Goal: Task Accomplishment & Management: Use online tool/utility

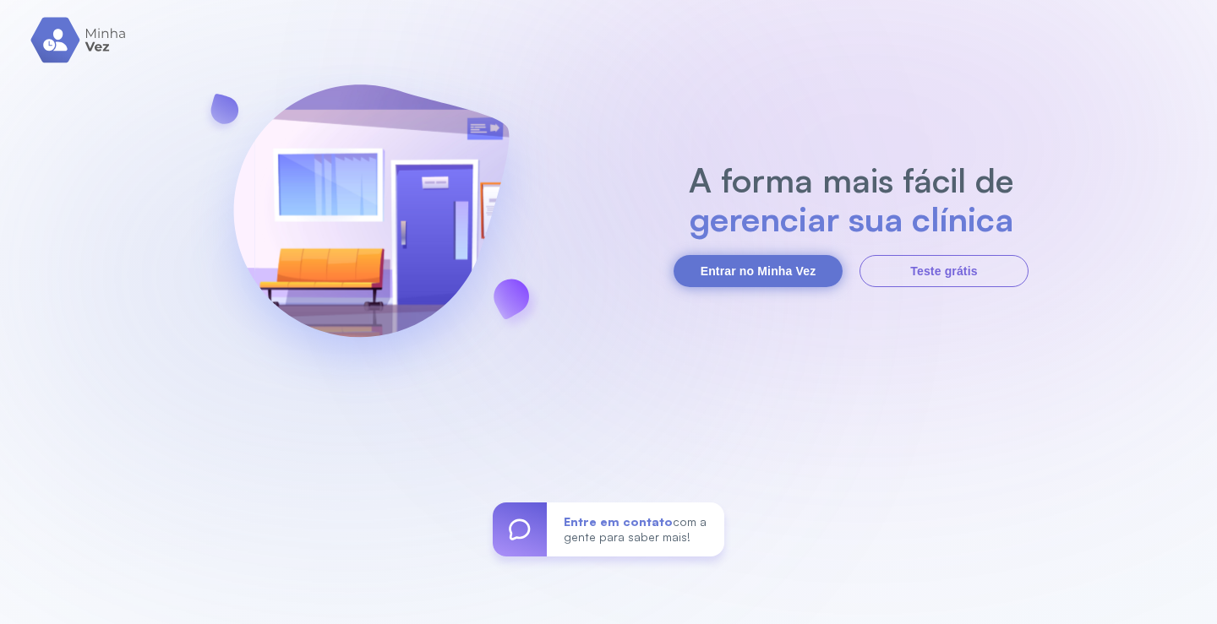
click at [733, 281] on button "Entrar no Minha Vez" at bounding box center [757, 271] width 169 height 32
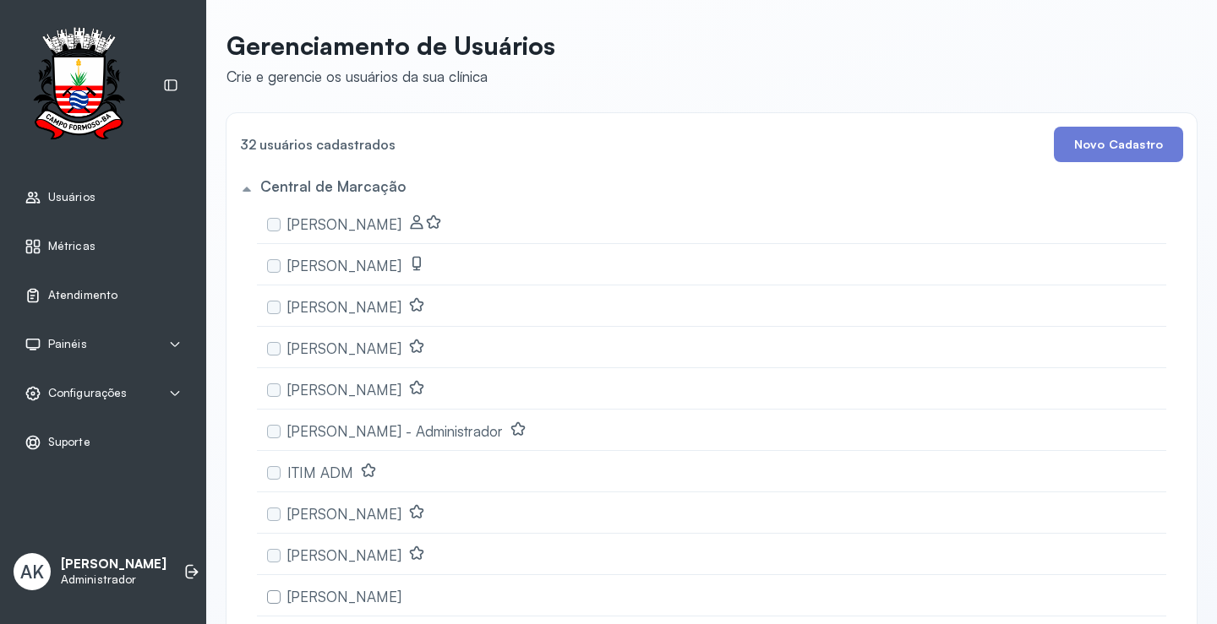
click at [82, 292] on span "Atendimento" at bounding box center [82, 295] width 69 height 14
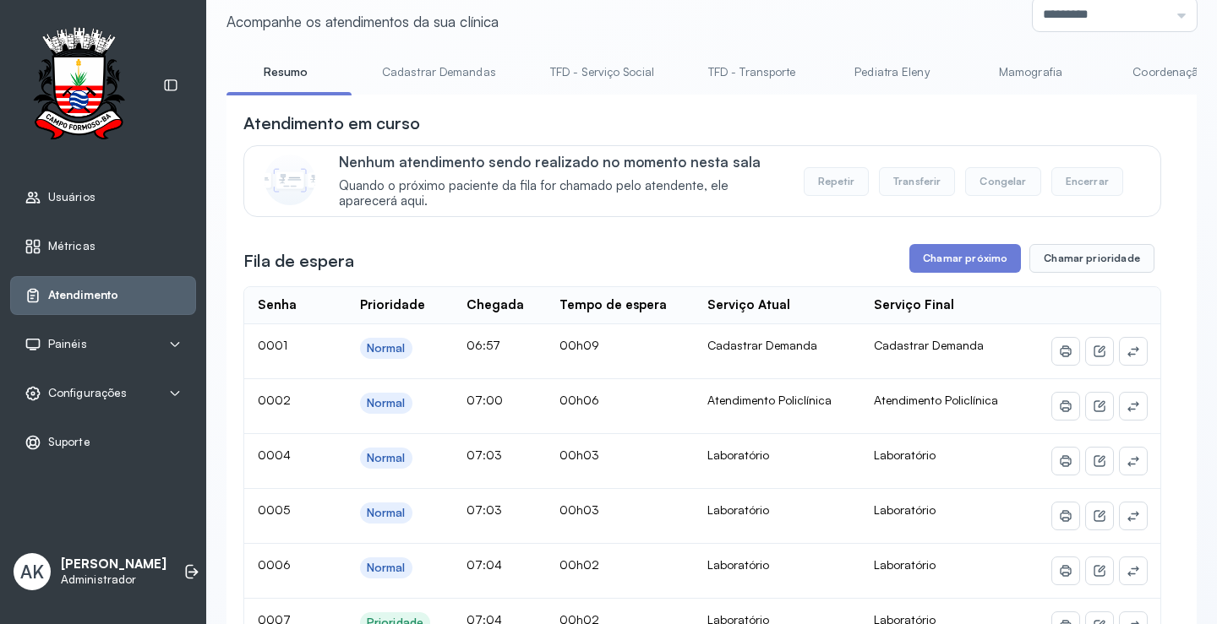
scroll to position [84, 0]
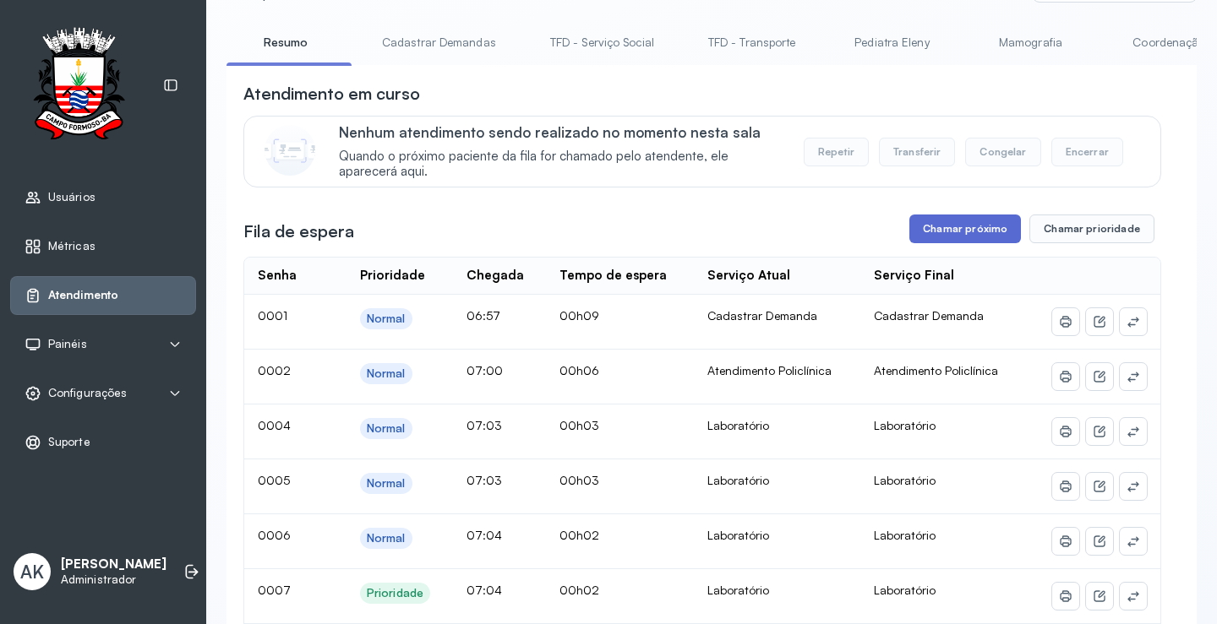
click at [951, 223] on button "Chamar próximo" at bounding box center [965, 229] width 112 height 29
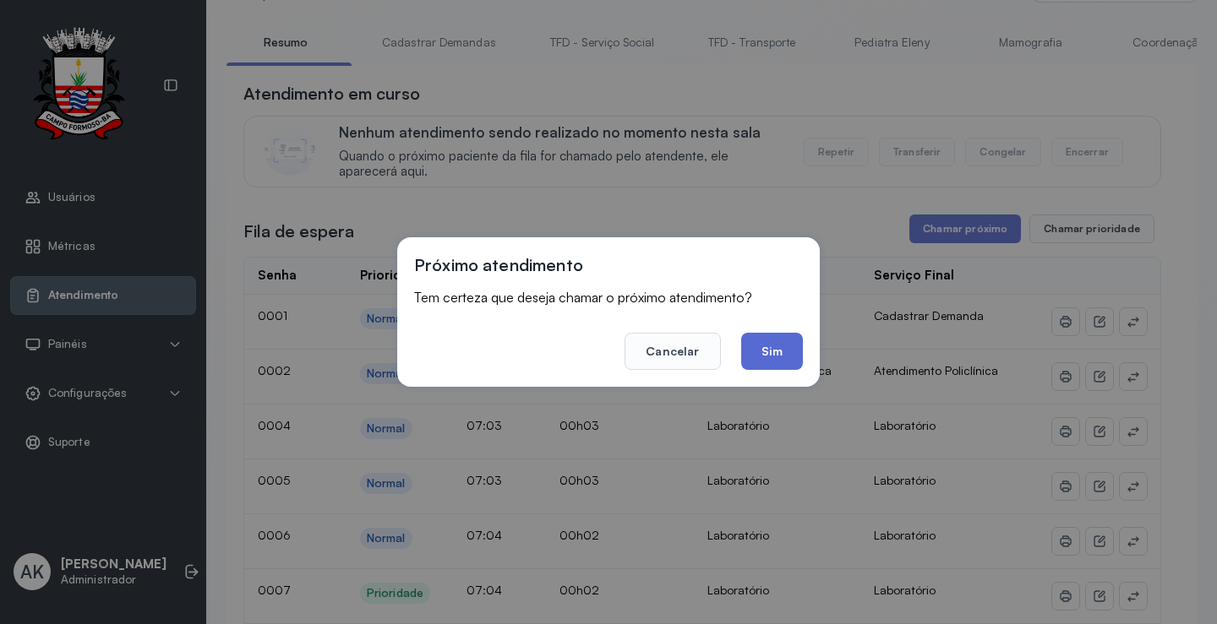
click at [770, 362] on button "Sim" at bounding box center [772, 351] width 62 height 37
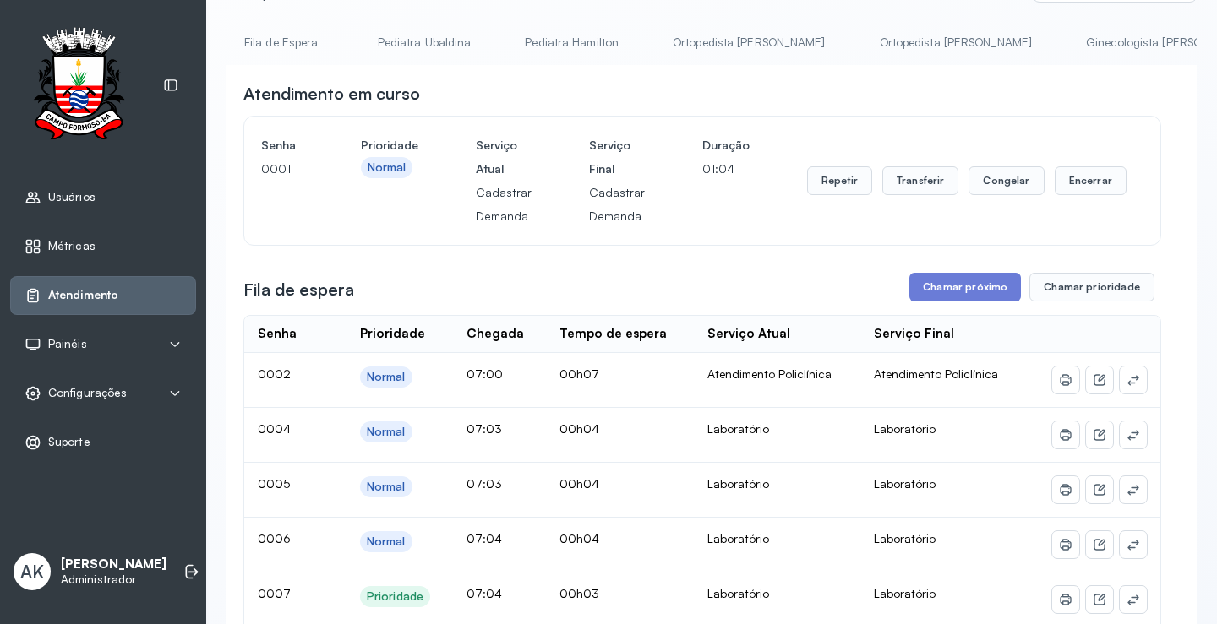
scroll to position [0, 3107]
click at [1060, 42] on link "Laboratório" at bounding box center [1119, 43] width 118 height 28
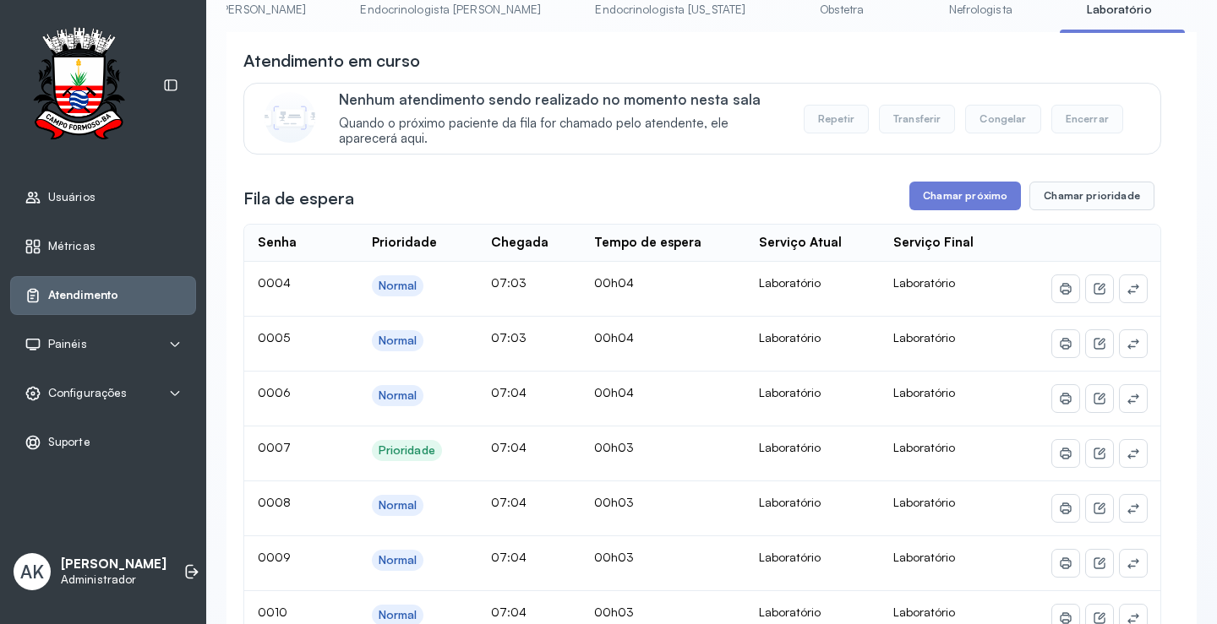
scroll to position [169, 0]
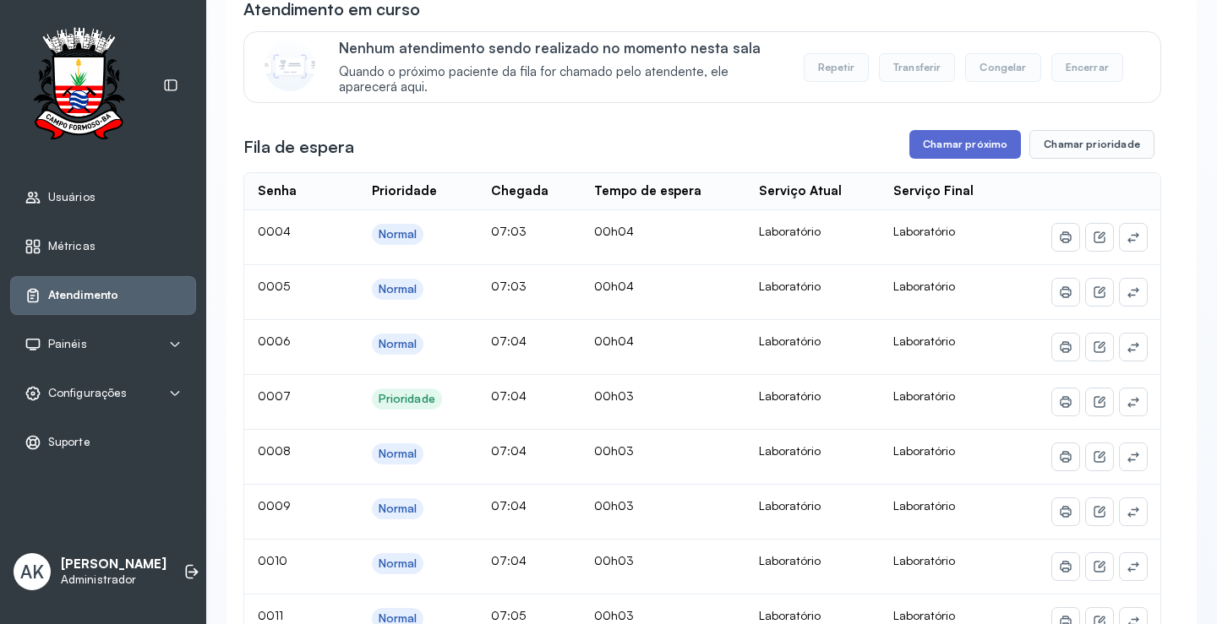
click at [972, 155] on button "Chamar próximo" at bounding box center [965, 144] width 112 height 29
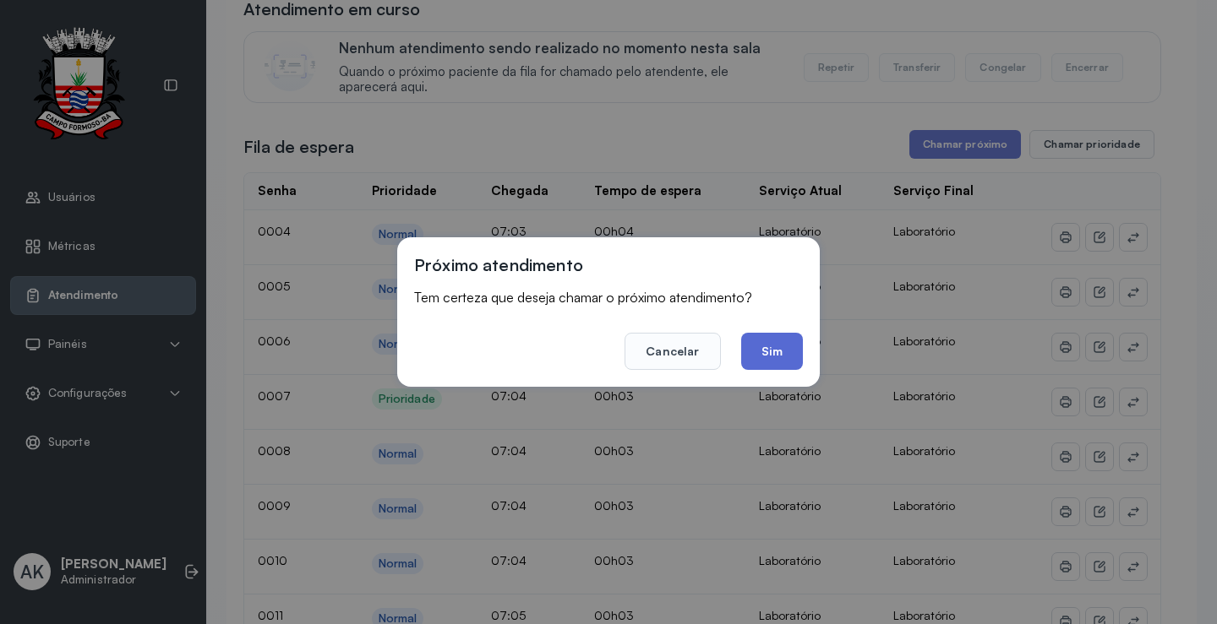
click at [780, 351] on button "Sim" at bounding box center [772, 351] width 62 height 37
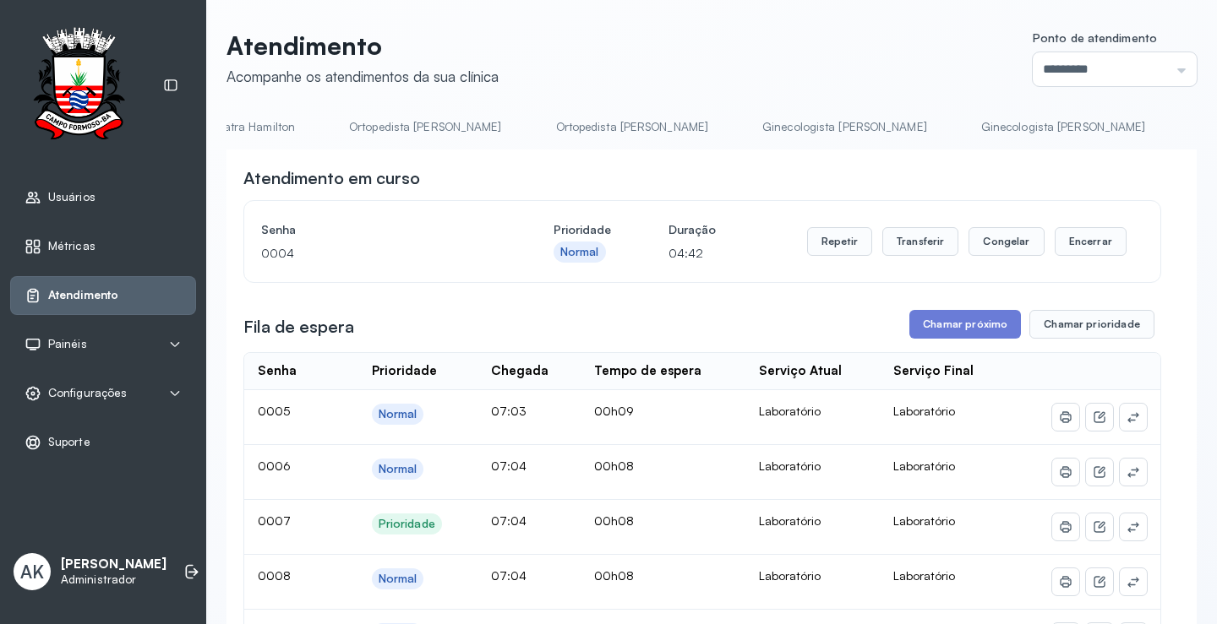
scroll to position [0, 0]
click at [287, 133] on link "Resumo" at bounding box center [285, 127] width 118 height 28
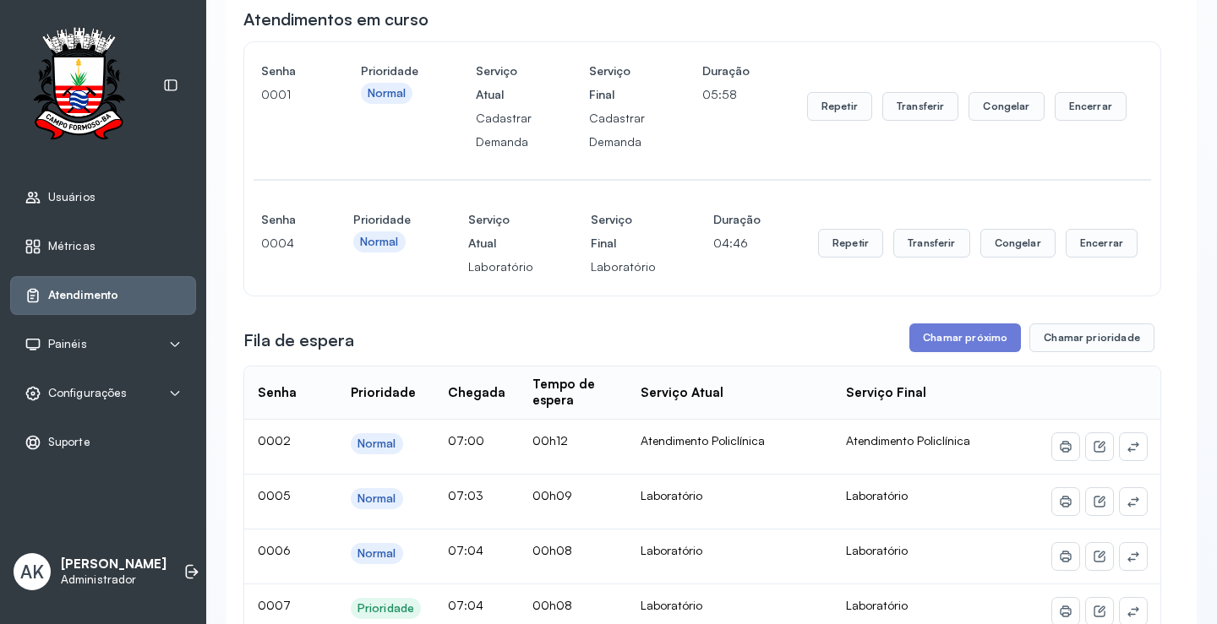
scroll to position [169, 0]
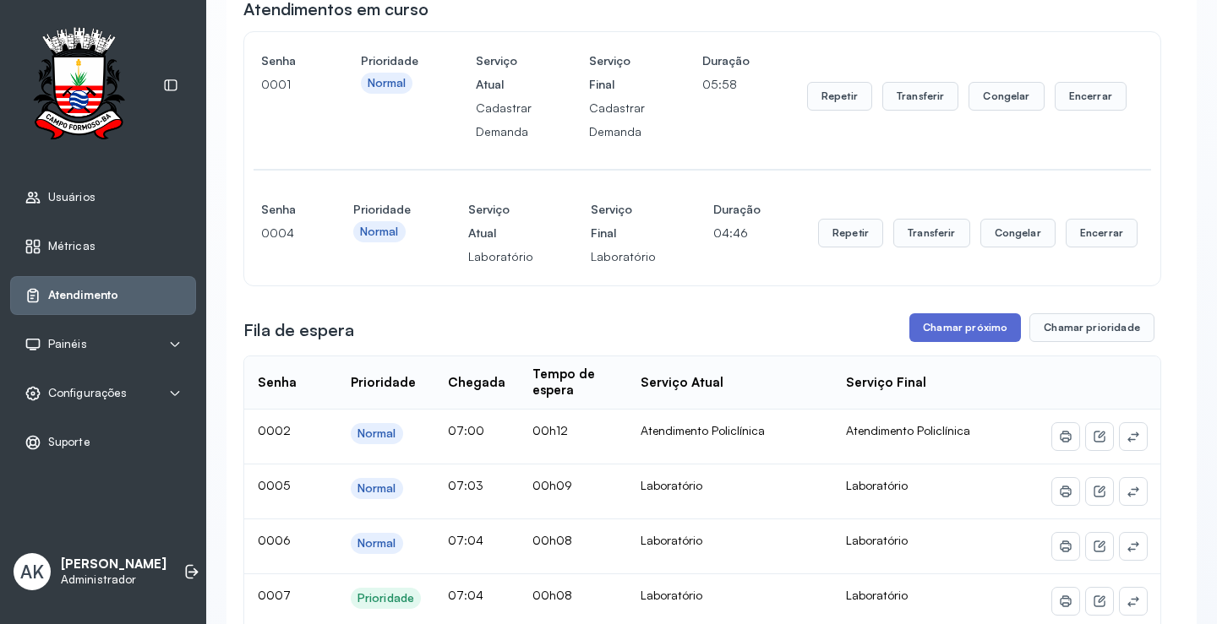
click at [946, 330] on button "Chamar próximo" at bounding box center [965, 327] width 112 height 29
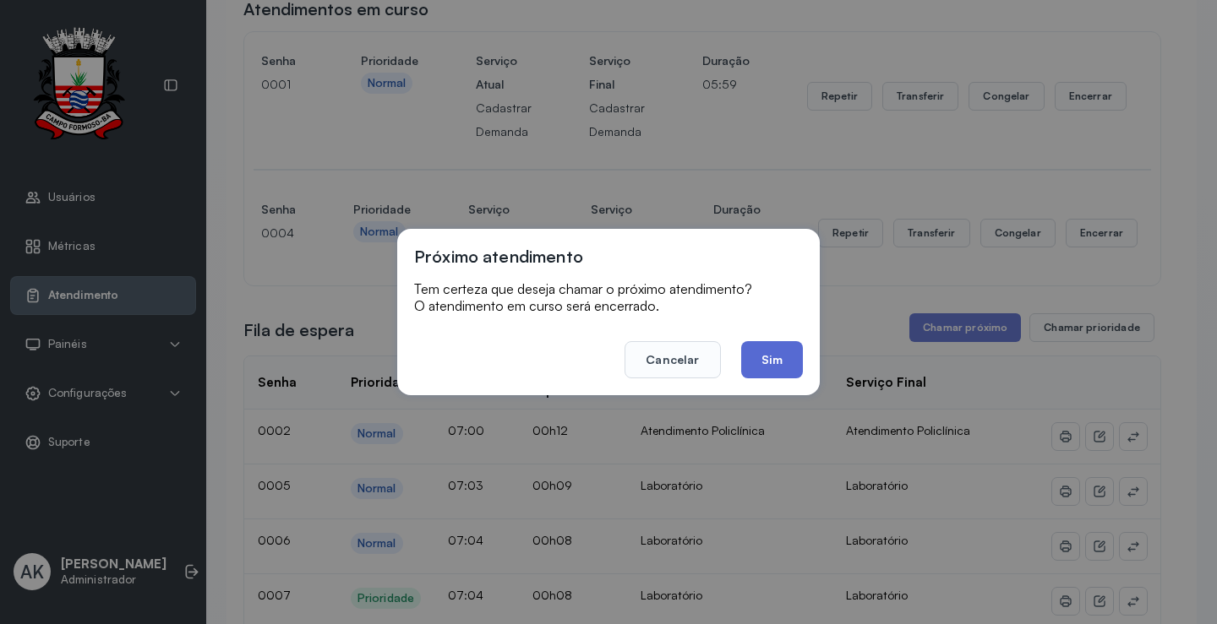
click at [757, 368] on button "Sim" at bounding box center [772, 359] width 62 height 37
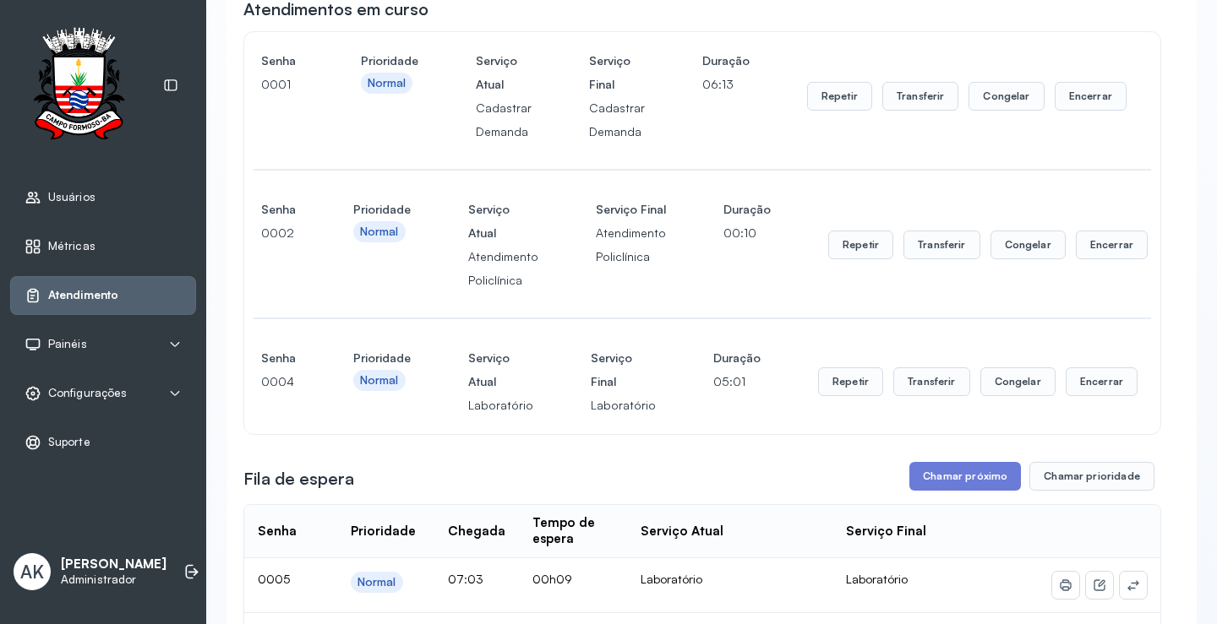
scroll to position [0, 0]
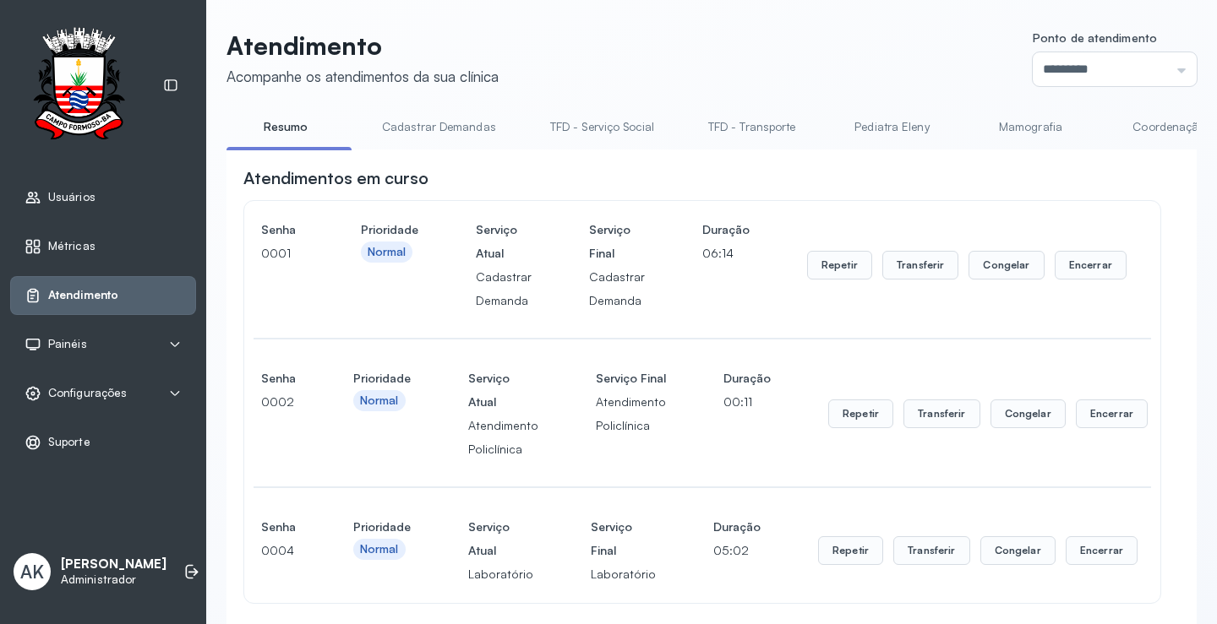
drag, startPoint x: 1118, startPoint y: 63, endPoint x: 1093, endPoint y: 134, distance: 76.2
click at [1115, 63] on input "*********" at bounding box center [1115, 69] width 164 height 34
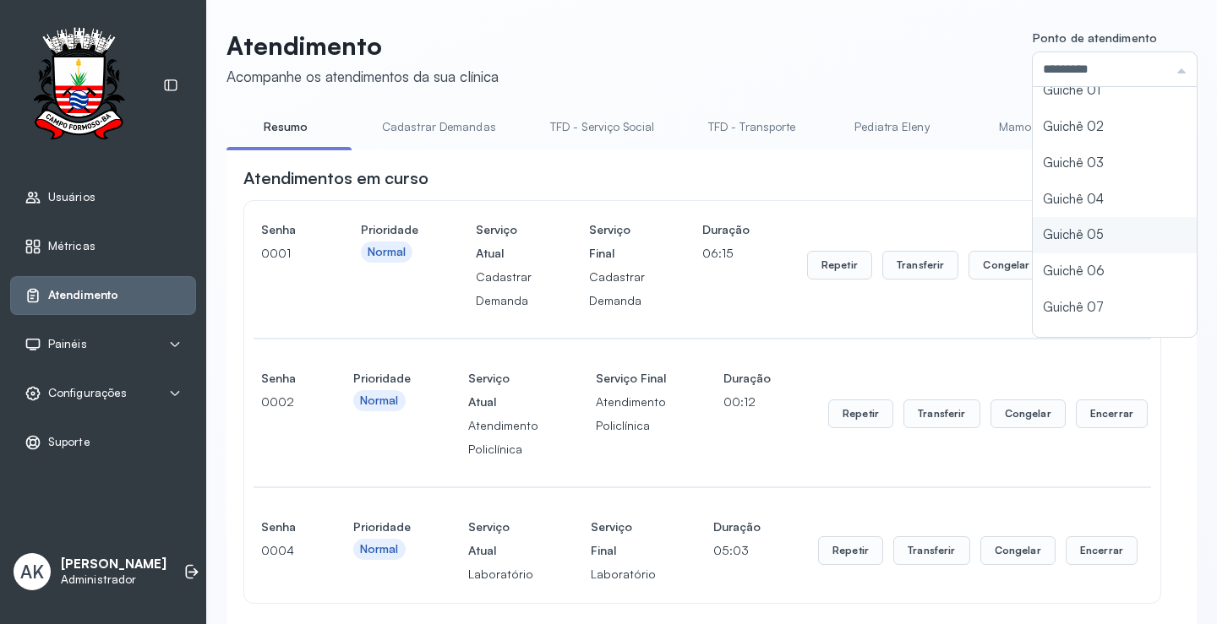
scroll to position [74, 0]
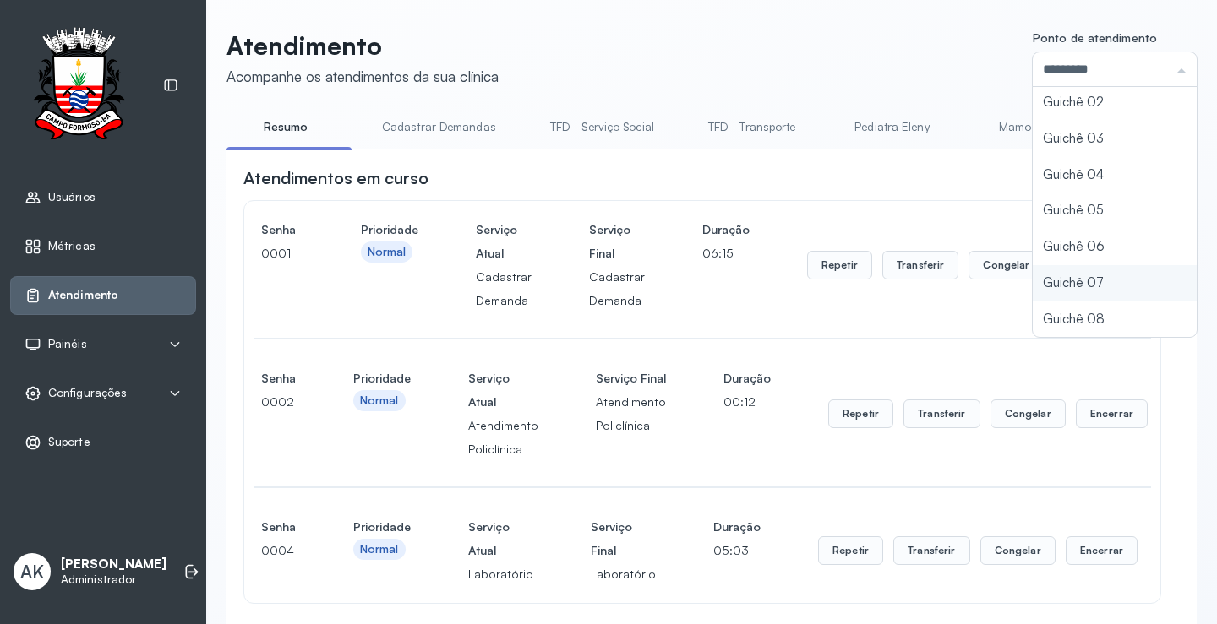
type input "*********"
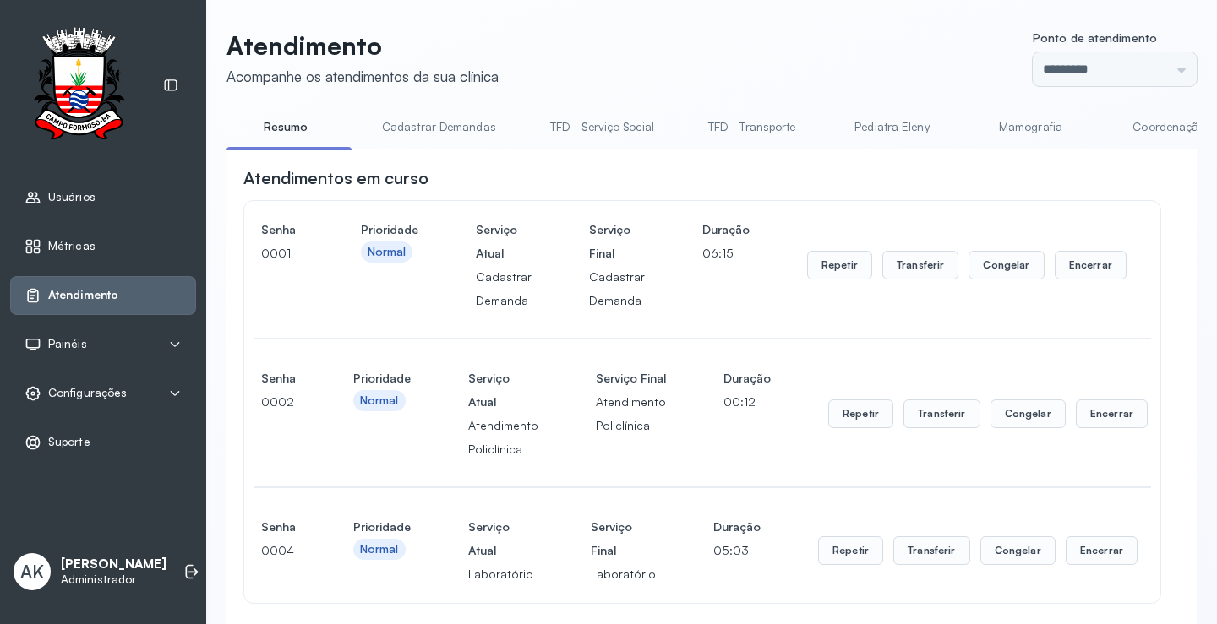
click at [1091, 268] on button "Encerrar" at bounding box center [1091, 265] width 72 height 29
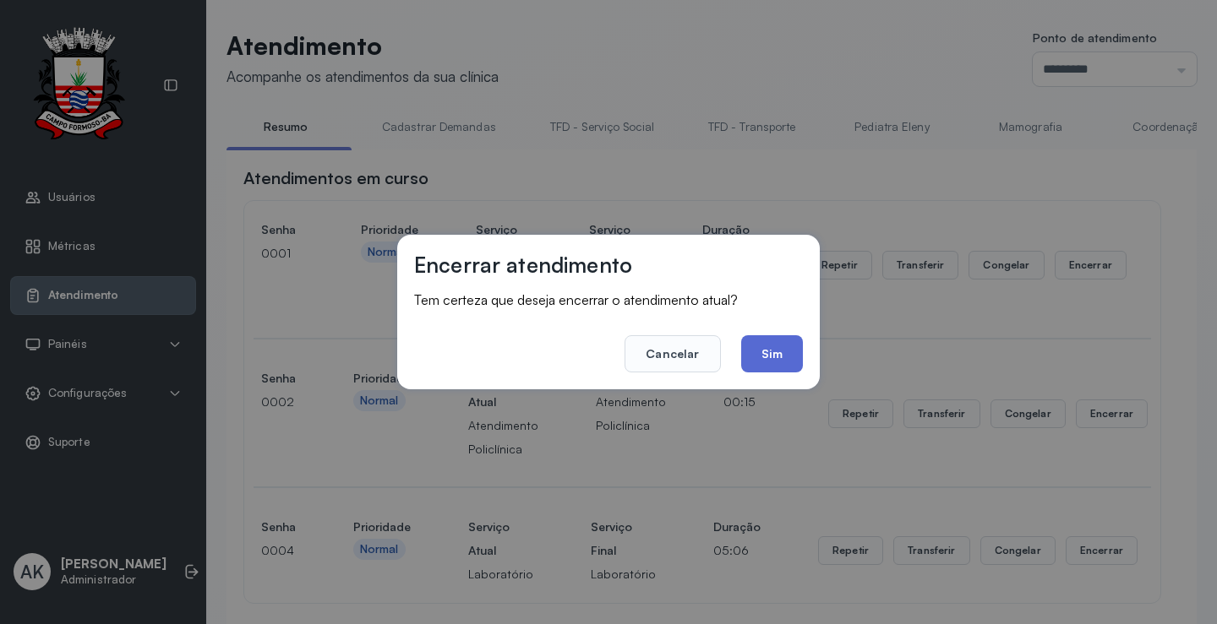
click at [766, 368] on button "Sim" at bounding box center [772, 353] width 62 height 37
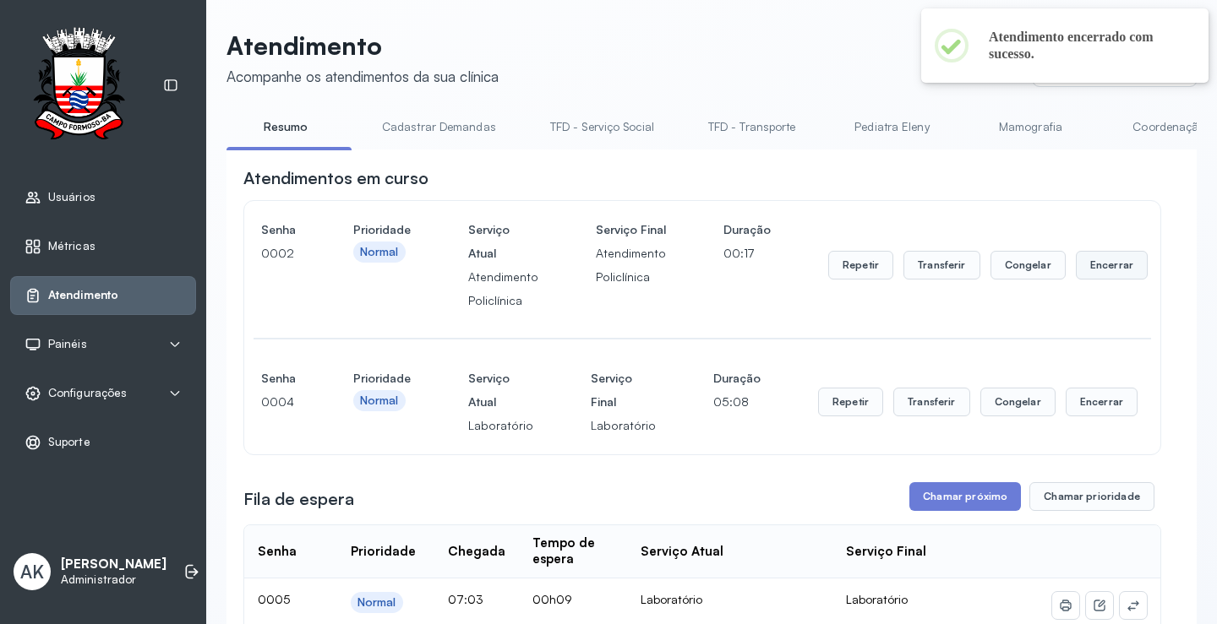
click at [1106, 257] on button "Encerrar" at bounding box center [1112, 265] width 72 height 29
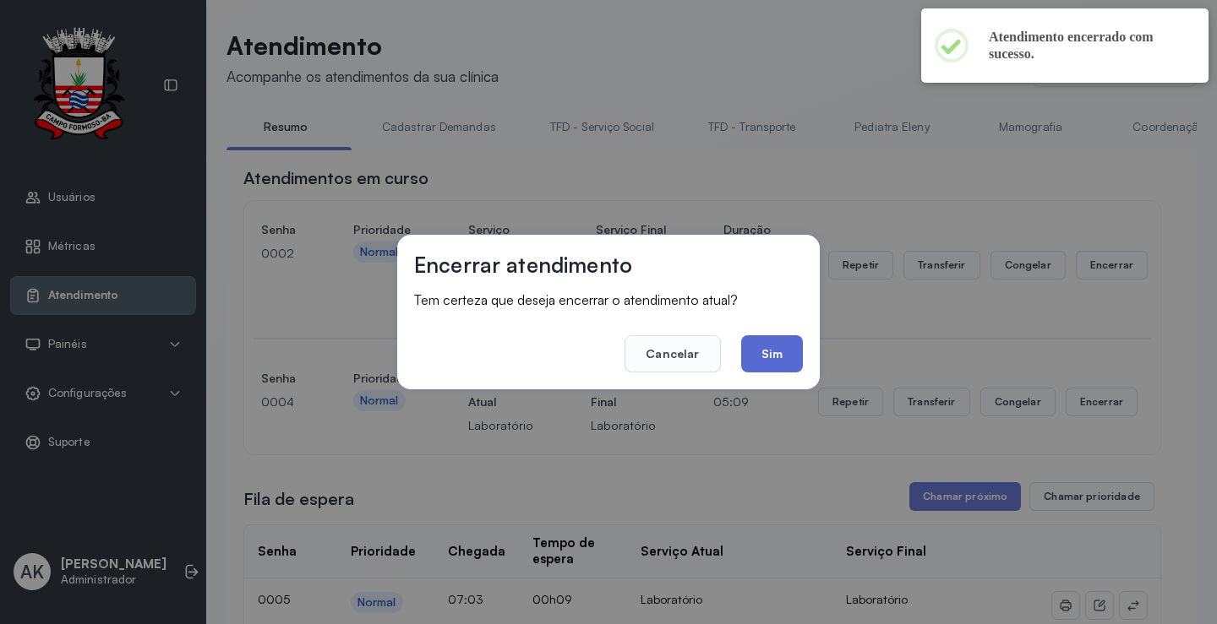
click at [795, 351] on button "Sim" at bounding box center [772, 353] width 62 height 37
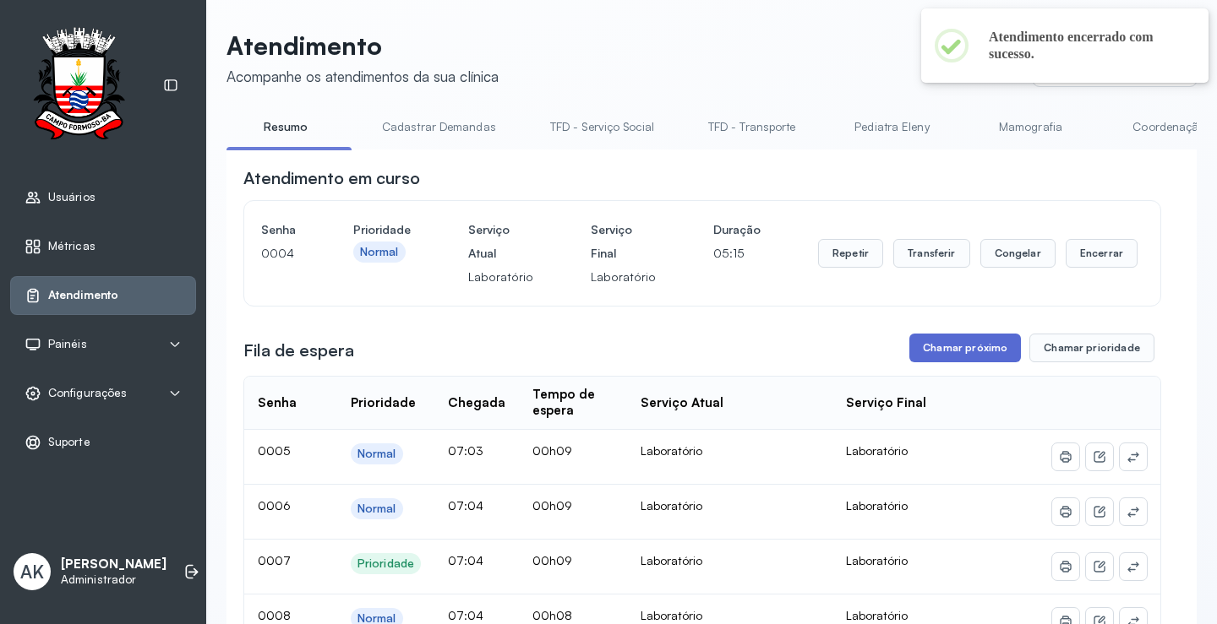
click at [978, 343] on button "Chamar próximo" at bounding box center [965, 348] width 112 height 29
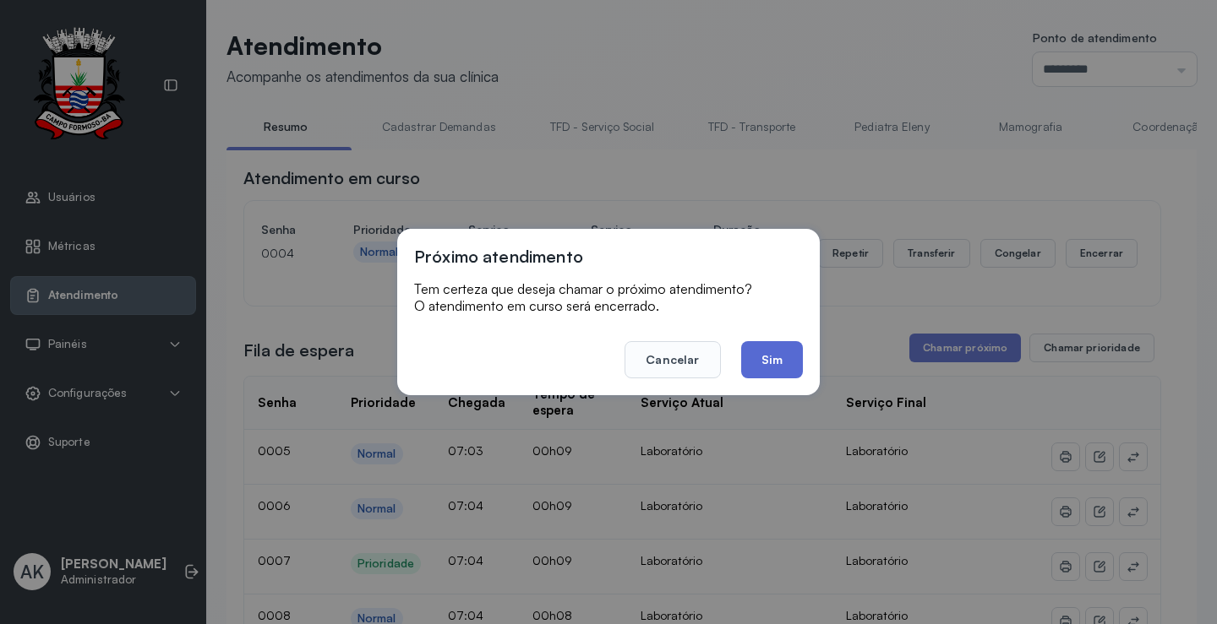
click at [776, 349] on button "Sim" at bounding box center [772, 359] width 62 height 37
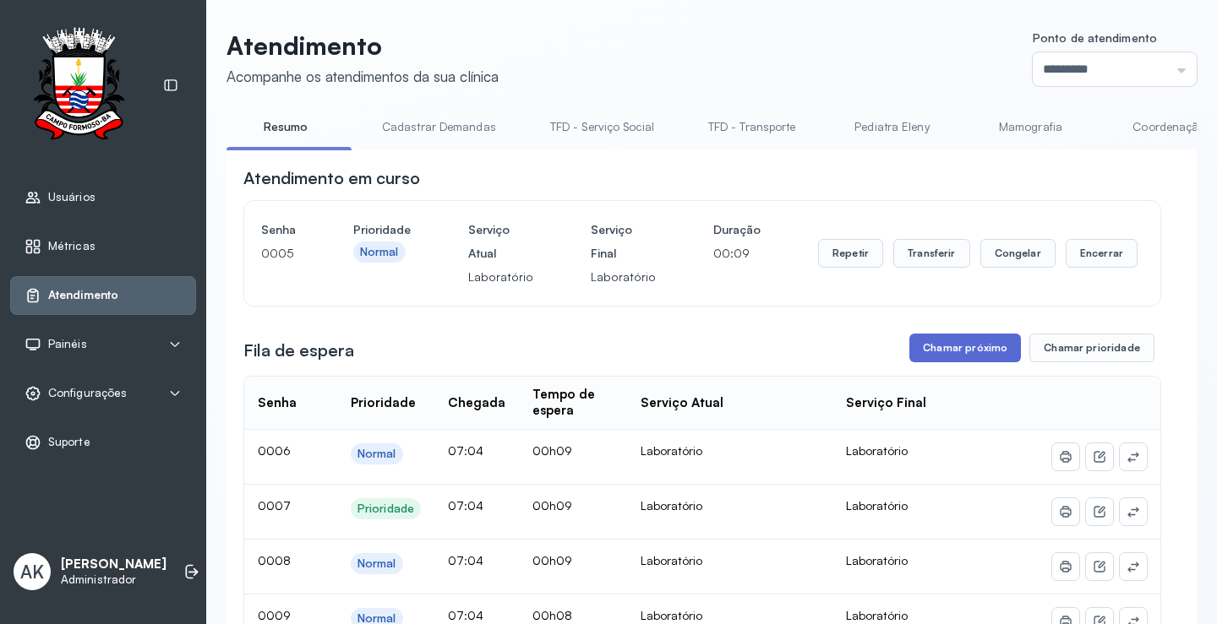
click at [922, 362] on button "Chamar próximo" at bounding box center [965, 348] width 112 height 29
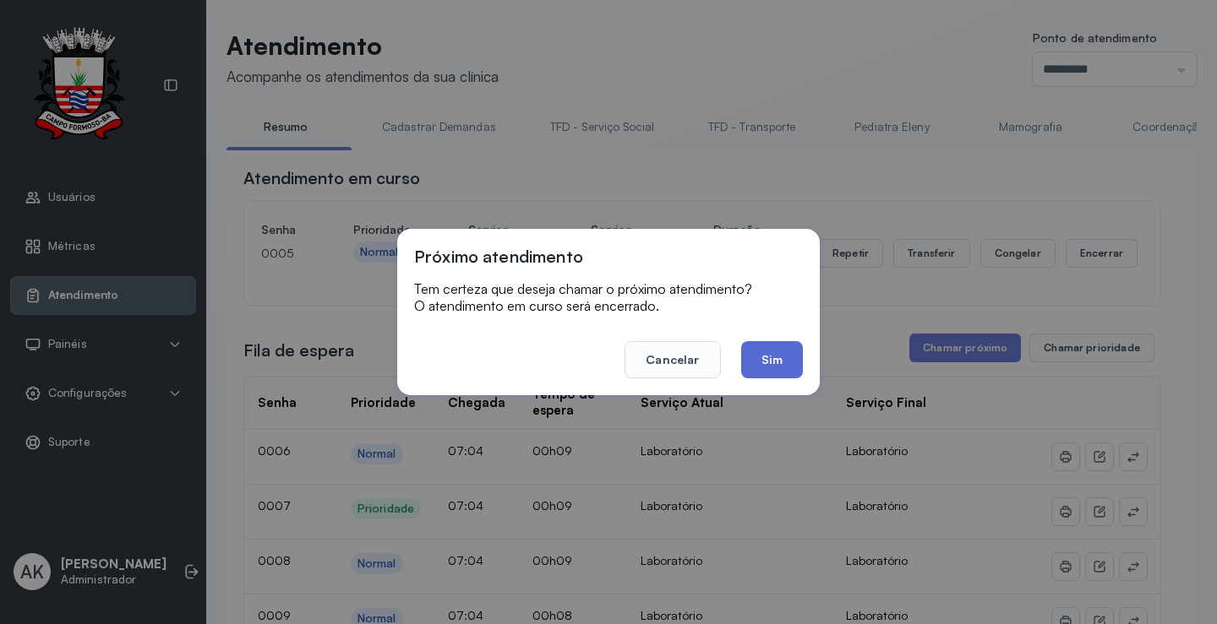
click at [769, 368] on button "Sim" at bounding box center [772, 359] width 62 height 37
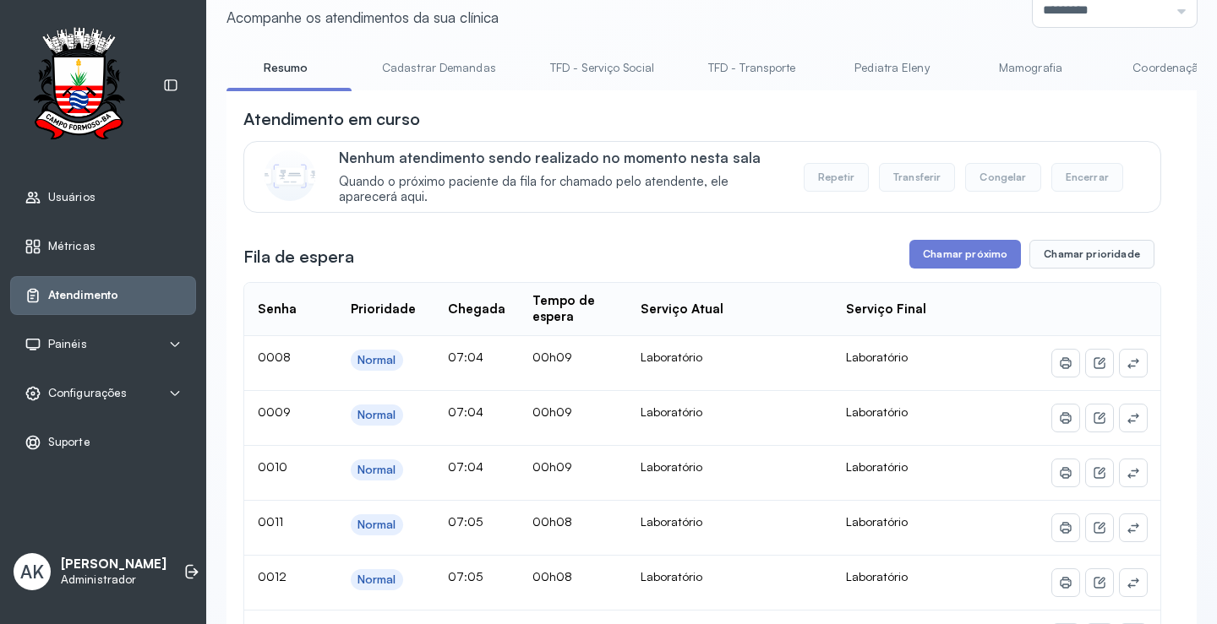
scroll to position [84, 0]
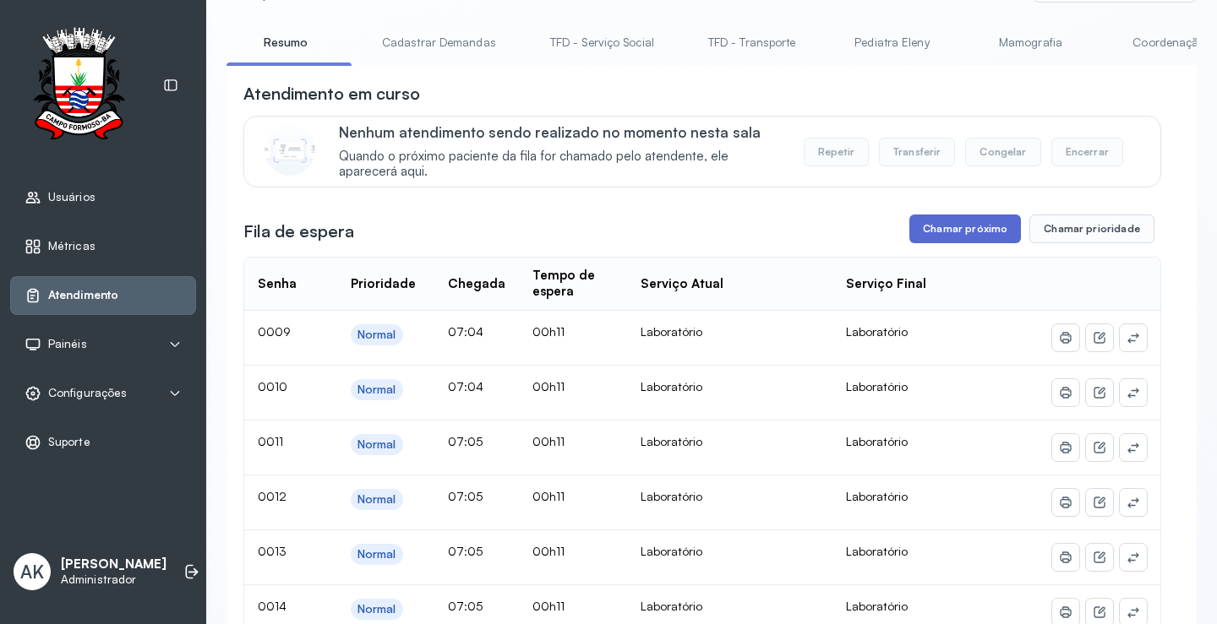
click at [954, 226] on button "Chamar próximo" at bounding box center [965, 229] width 112 height 29
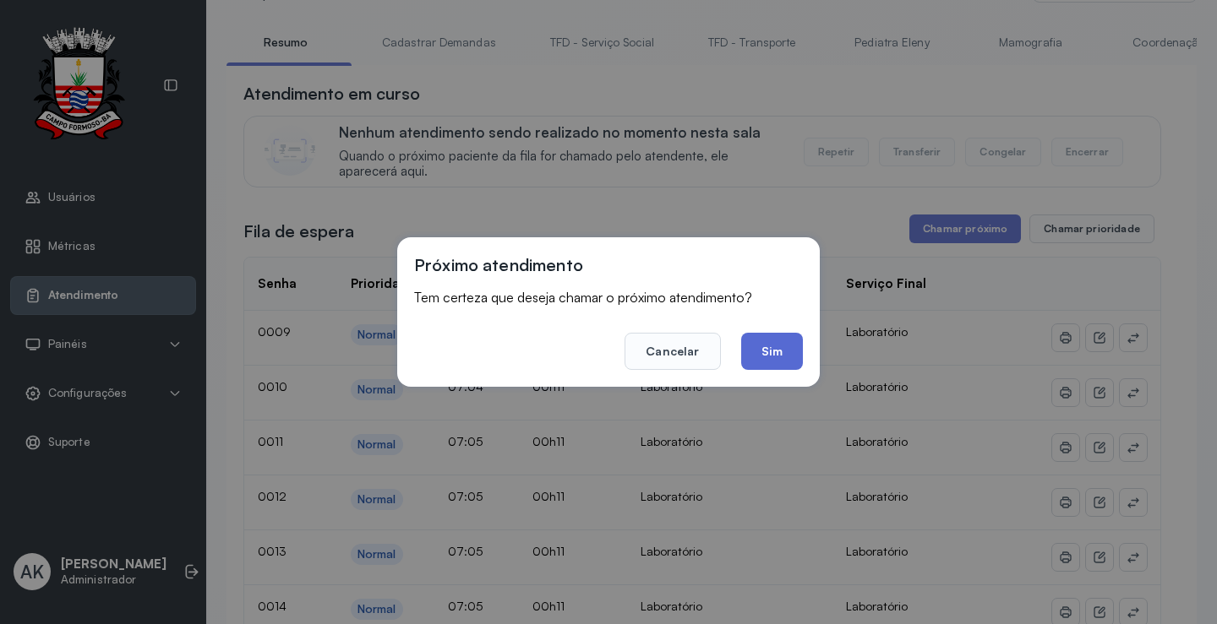
click at [788, 356] on button "Sim" at bounding box center [772, 351] width 62 height 37
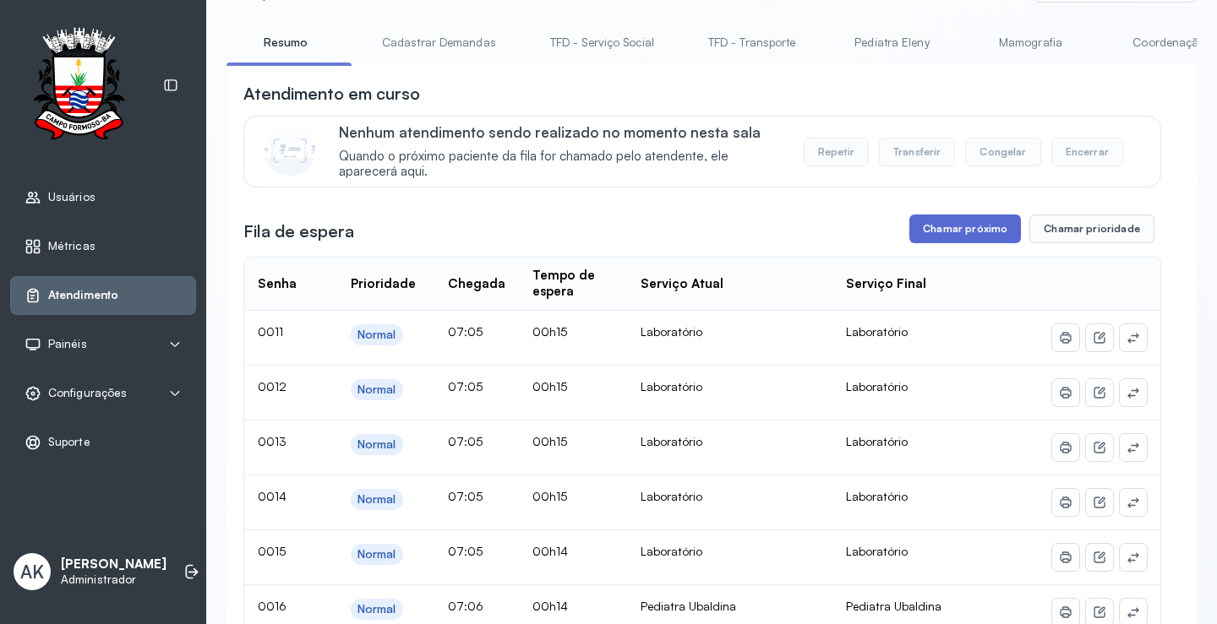
click at [959, 232] on button "Chamar próximo" at bounding box center [965, 229] width 112 height 29
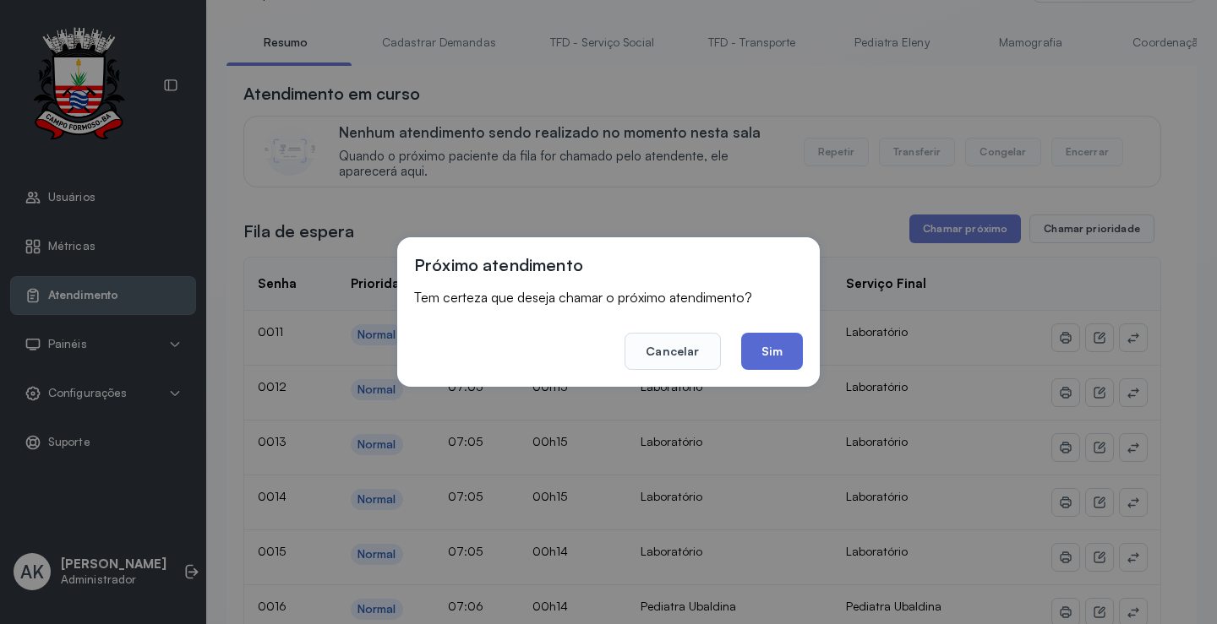
click at [775, 344] on button "Sim" at bounding box center [772, 351] width 62 height 37
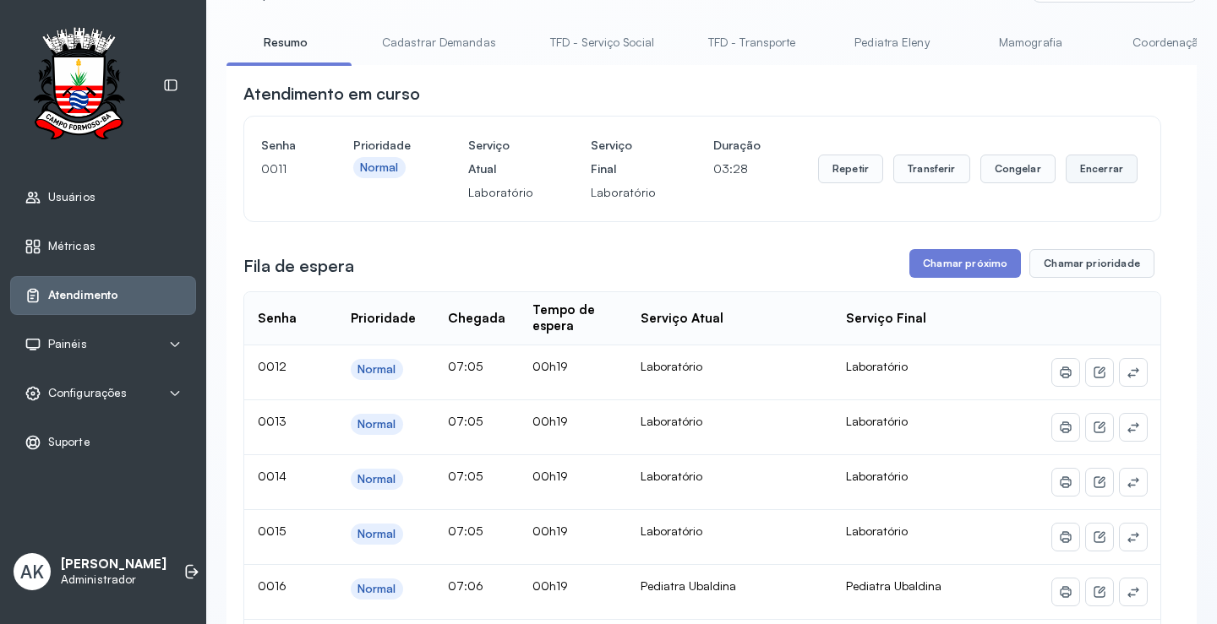
click at [1082, 173] on button "Encerrar" at bounding box center [1102, 169] width 72 height 29
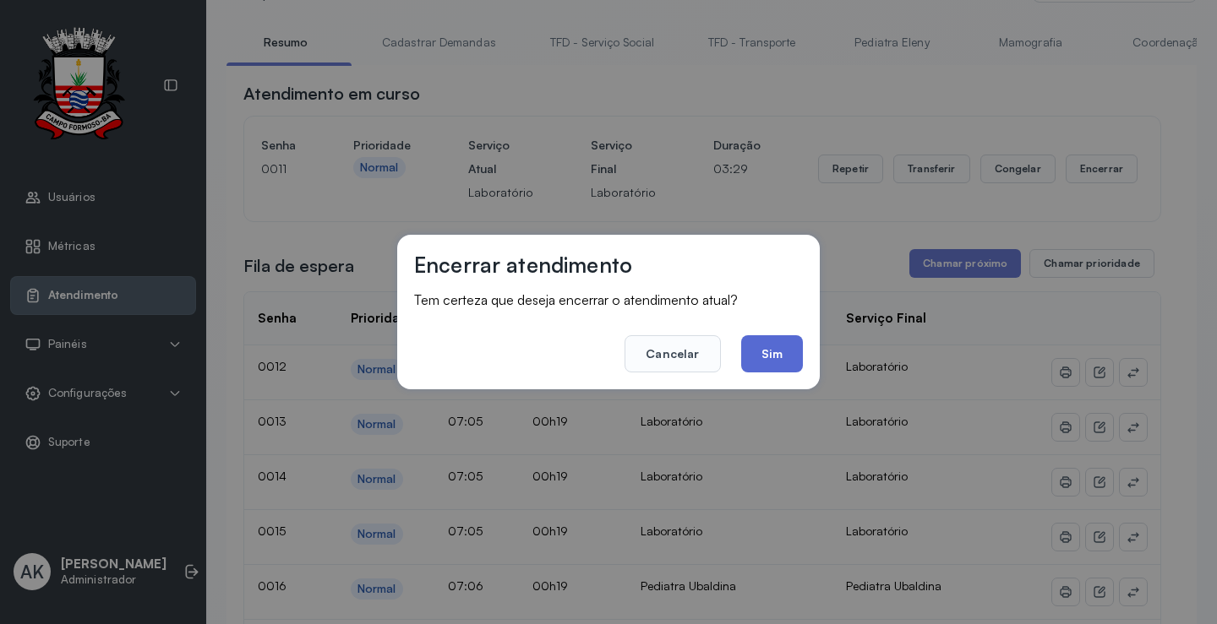
click at [782, 347] on button "Sim" at bounding box center [772, 353] width 62 height 37
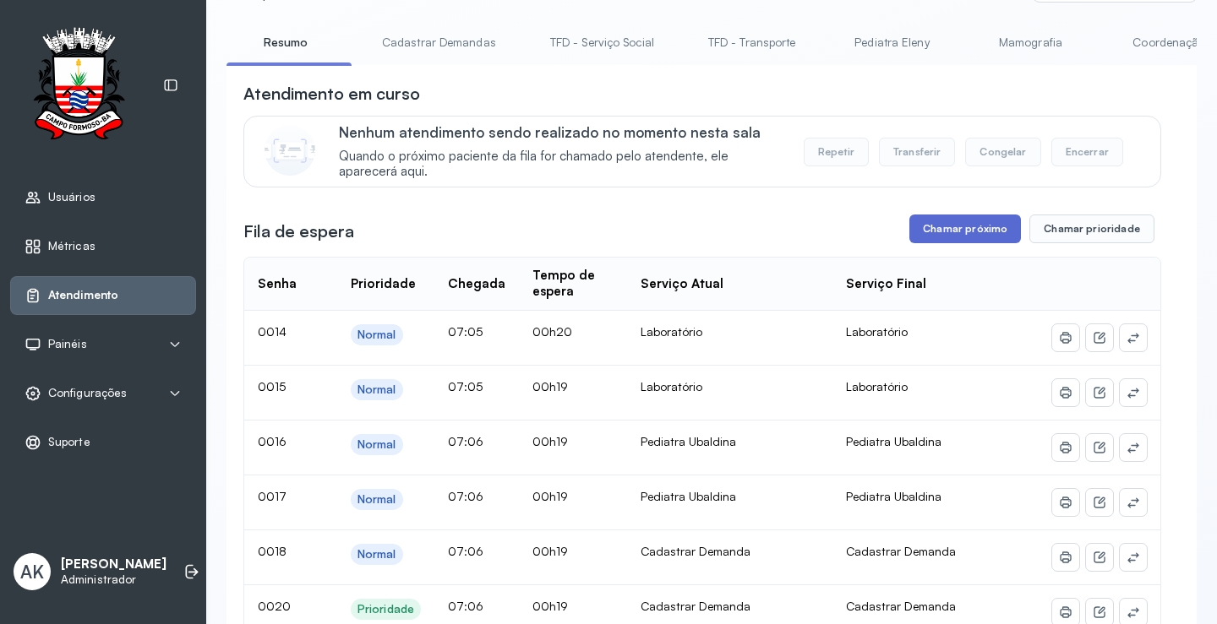
click at [946, 232] on button "Chamar próximo" at bounding box center [965, 229] width 112 height 29
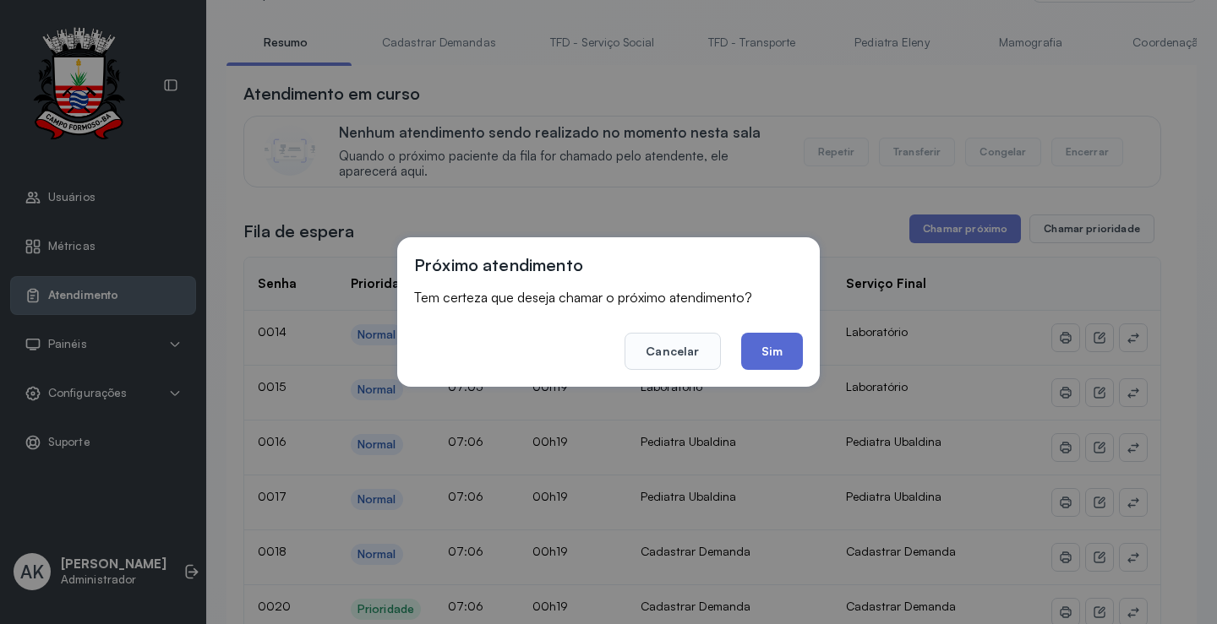
click at [765, 337] on button "Sim" at bounding box center [772, 351] width 62 height 37
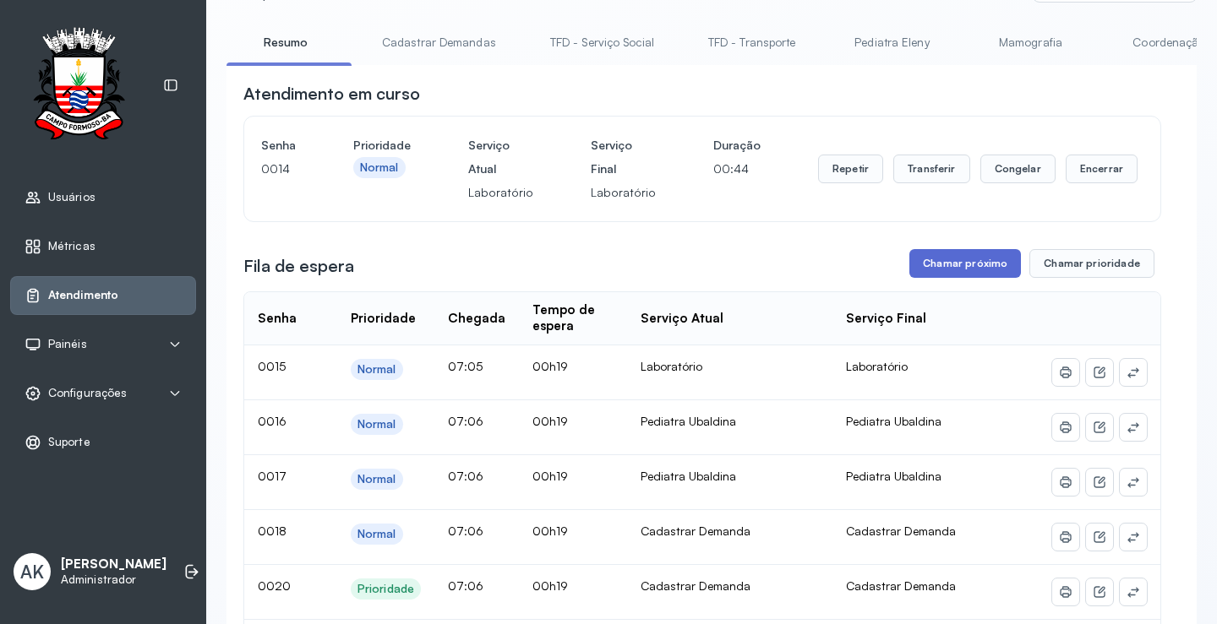
click at [962, 270] on button "Chamar próximo" at bounding box center [965, 263] width 112 height 29
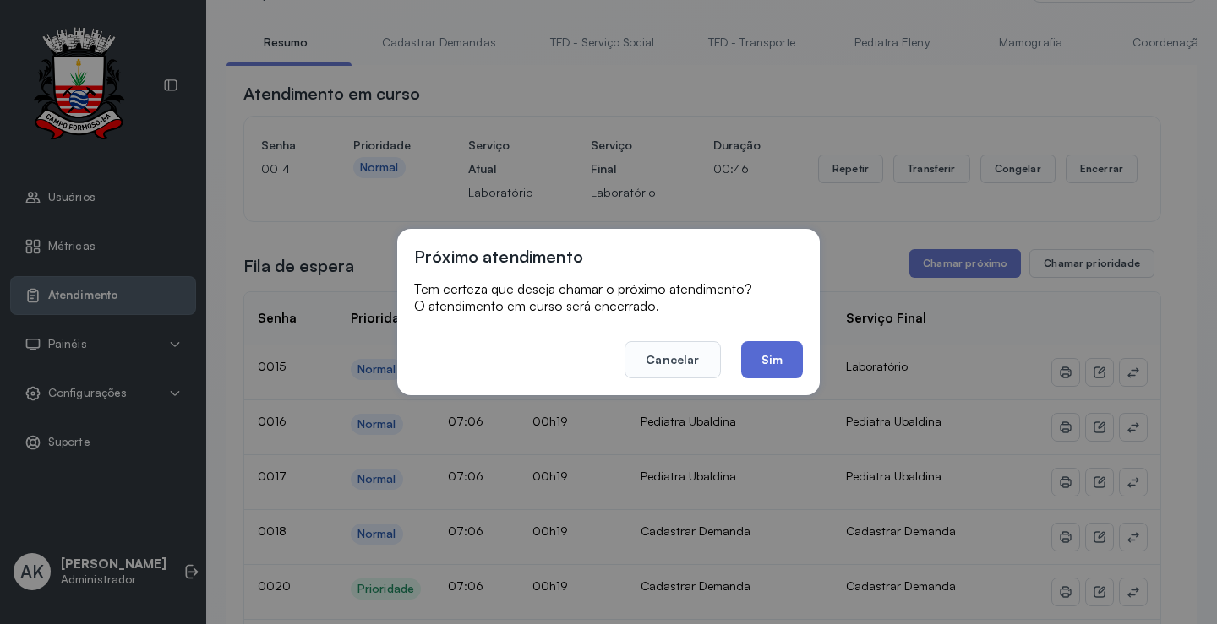
click at [779, 357] on button "Sim" at bounding box center [772, 359] width 62 height 37
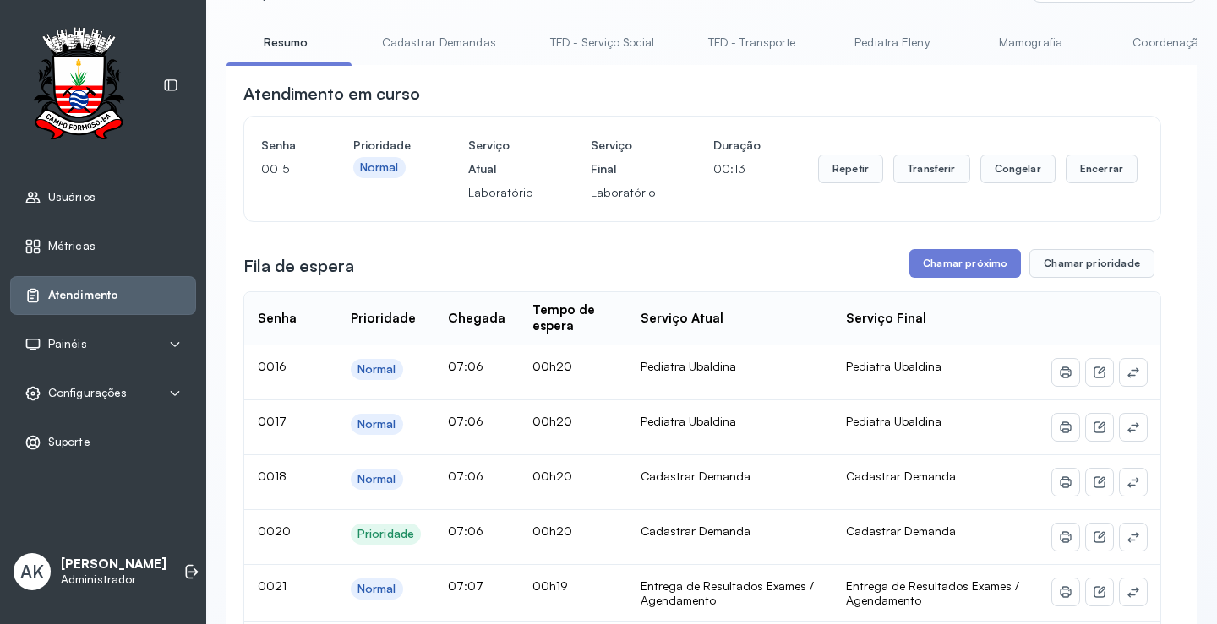
scroll to position [0, 0]
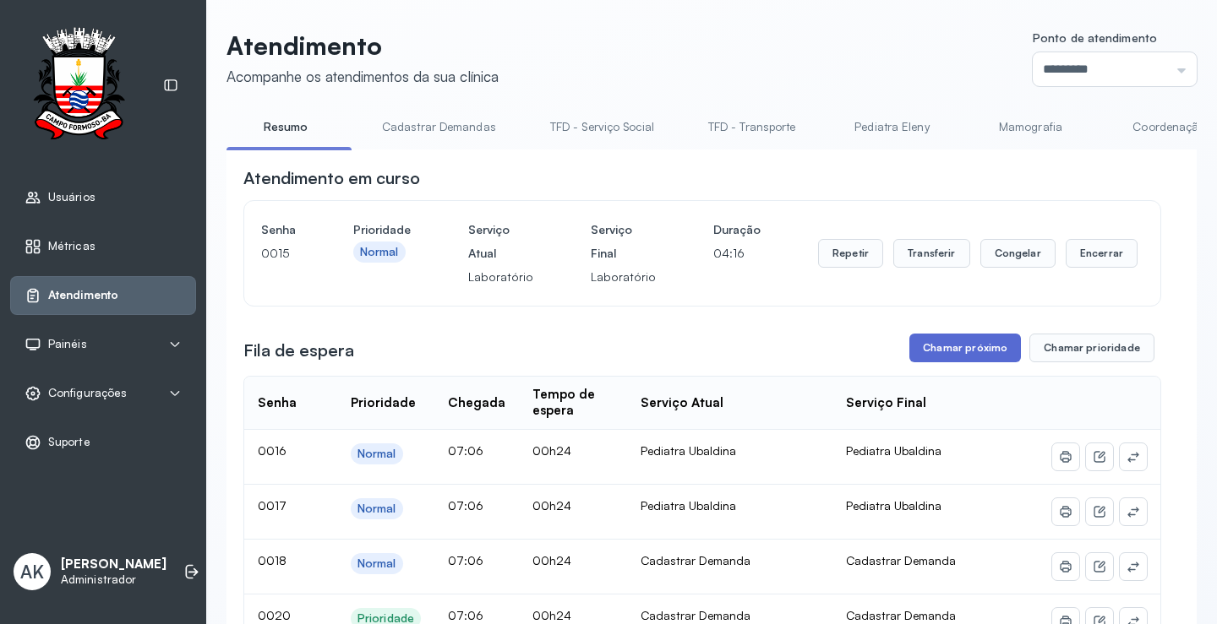
click at [931, 357] on button "Chamar próximo" at bounding box center [965, 348] width 112 height 29
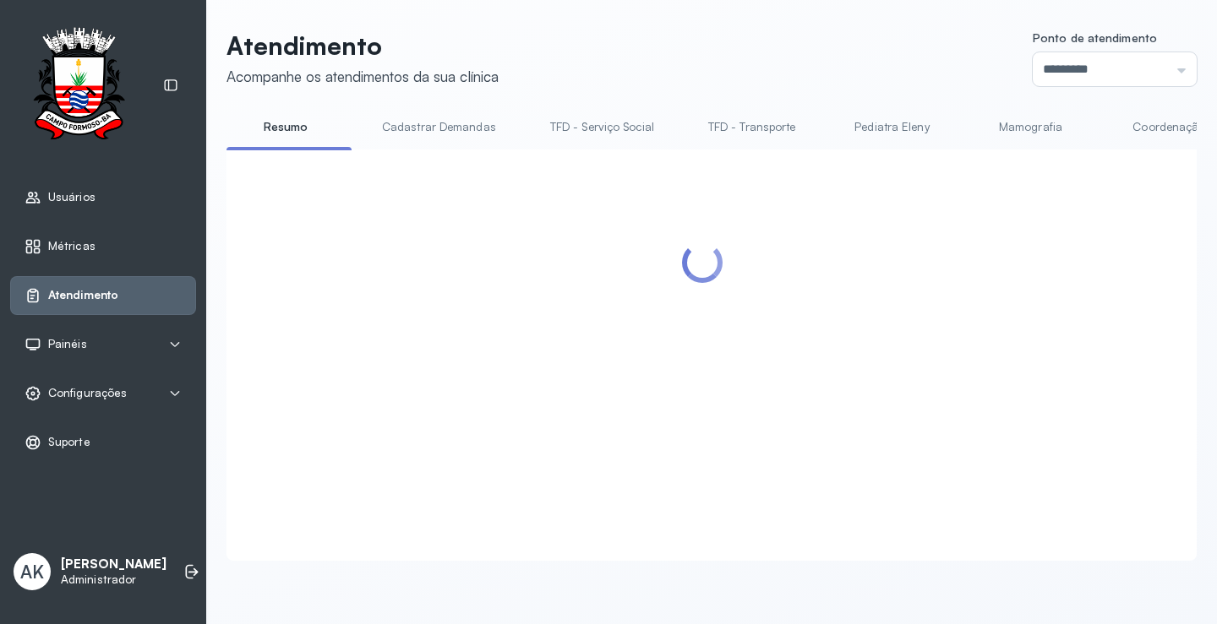
click at [780, 367] on div at bounding box center [702, 334] width 918 height 337
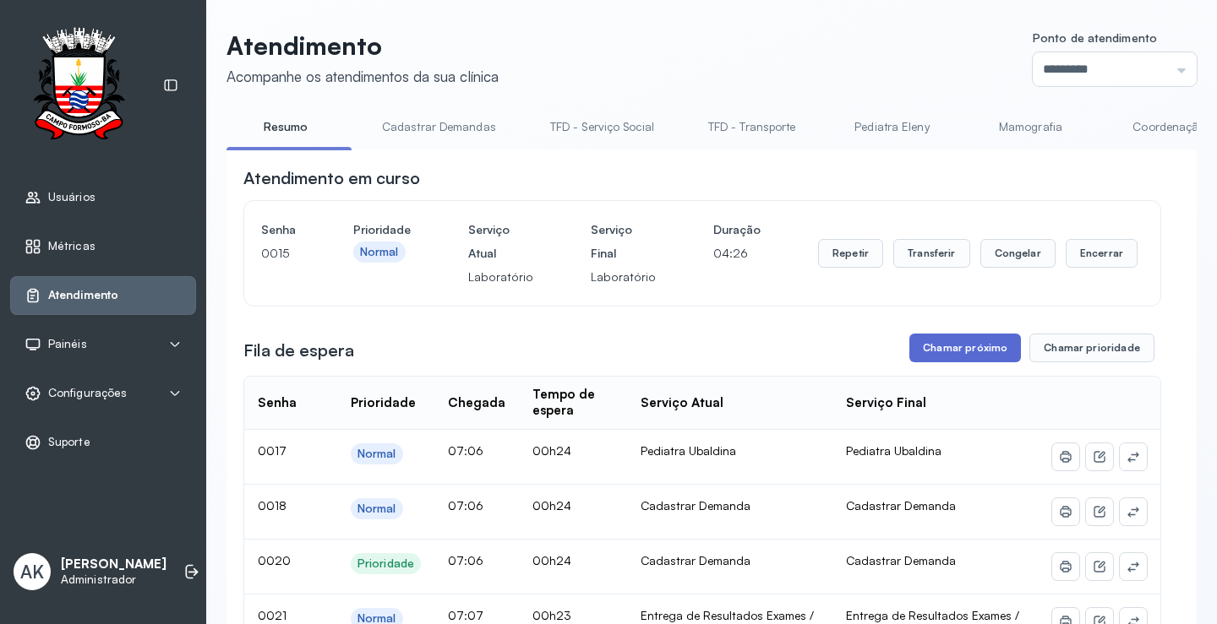
click at [951, 353] on button "Chamar próximo" at bounding box center [965, 348] width 112 height 29
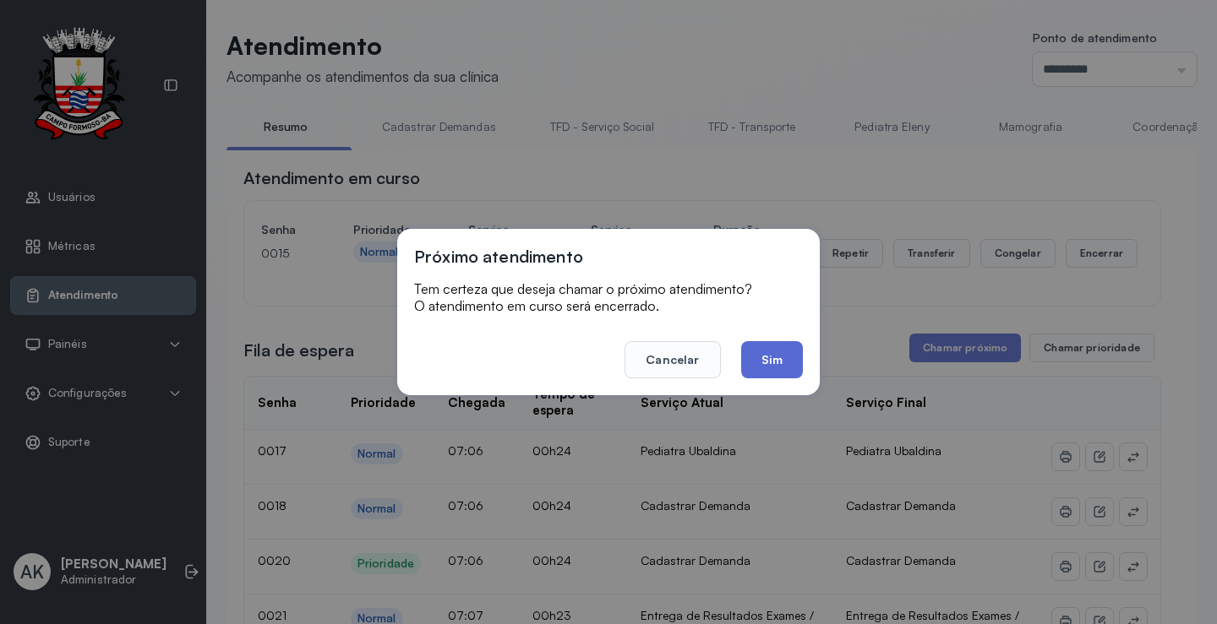
click at [789, 371] on button "Sim" at bounding box center [772, 359] width 62 height 37
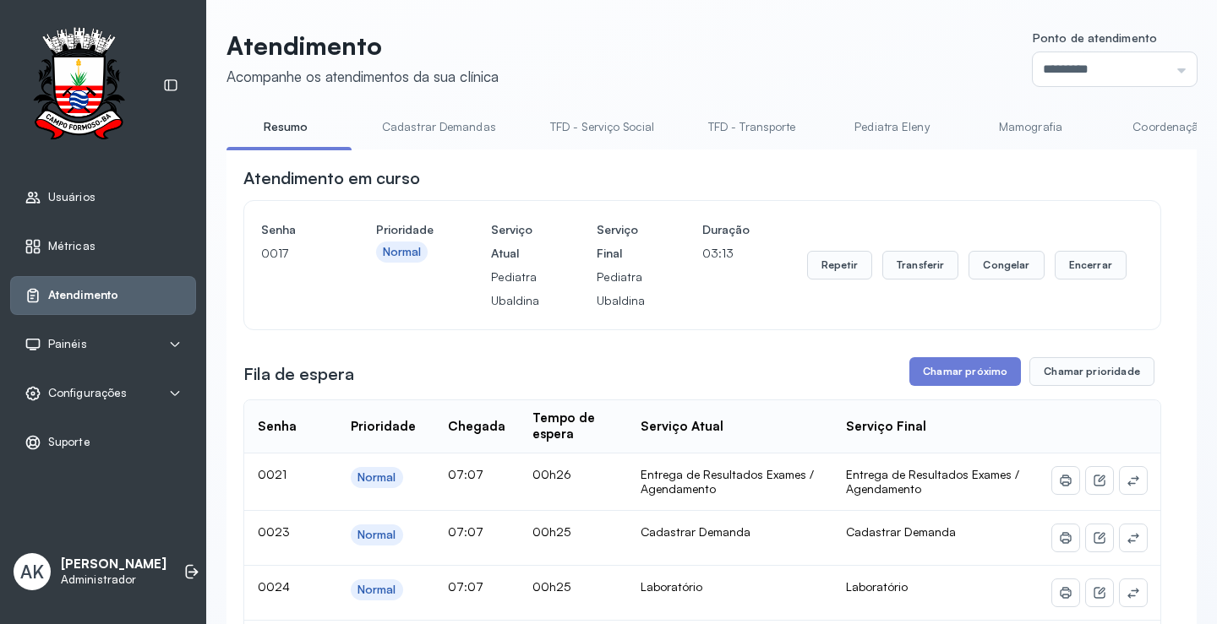
click at [434, 126] on link "Cadastrar Demandas" at bounding box center [439, 127] width 148 height 28
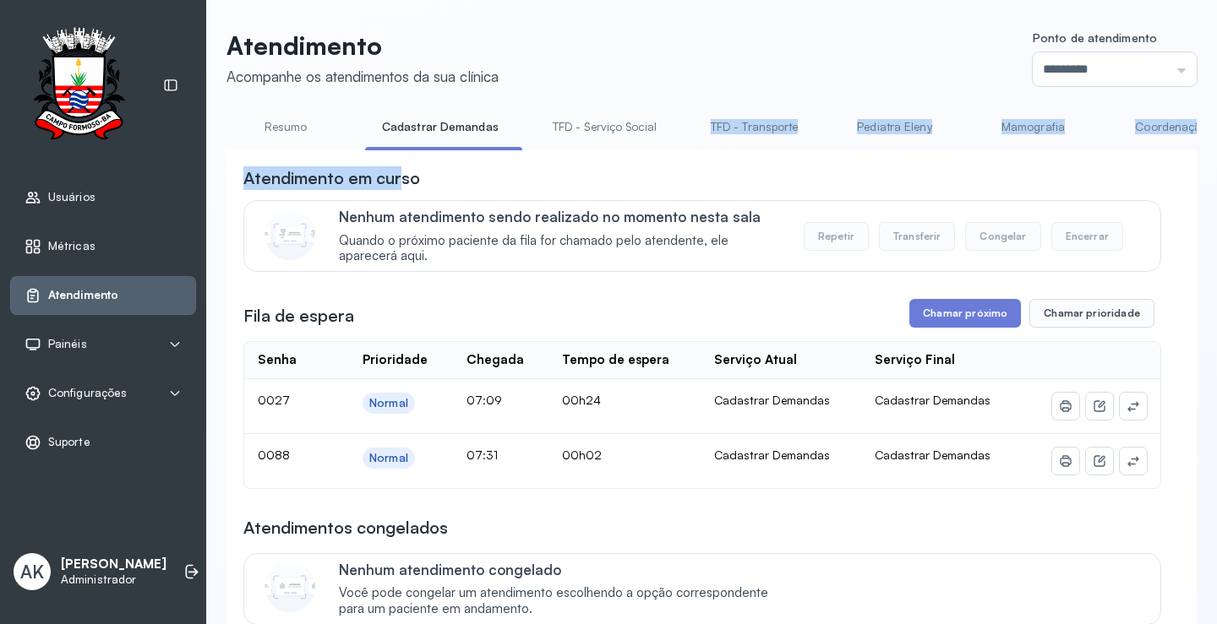
drag, startPoint x: 404, startPoint y: 155, endPoint x: 667, endPoint y: 144, distance: 263.0
click at [667, 144] on div "**********" at bounding box center [711, 553] width 970 height 880
drag, startPoint x: 667, startPoint y: 144, endPoint x: 511, endPoint y: 149, distance: 155.5
click at [694, 145] on li "TFD - Serviço Social" at bounding box center [758, 132] width 128 height 38
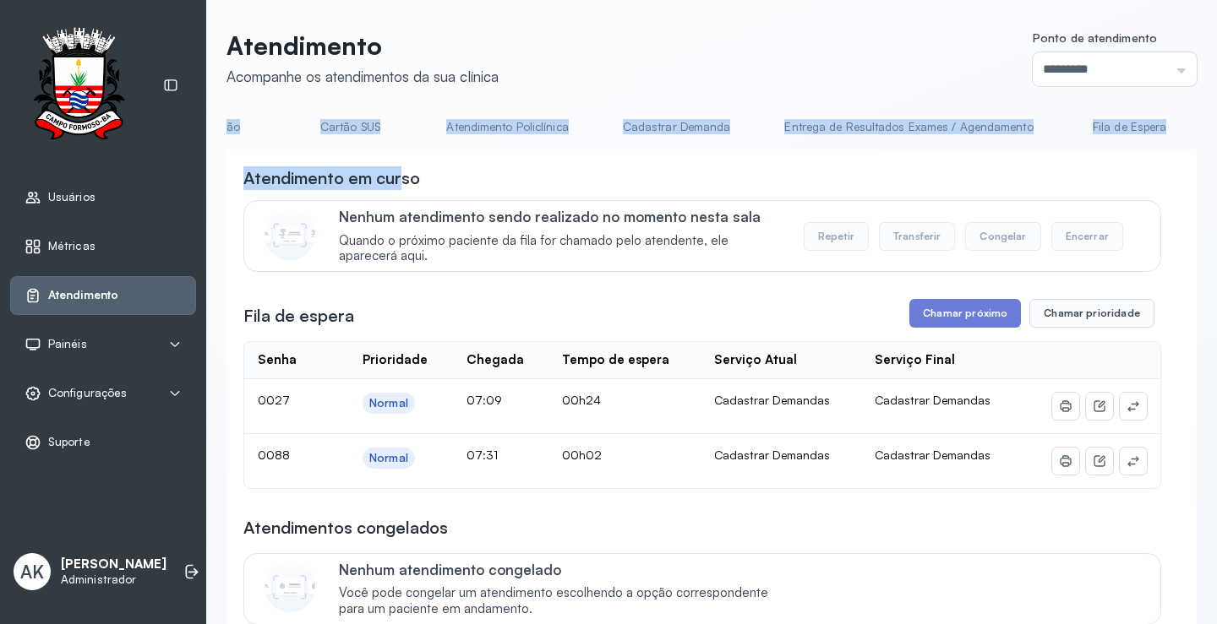
scroll to position [0, 1175]
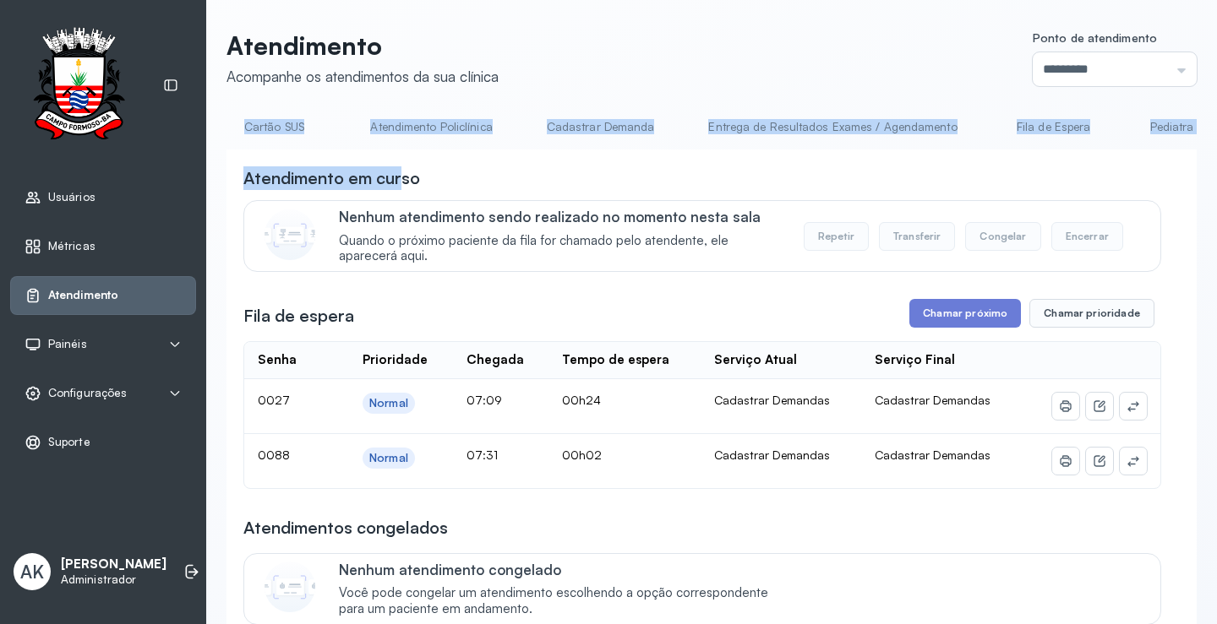
click at [587, 127] on link "Cadastrar Demanda" at bounding box center [601, 127] width 142 height 28
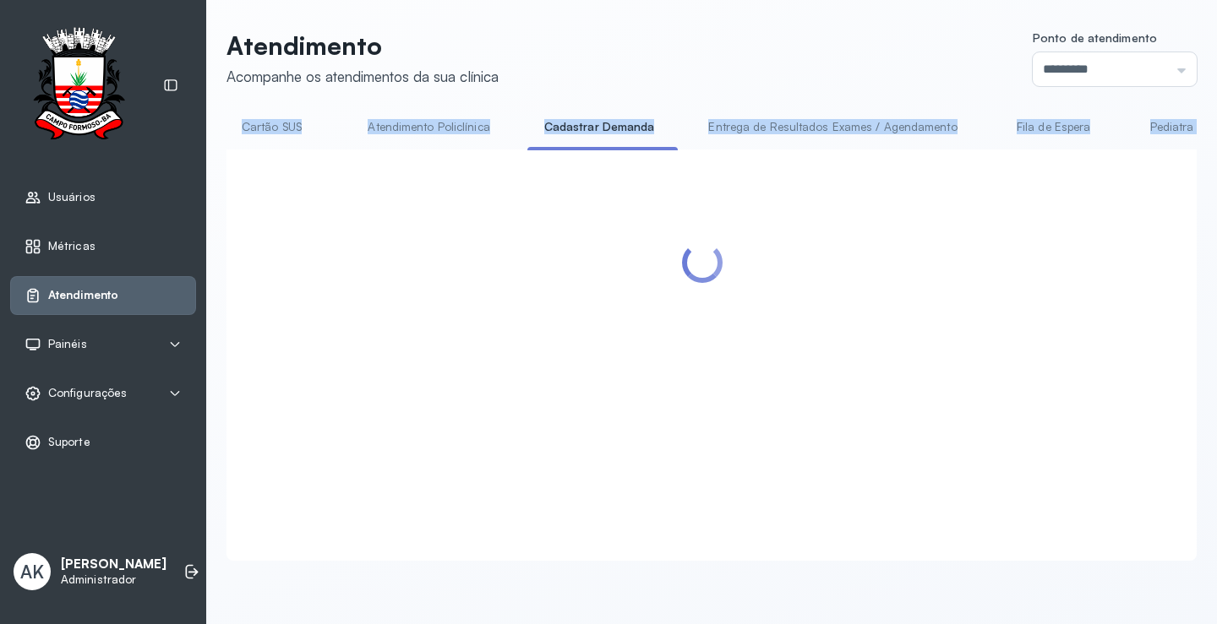
click at [650, 183] on div at bounding box center [702, 334] width 918 height 337
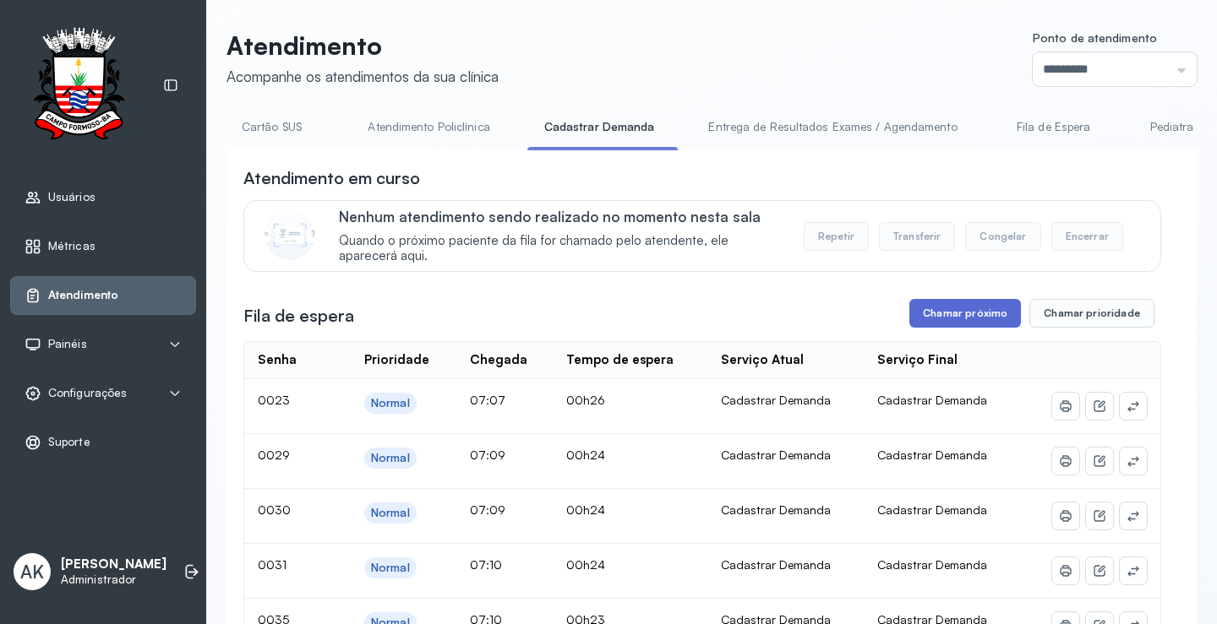
click at [959, 315] on button "Chamar próximo" at bounding box center [965, 313] width 112 height 29
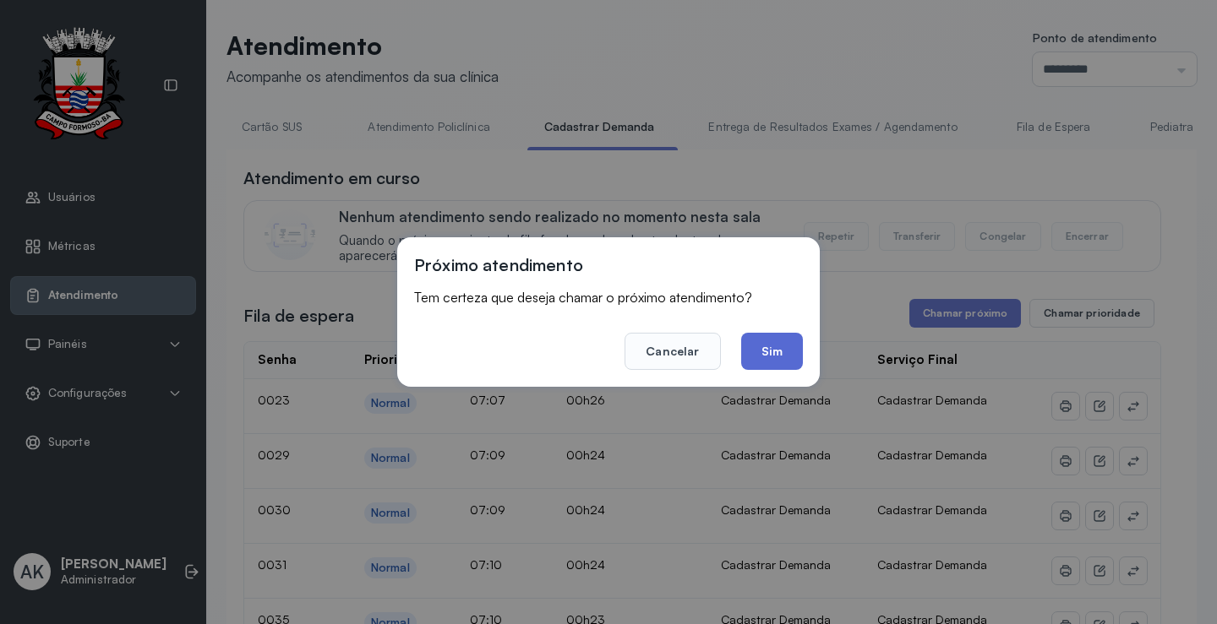
click at [771, 362] on button "Sim" at bounding box center [772, 351] width 62 height 37
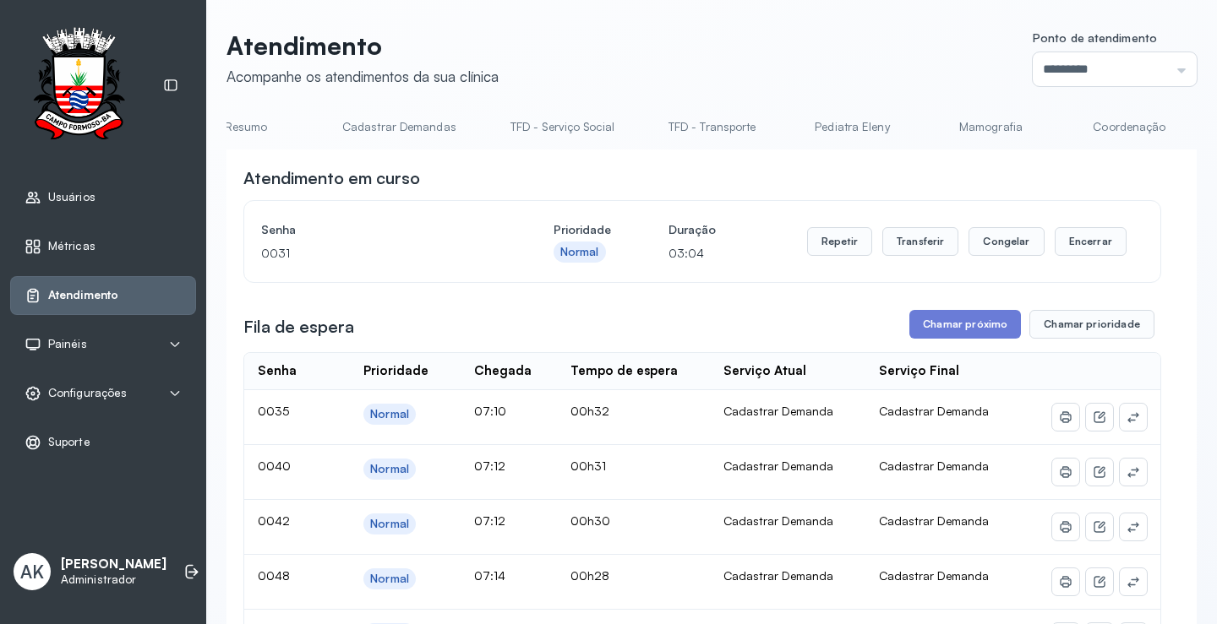
scroll to position [0, 0]
click at [303, 123] on link "Resumo" at bounding box center [285, 127] width 118 height 28
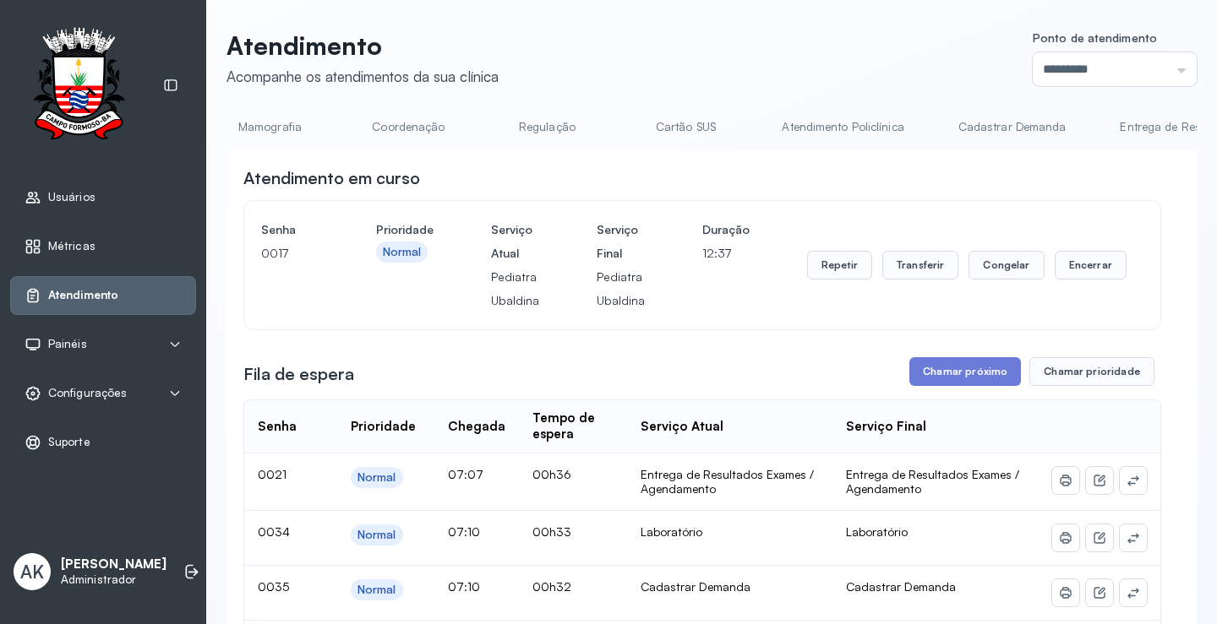
scroll to position [0, 771]
click at [664, 126] on link "Cartão SUS" at bounding box center [674, 127] width 118 height 28
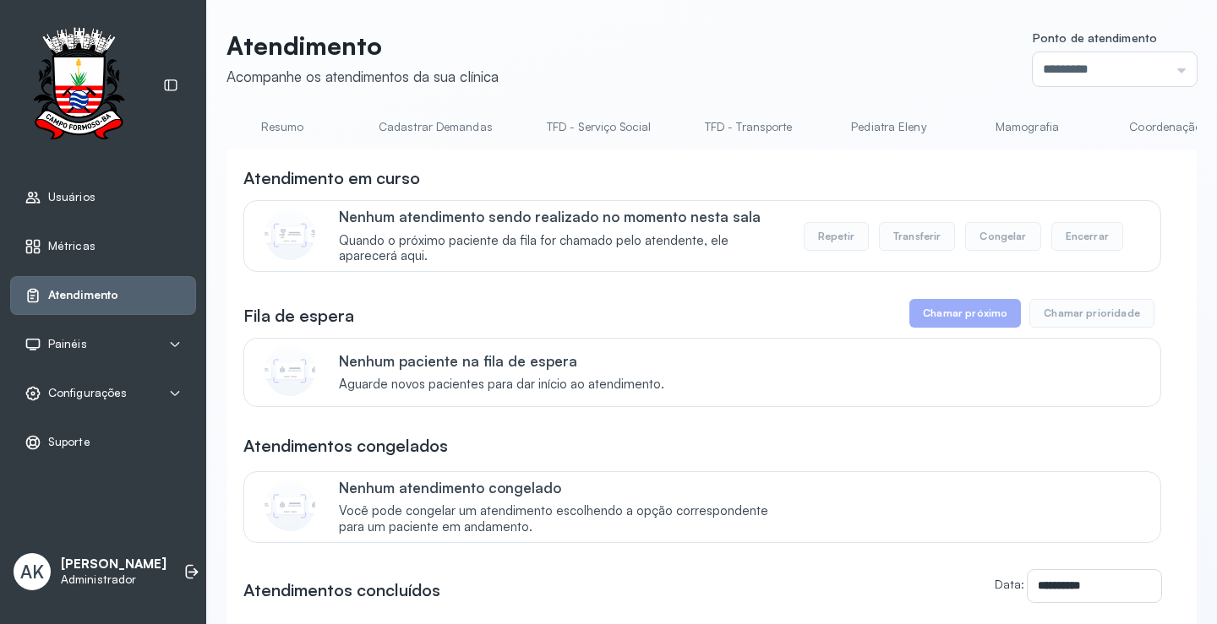
scroll to position [0, 0]
click at [264, 123] on link "Resumo" at bounding box center [285, 127] width 118 height 28
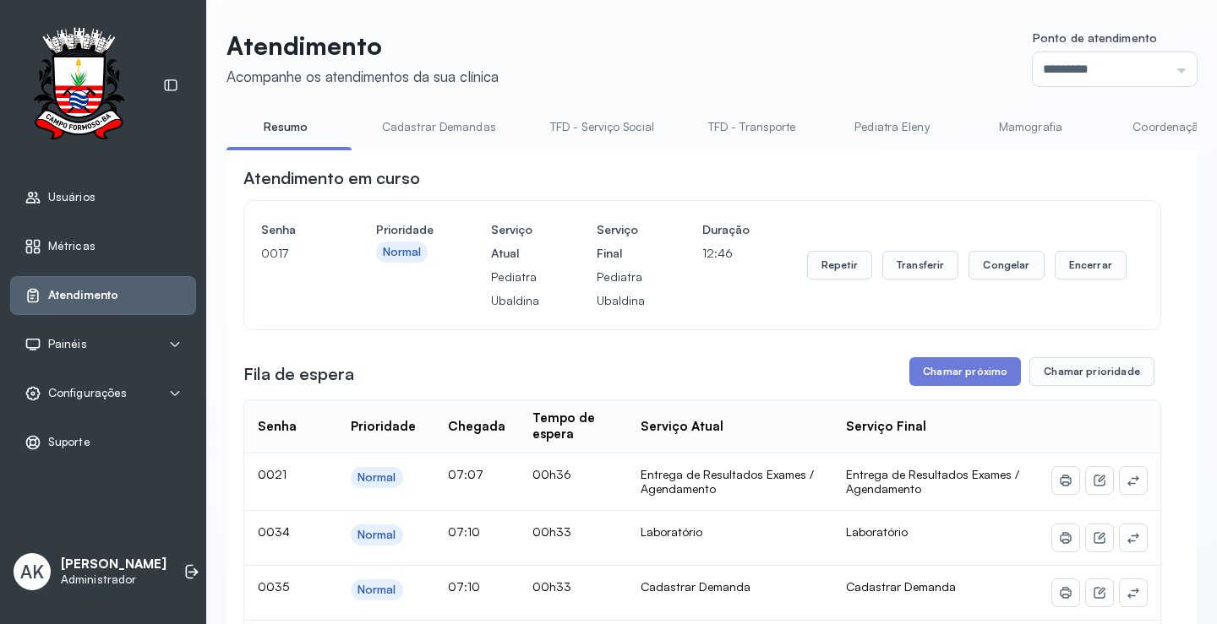
scroll to position [0, 3107]
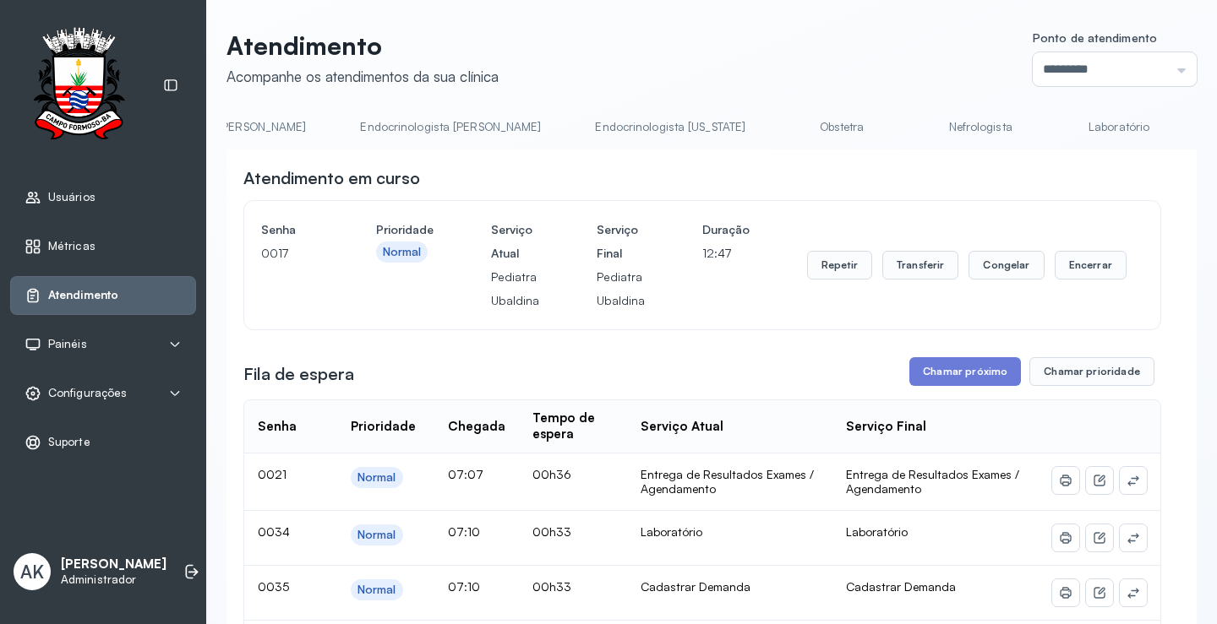
click at [1060, 132] on link "Laboratório" at bounding box center [1119, 127] width 118 height 28
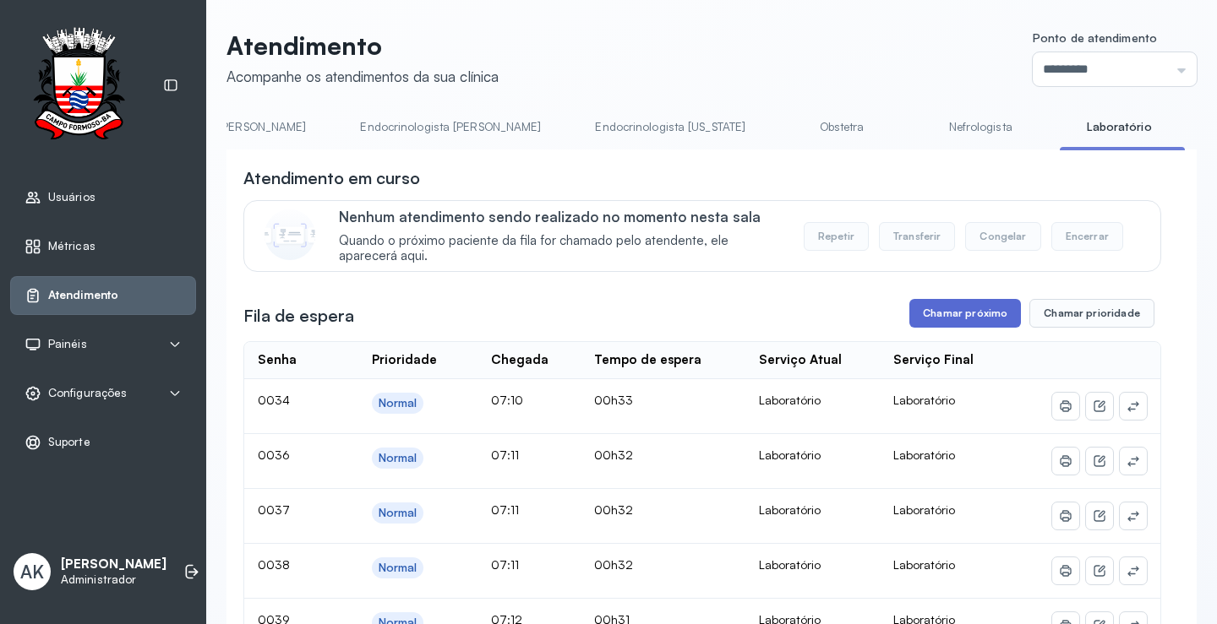
click at [941, 315] on button "Chamar próximo" at bounding box center [965, 313] width 112 height 29
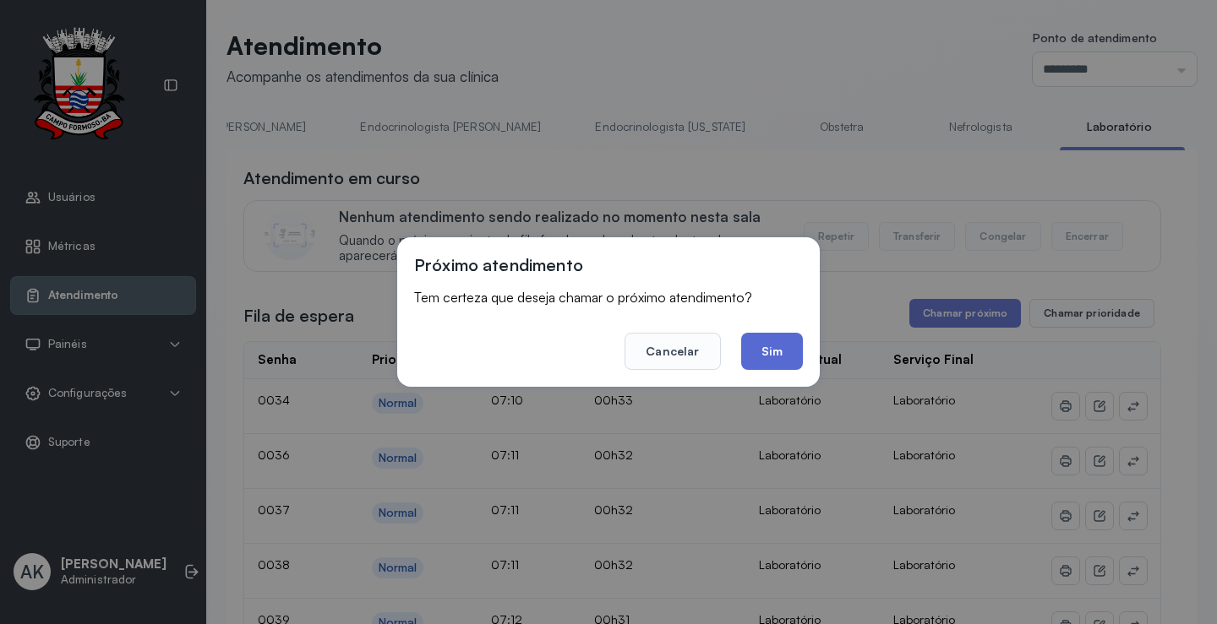
click at [761, 357] on button "Sim" at bounding box center [772, 351] width 62 height 37
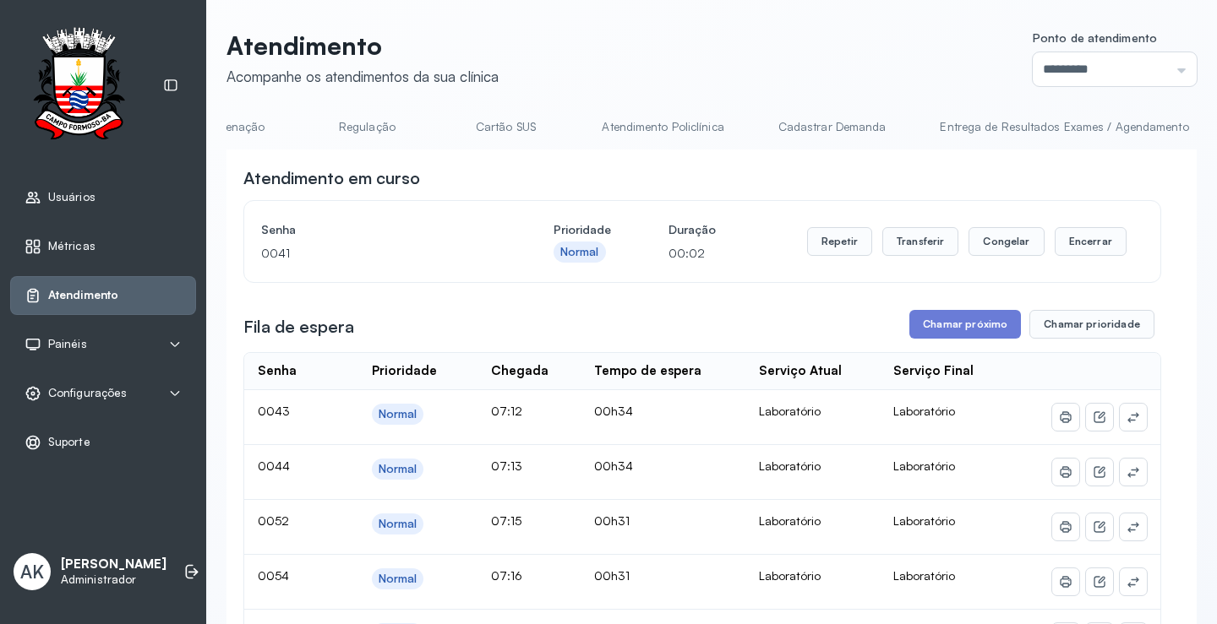
scroll to position [0, 0]
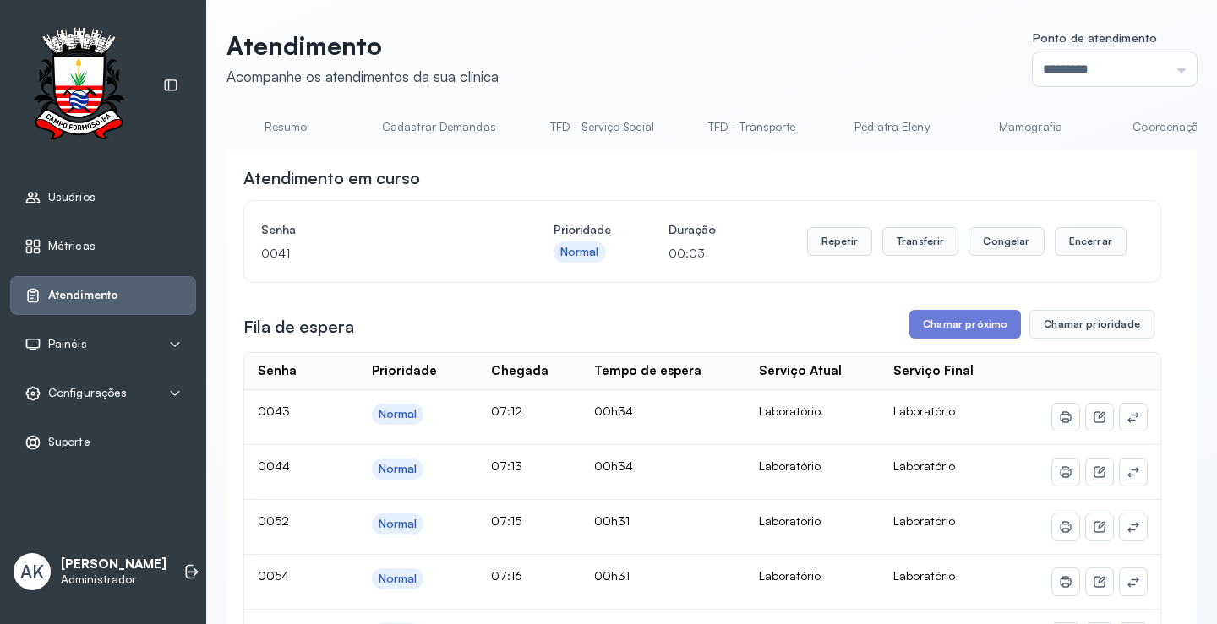
click at [282, 128] on link "Resumo" at bounding box center [285, 127] width 118 height 28
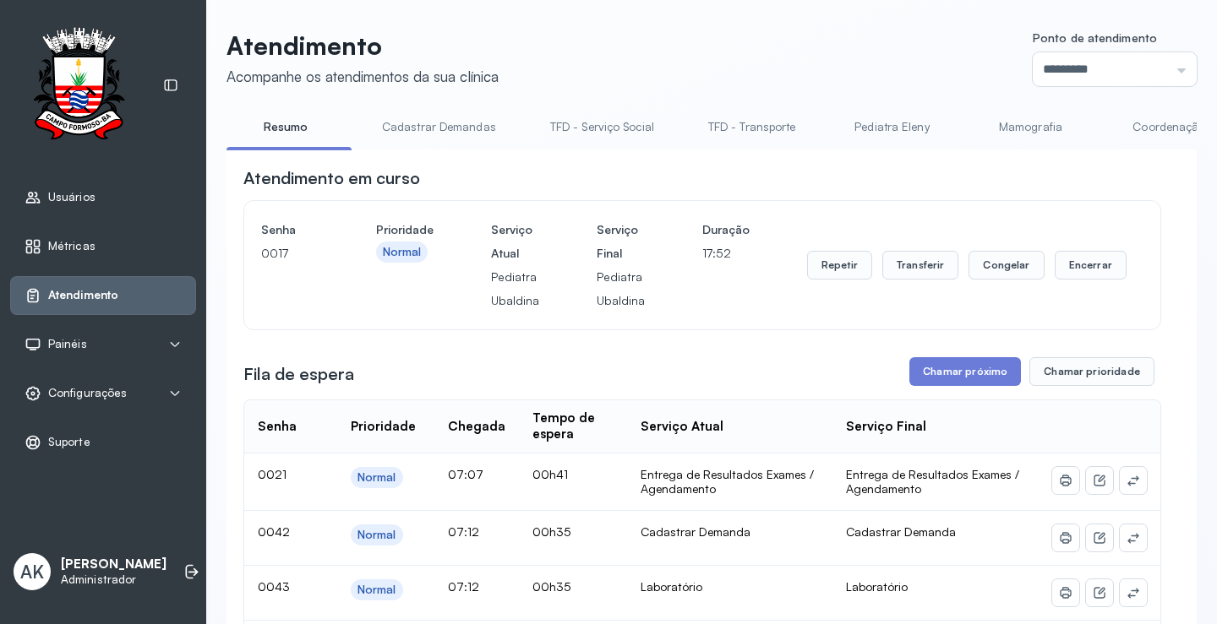
click at [408, 120] on link "Cadastrar Demandas" at bounding box center [439, 127] width 148 height 28
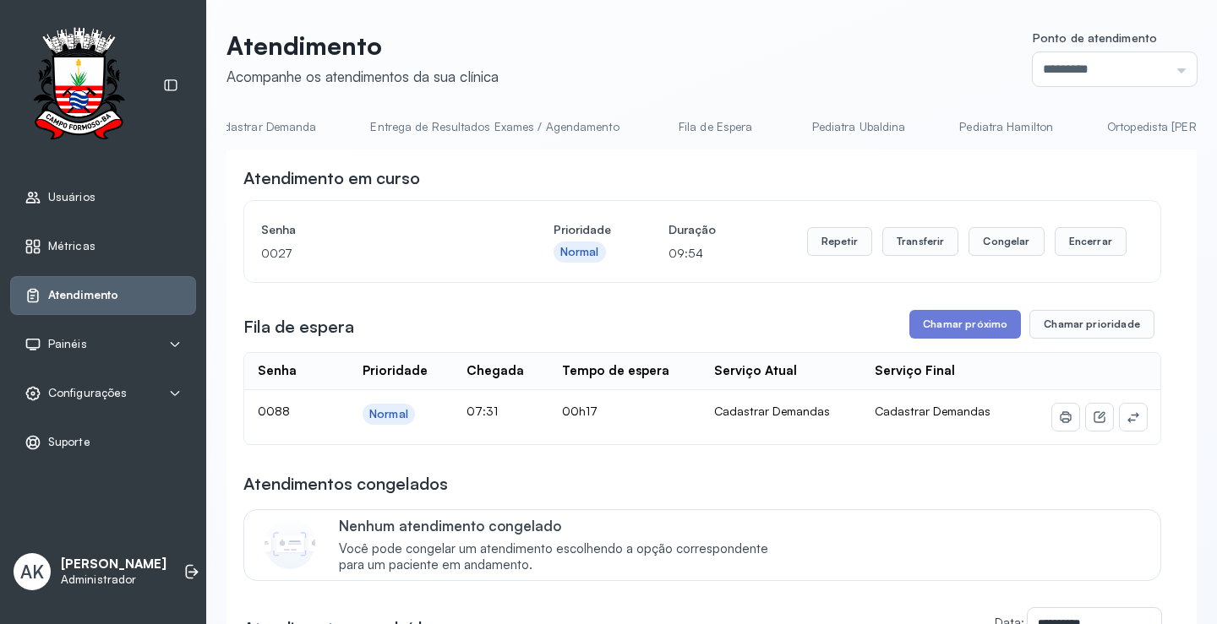
scroll to position [0, 1508]
click at [287, 124] on link "Cadastrar Demanda" at bounding box center [267, 127] width 142 height 28
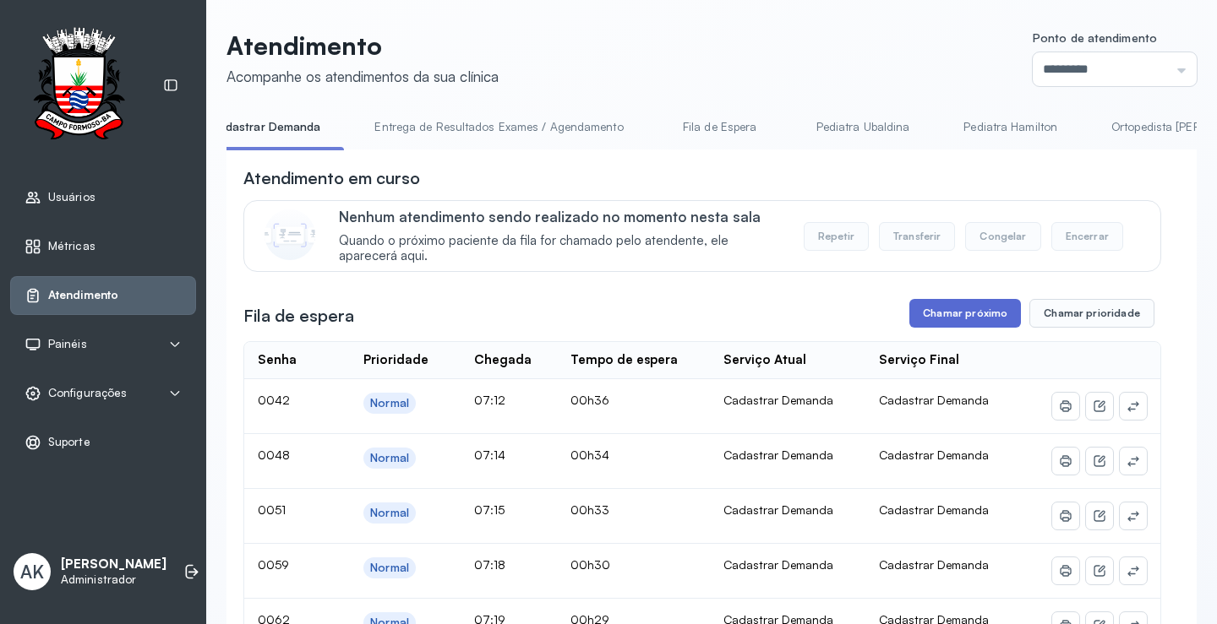
click at [959, 313] on button "Chamar próximo" at bounding box center [965, 313] width 112 height 29
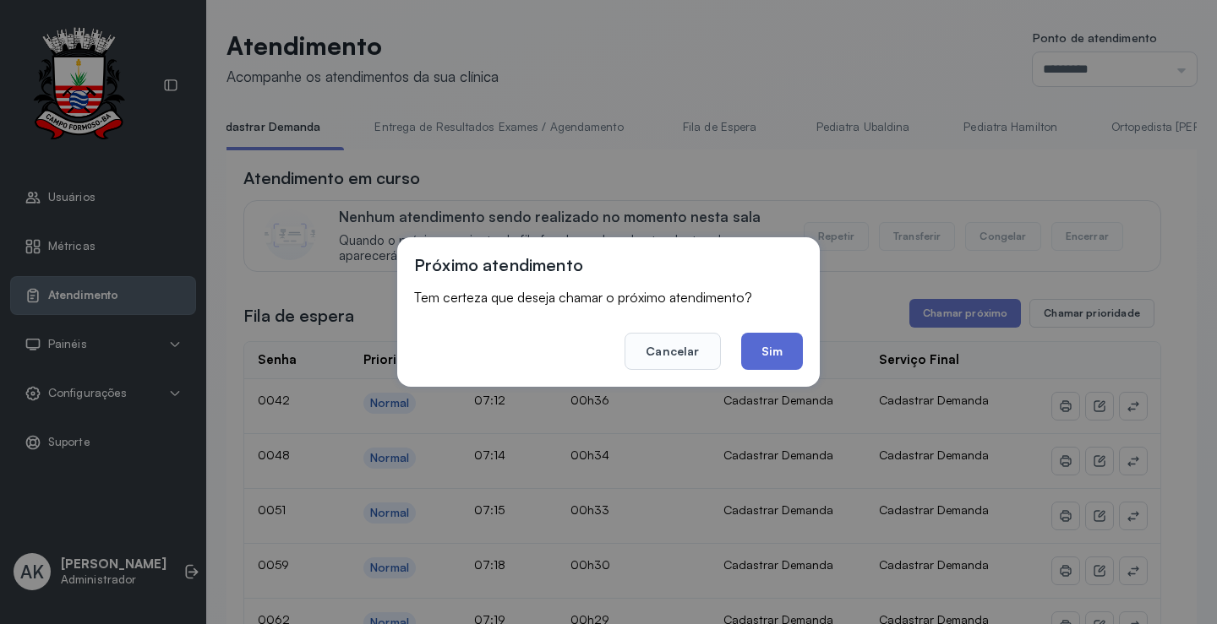
click at [775, 356] on button "Sim" at bounding box center [772, 351] width 62 height 37
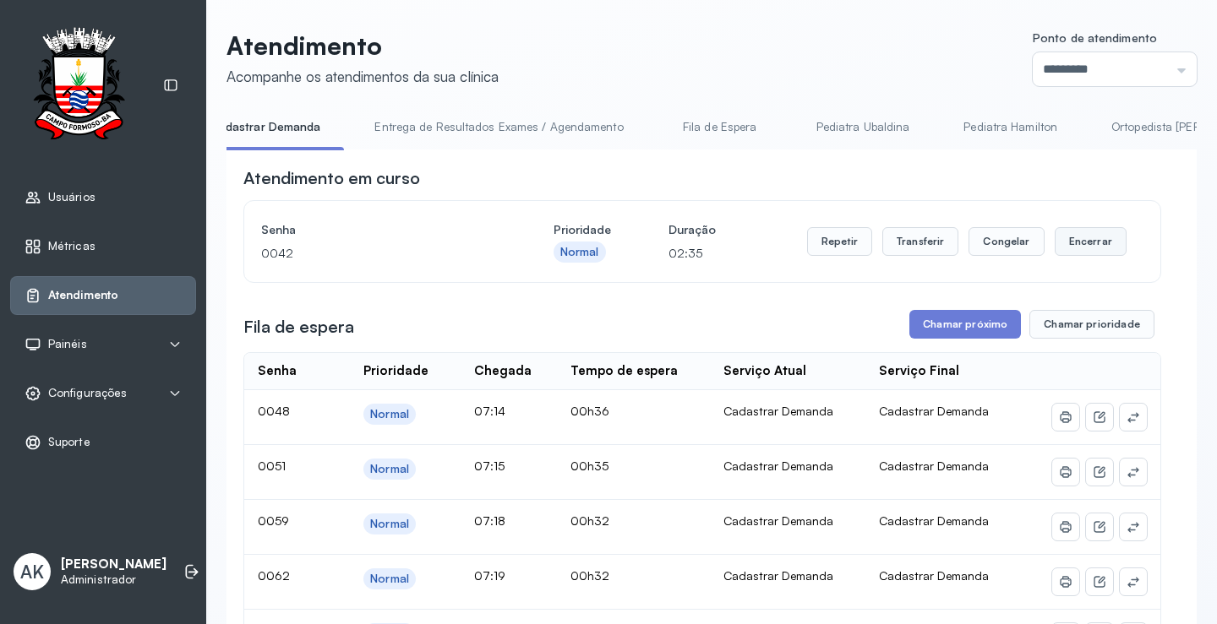
click at [1058, 247] on button "Encerrar" at bounding box center [1091, 241] width 72 height 29
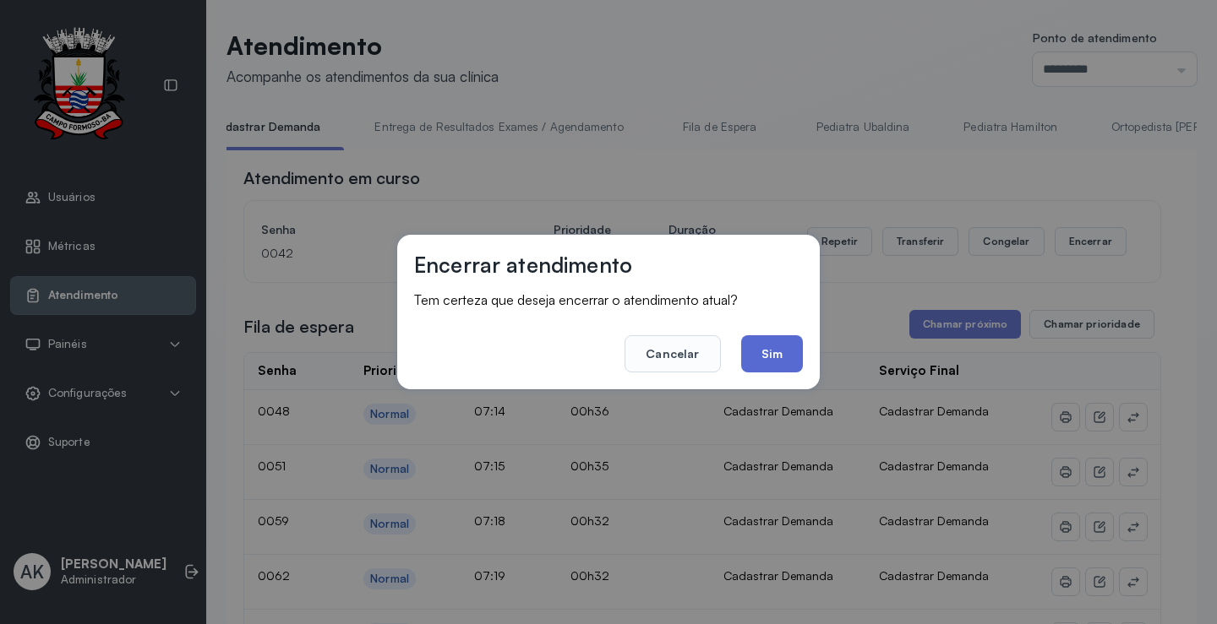
click at [787, 366] on button "Sim" at bounding box center [772, 353] width 62 height 37
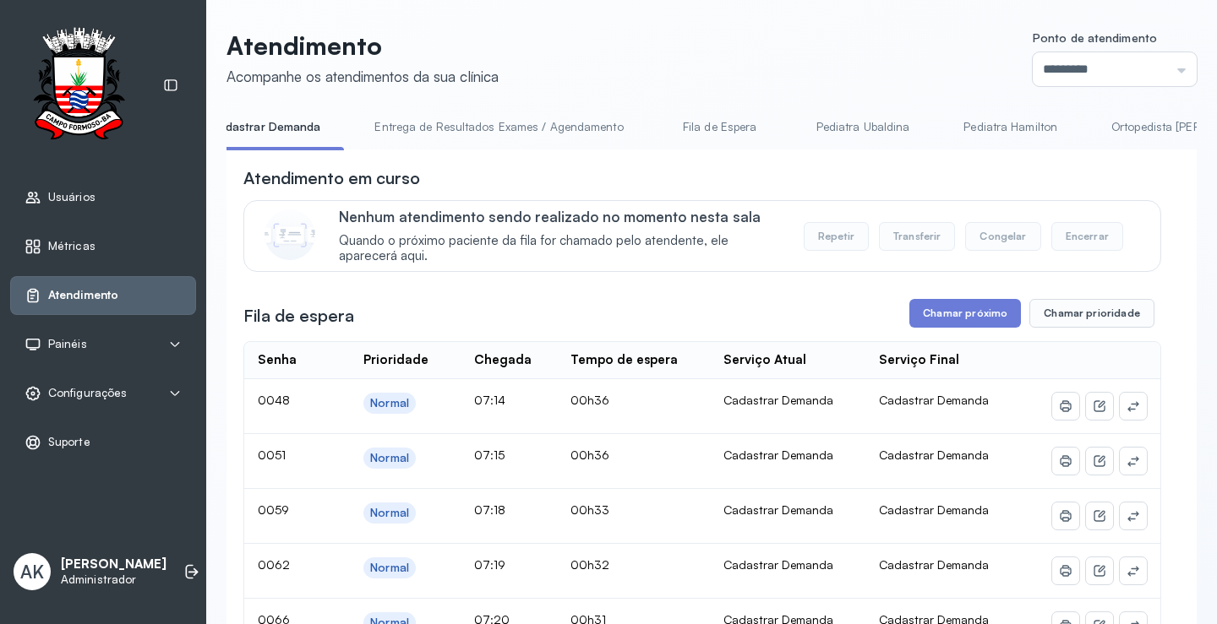
scroll to position [0, 0]
click at [279, 125] on link "Resumo" at bounding box center [285, 127] width 118 height 28
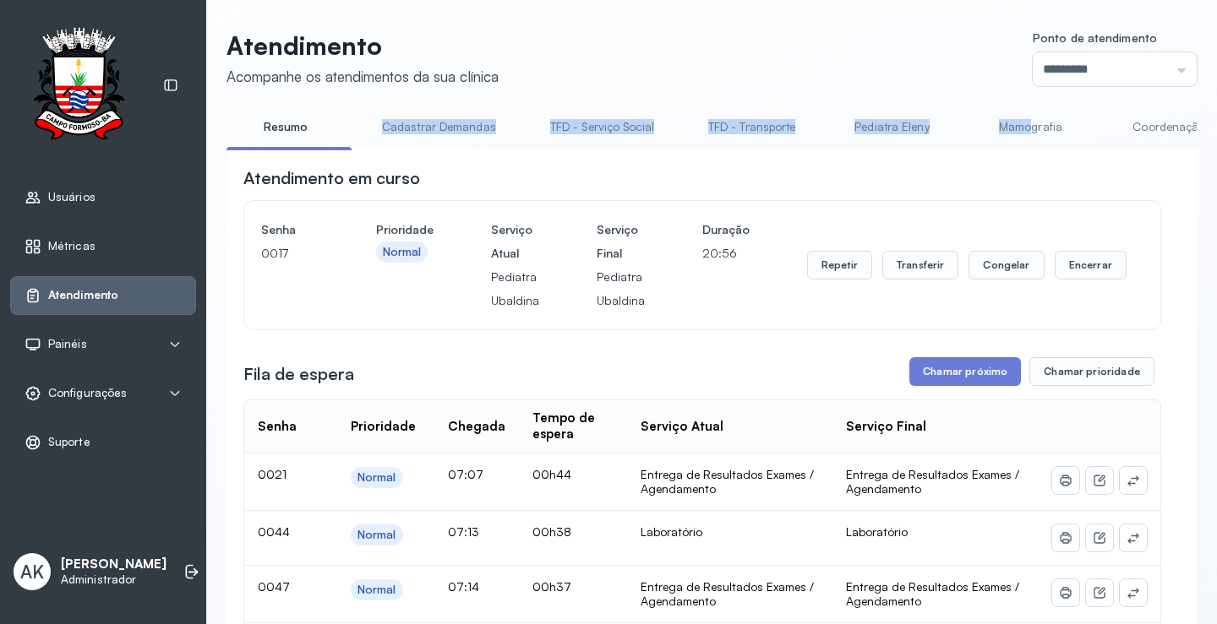
drag, startPoint x: 377, startPoint y: 150, endPoint x: 553, endPoint y: 153, distance: 176.6
click at [1020, 149] on ul "[PERSON_NAME] Demandas TFD - Serviço Social TFD - Transporte Pediatra [PERSON_N…" at bounding box center [711, 132] width 970 height 38
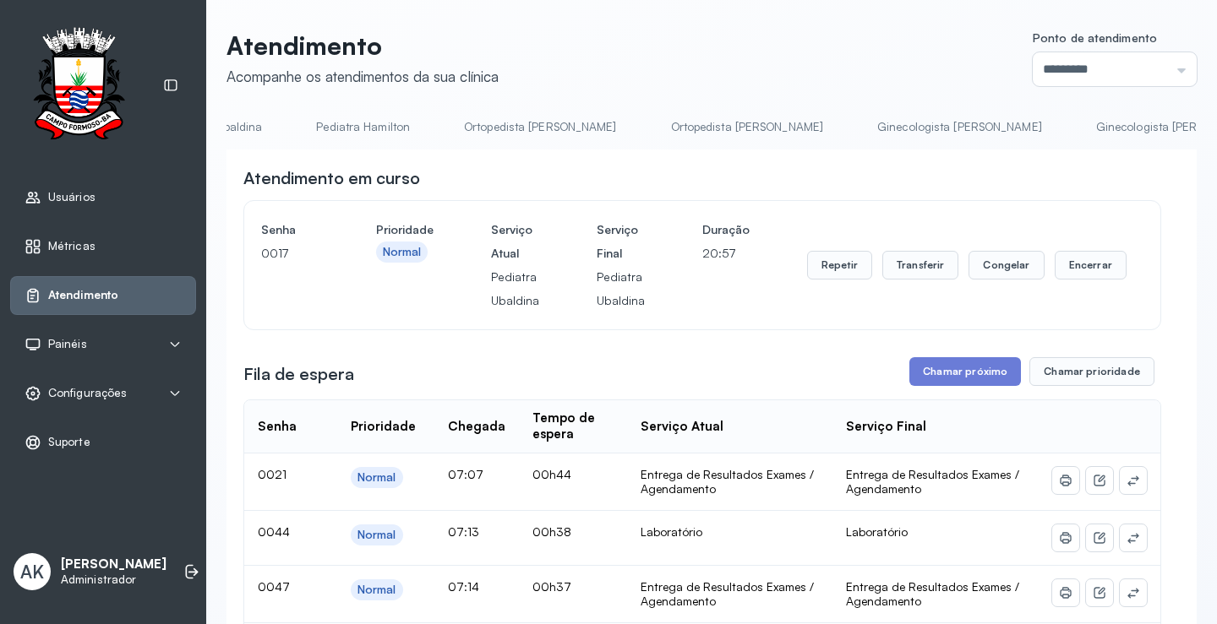
scroll to position [0, 3107]
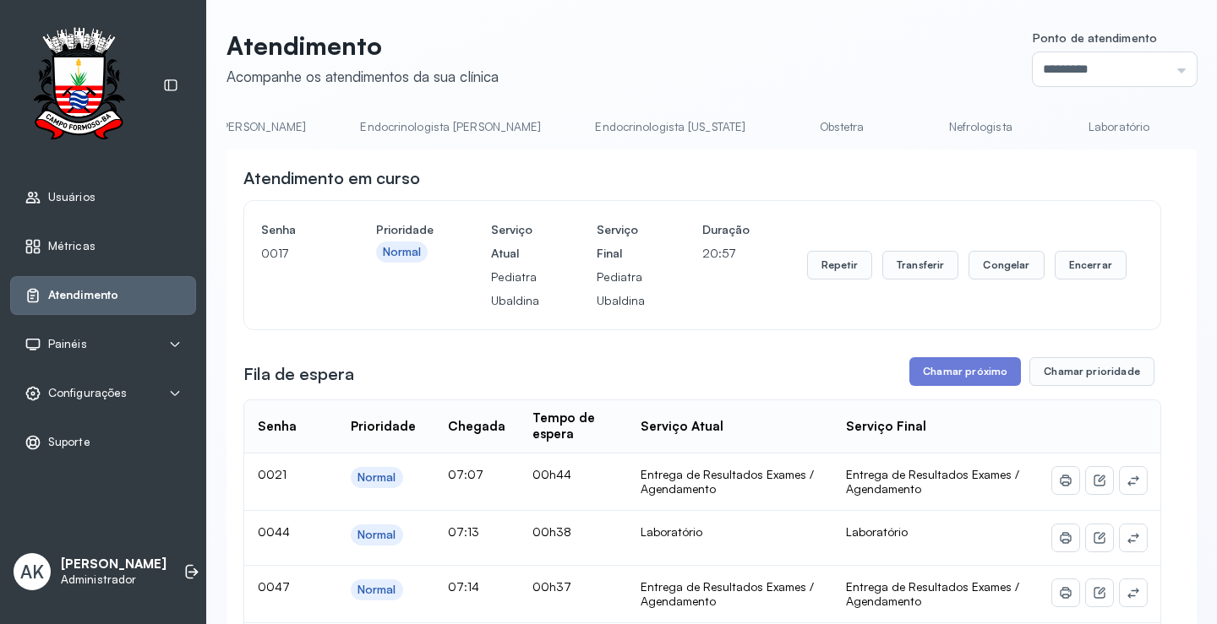
click at [1060, 115] on link "Laboratório" at bounding box center [1119, 127] width 118 height 28
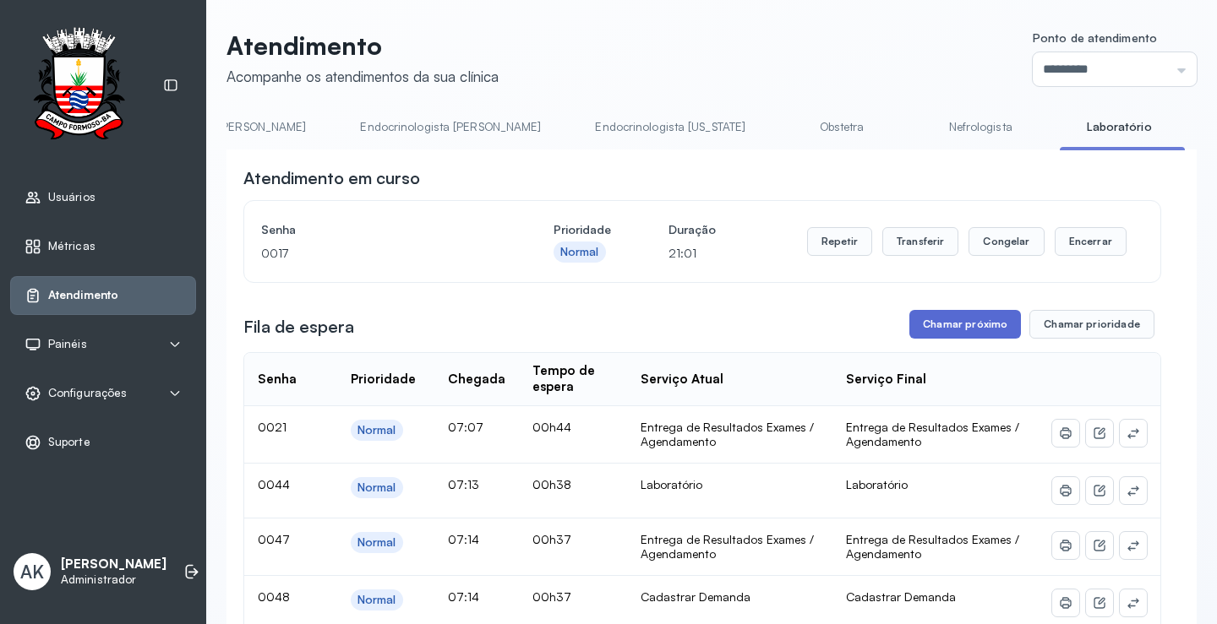
click at [919, 324] on button "Chamar próximo" at bounding box center [965, 324] width 112 height 29
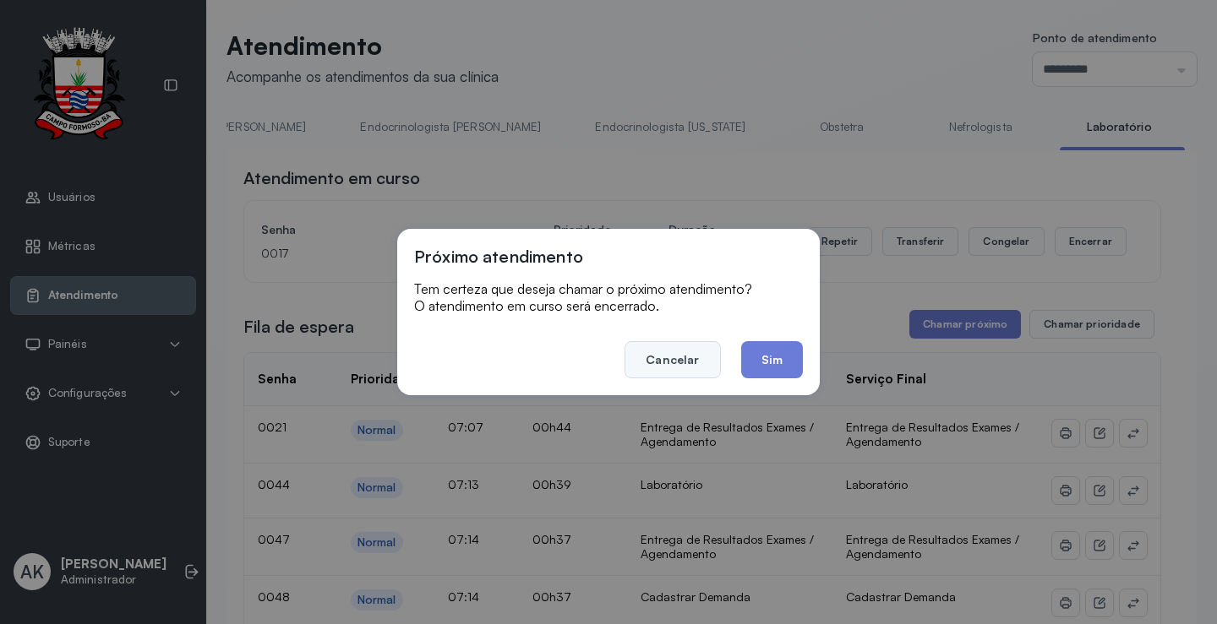
click at [686, 359] on button "Cancelar" at bounding box center [671, 359] width 95 height 37
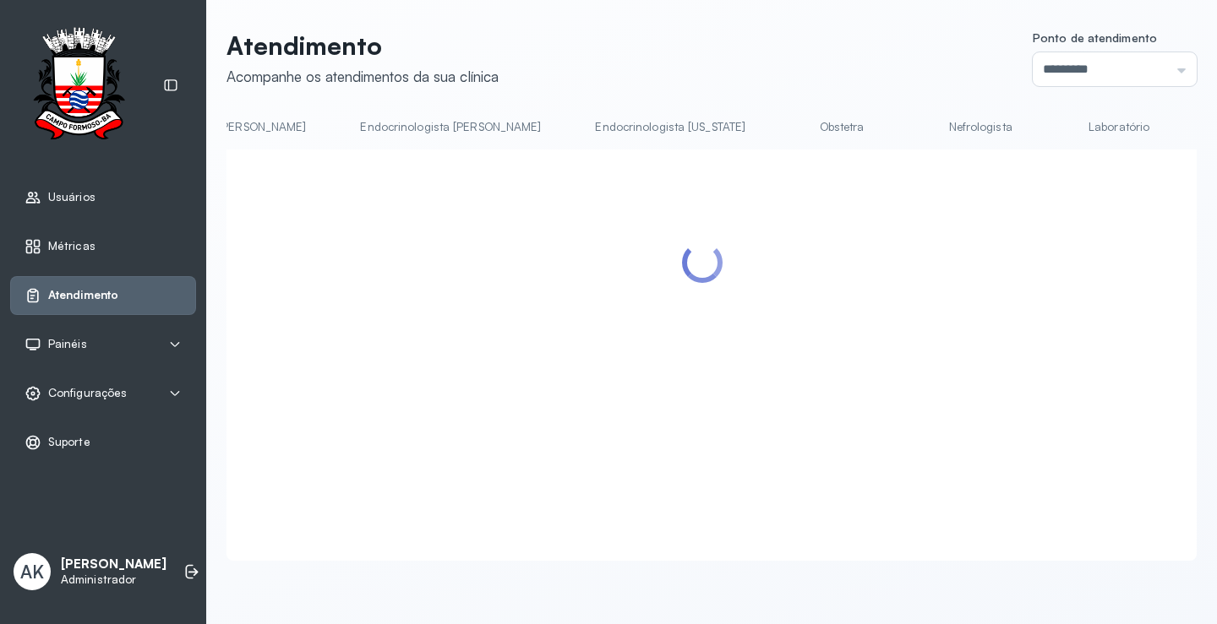
click at [1060, 134] on link "Laboratório" at bounding box center [1119, 127] width 118 height 28
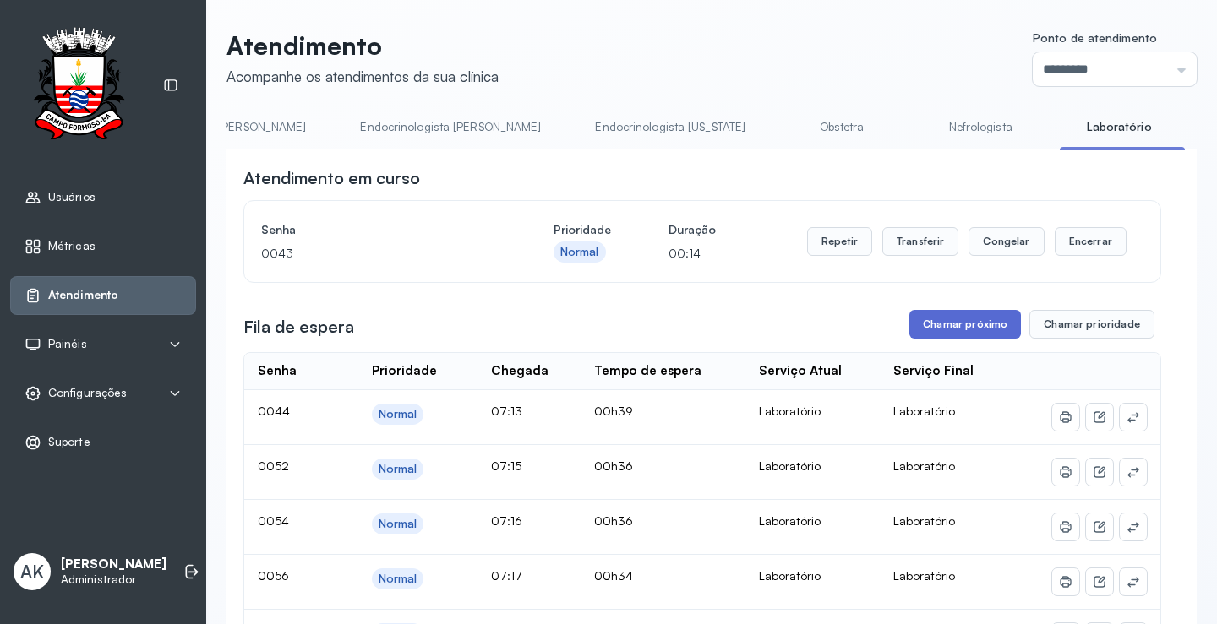
click at [929, 322] on button "Chamar próximo" at bounding box center [965, 324] width 112 height 29
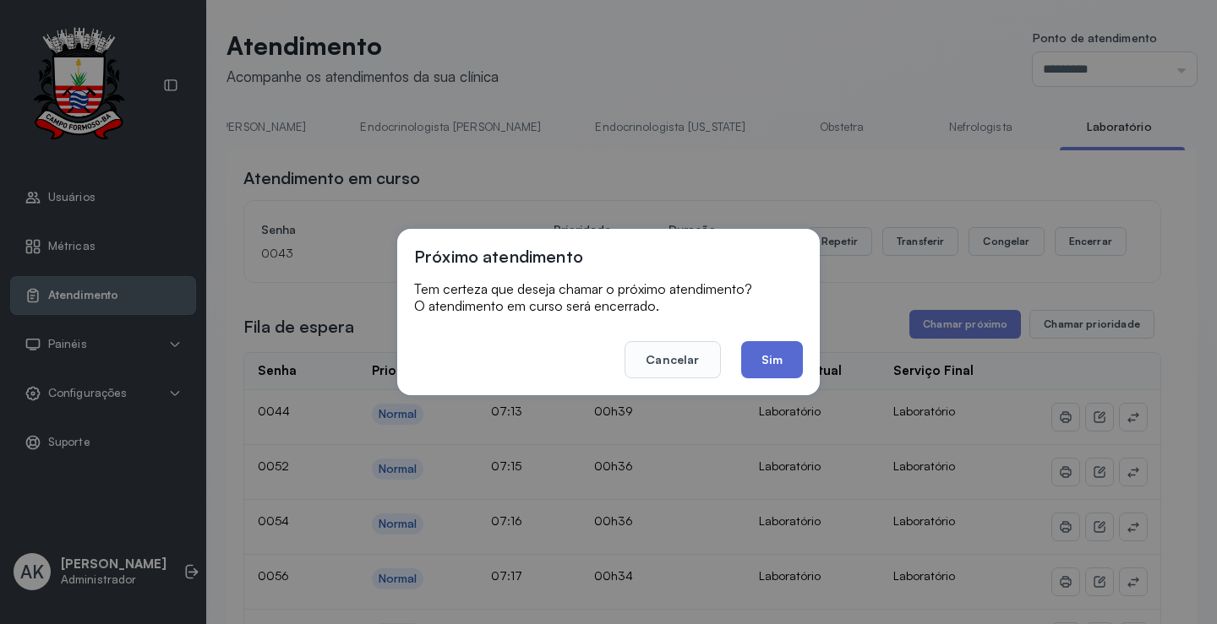
click at [779, 353] on button "Sim" at bounding box center [772, 359] width 62 height 37
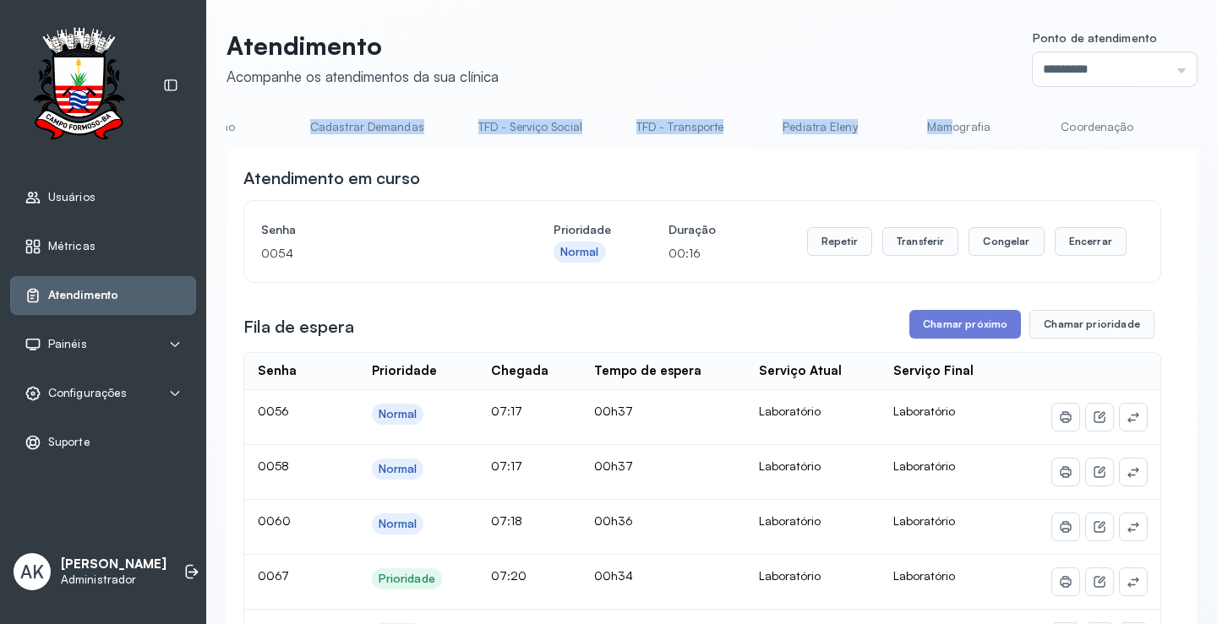
scroll to position [0, 0]
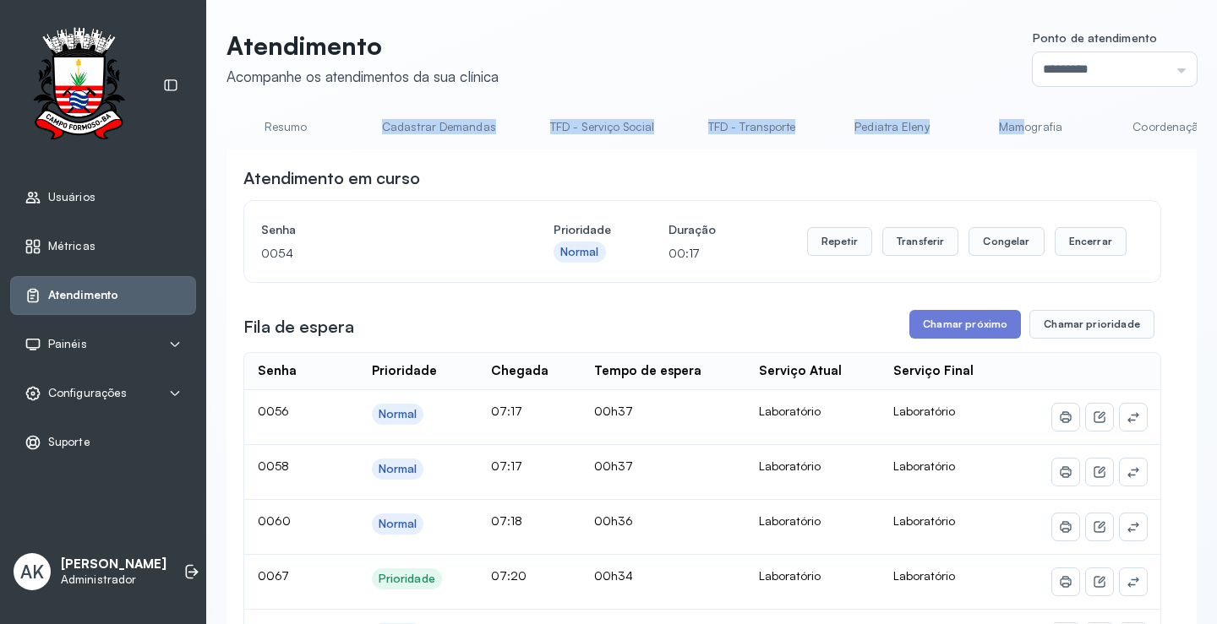
click at [283, 134] on link "Resumo" at bounding box center [285, 127] width 118 height 28
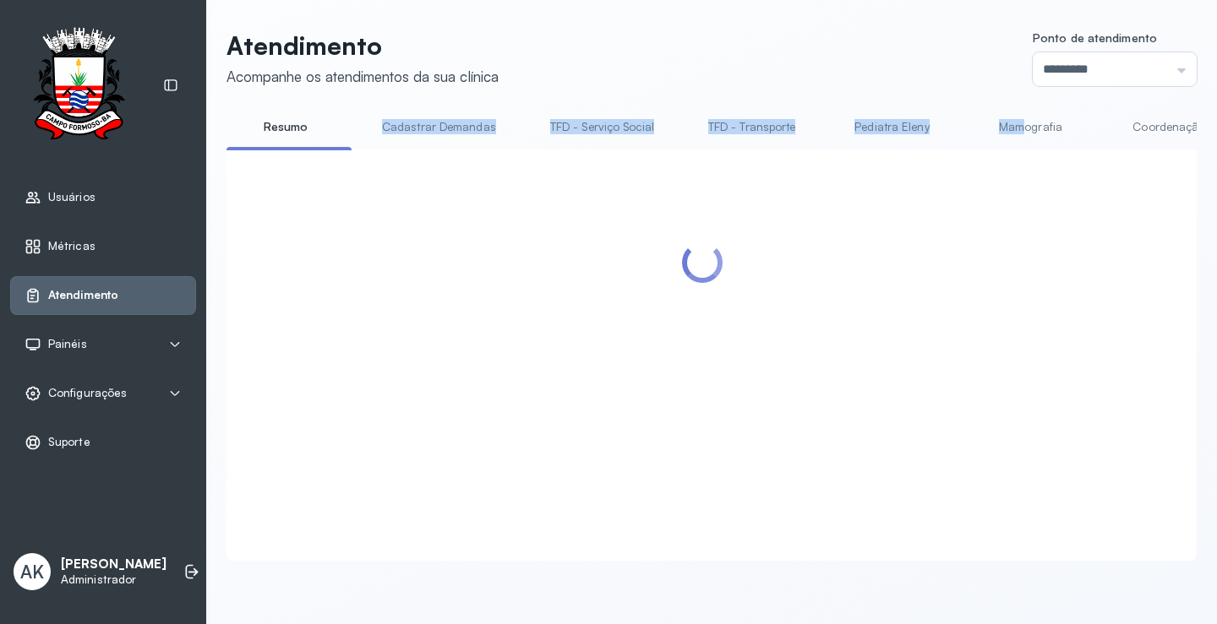
click at [815, 94] on div "Atendimento Acompanhe os atendimentos da sua clínica Ponto de atendimento *****…" at bounding box center [711, 295] width 970 height 531
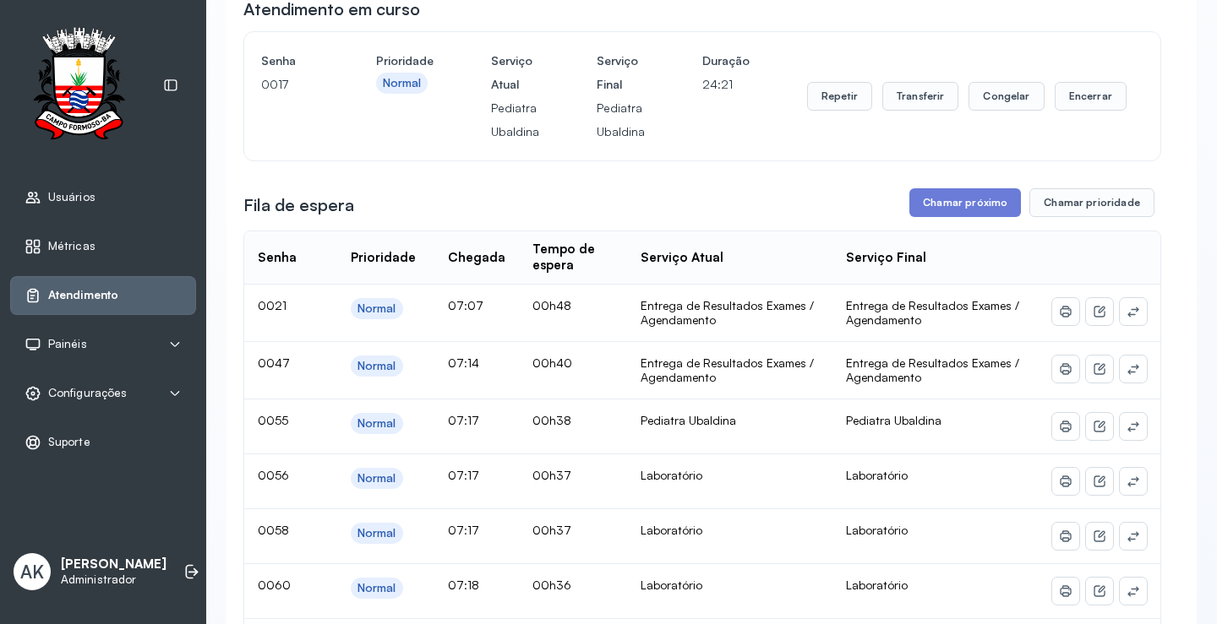
scroll to position [253, 0]
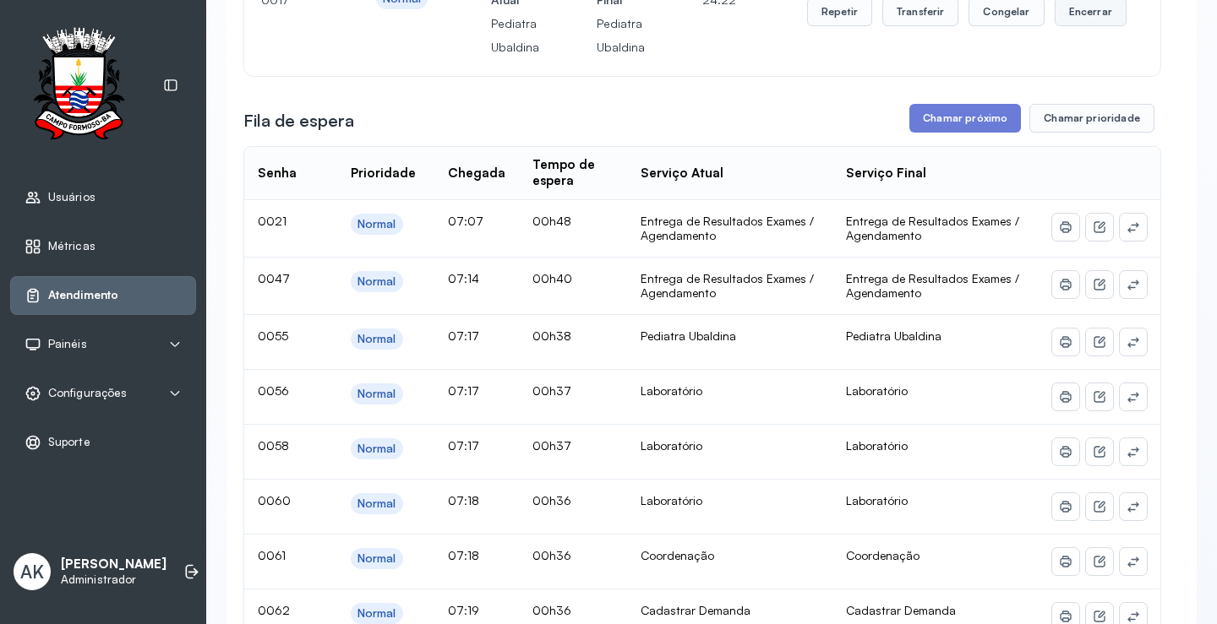
click at [1066, 3] on button "Encerrar" at bounding box center [1091, 11] width 72 height 29
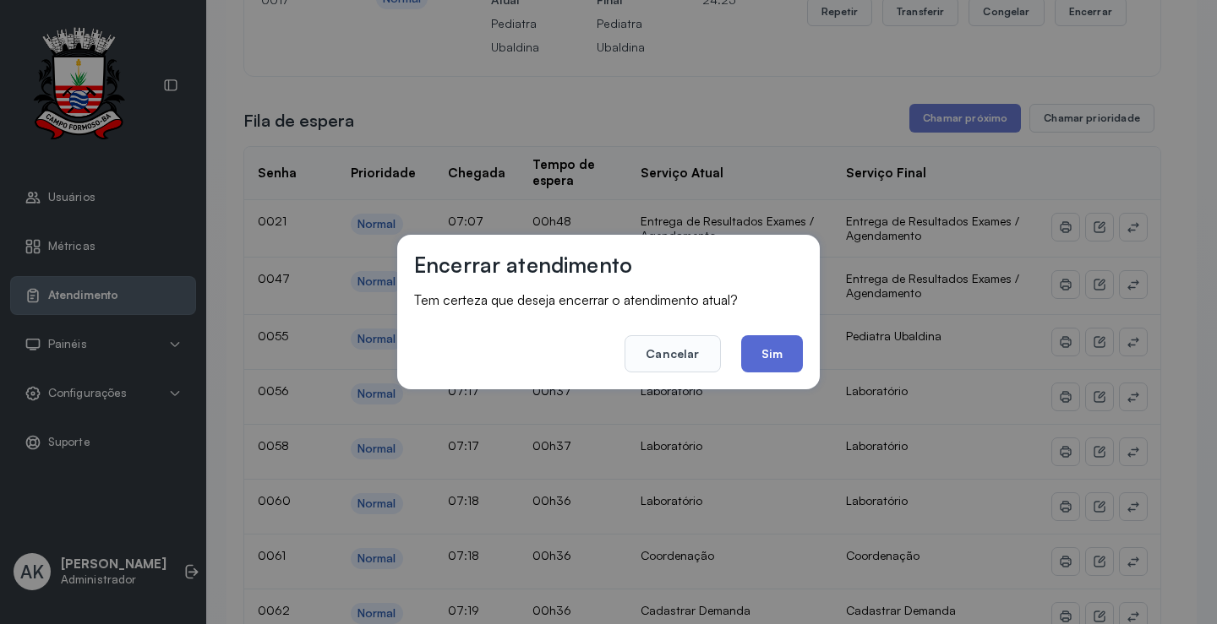
click at [771, 348] on button "Sim" at bounding box center [772, 353] width 62 height 37
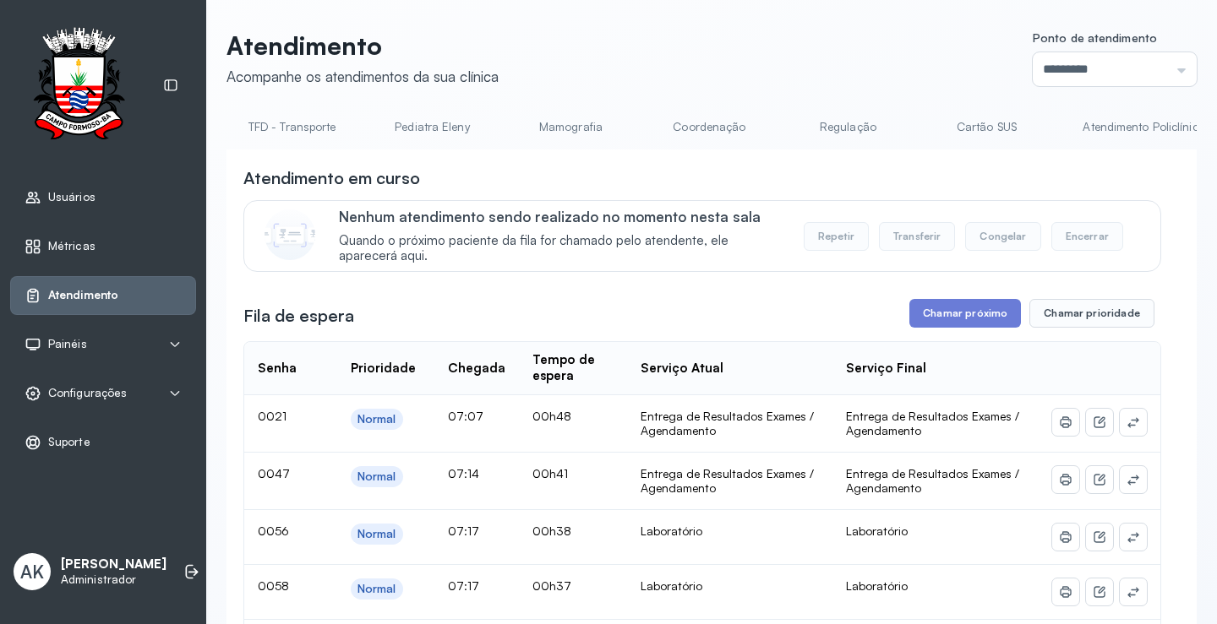
scroll to position [0, 3107]
click at [1060, 126] on link "Laboratório" at bounding box center [1119, 127] width 118 height 28
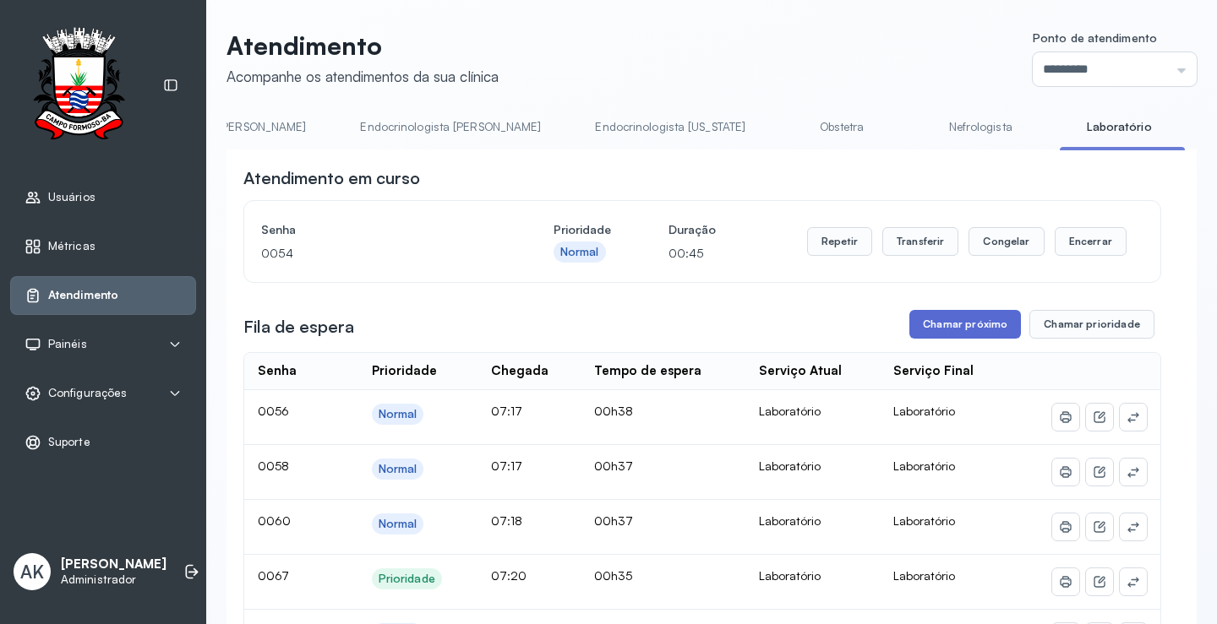
click at [946, 337] on button "Chamar próximo" at bounding box center [965, 324] width 112 height 29
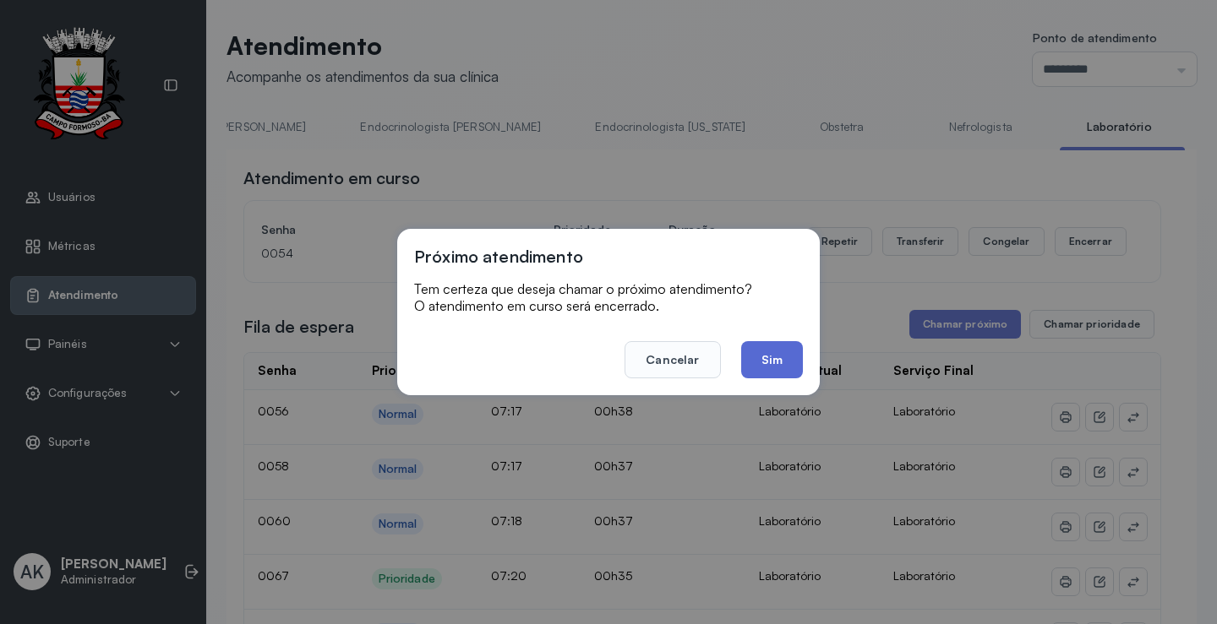
click at [782, 366] on button "Sim" at bounding box center [772, 359] width 62 height 37
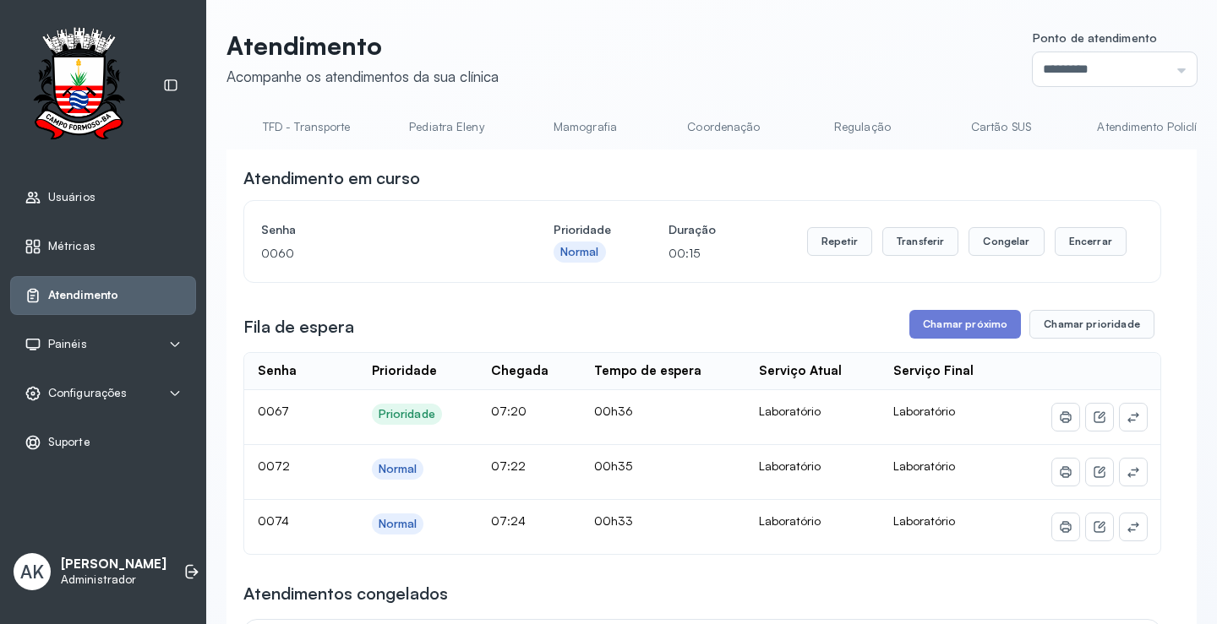
scroll to position [0, 0]
click at [286, 124] on link "Resumo" at bounding box center [285, 127] width 118 height 28
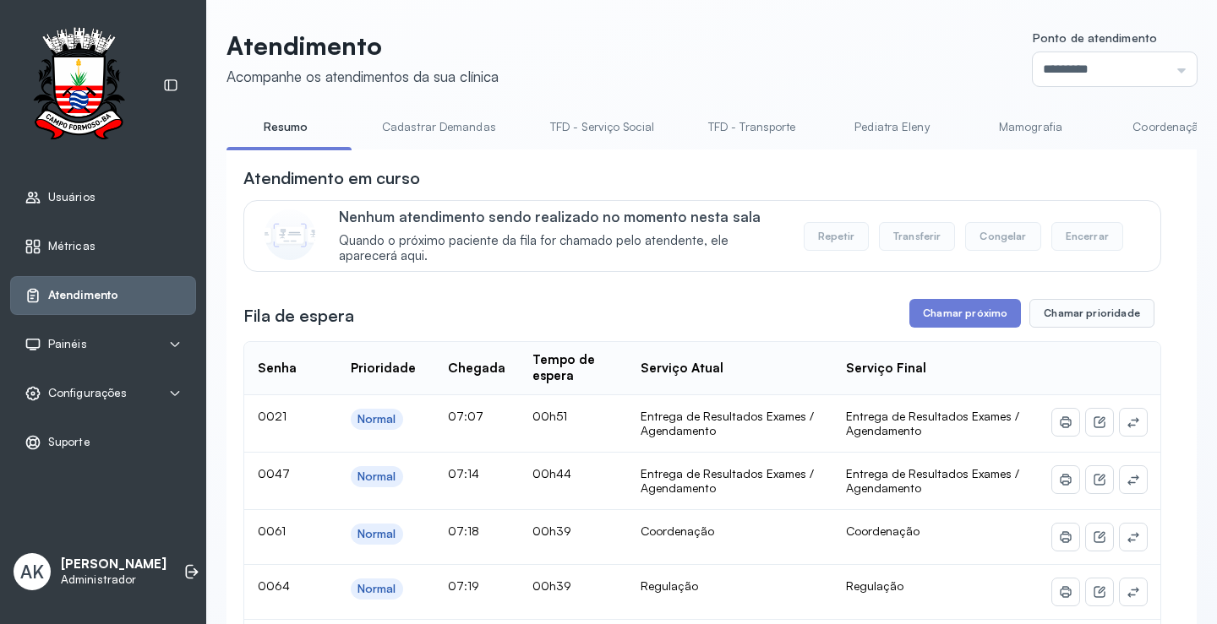
click at [427, 126] on link "Cadastrar Demandas" at bounding box center [439, 127] width 148 height 28
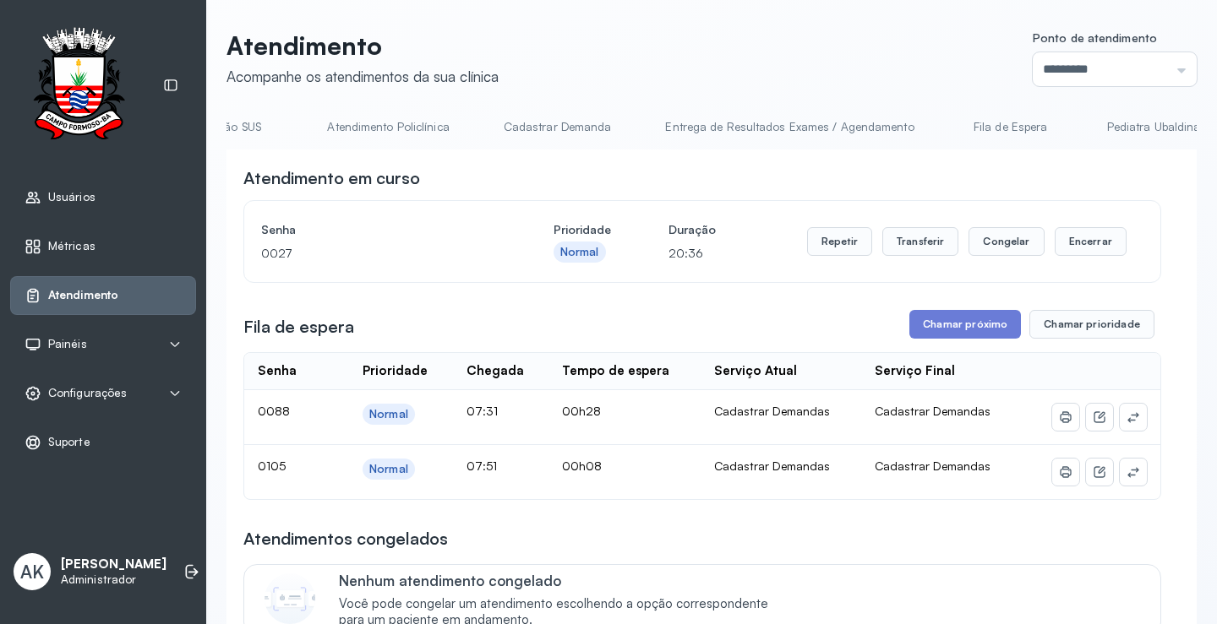
scroll to position [0, 1225]
click at [553, 129] on link "Cadastrar Demanda" at bounding box center [550, 127] width 142 height 28
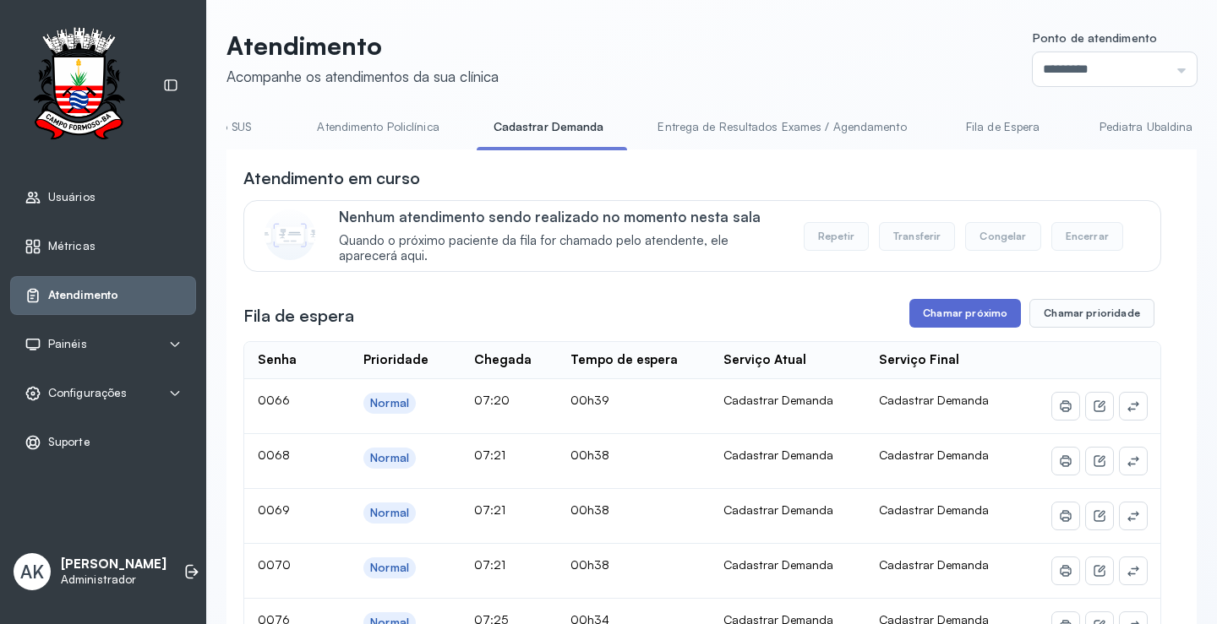
click at [931, 328] on button "Chamar próximo" at bounding box center [965, 313] width 112 height 29
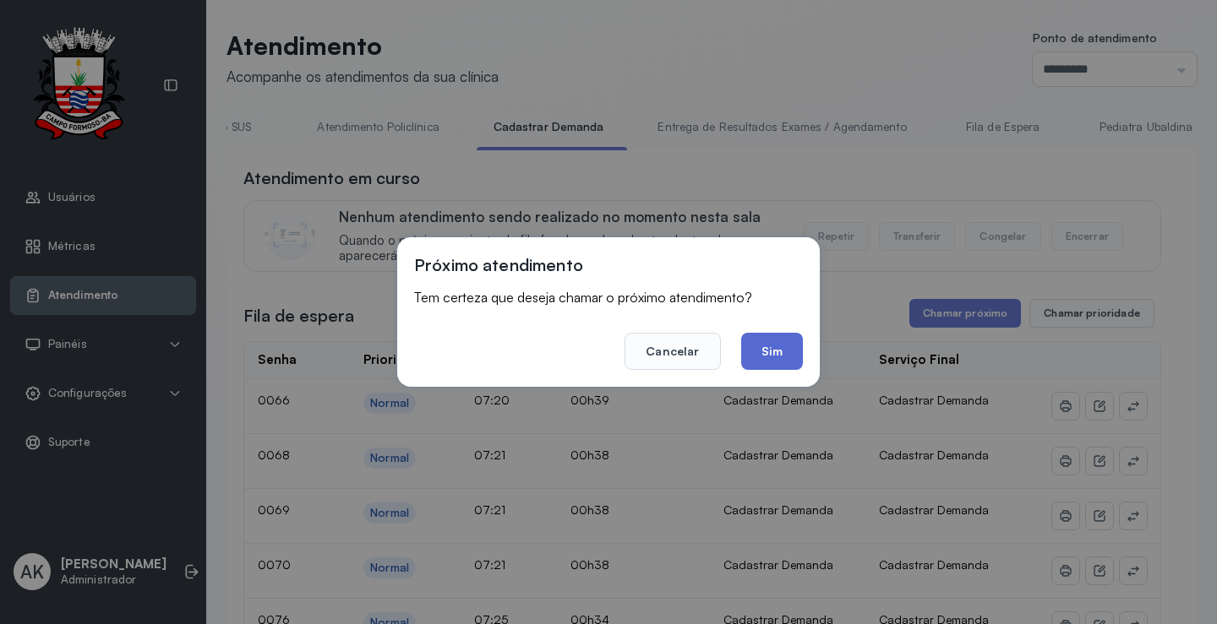
click at [778, 356] on button "Sim" at bounding box center [772, 351] width 62 height 37
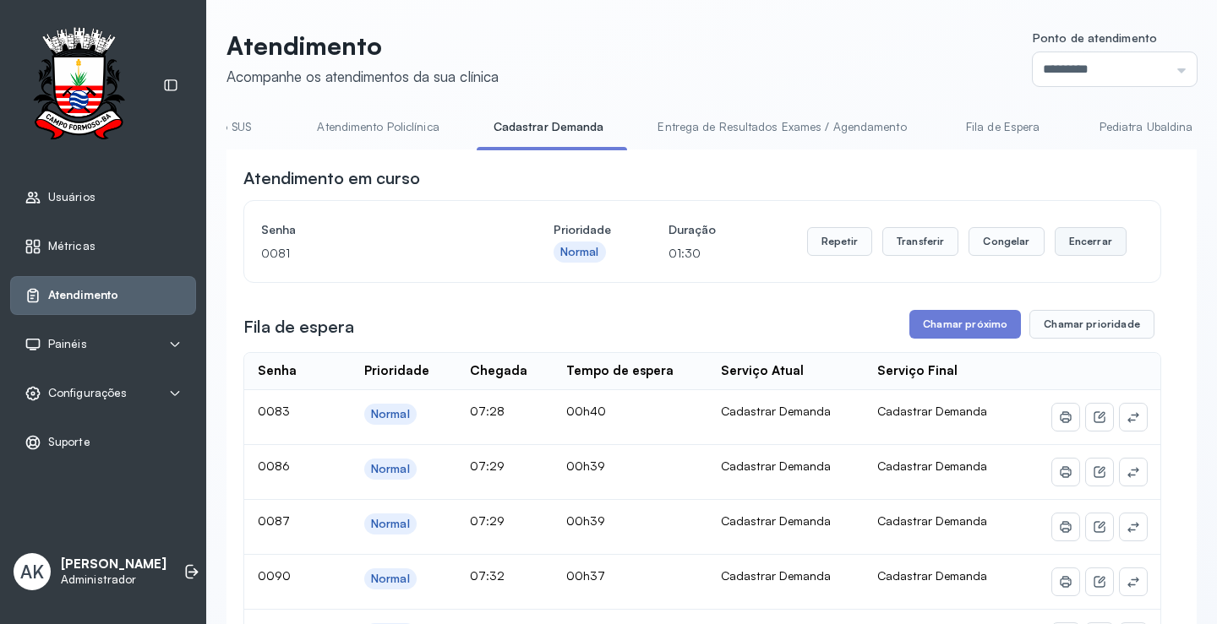
click at [1060, 253] on button "Encerrar" at bounding box center [1091, 241] width 72 height 29
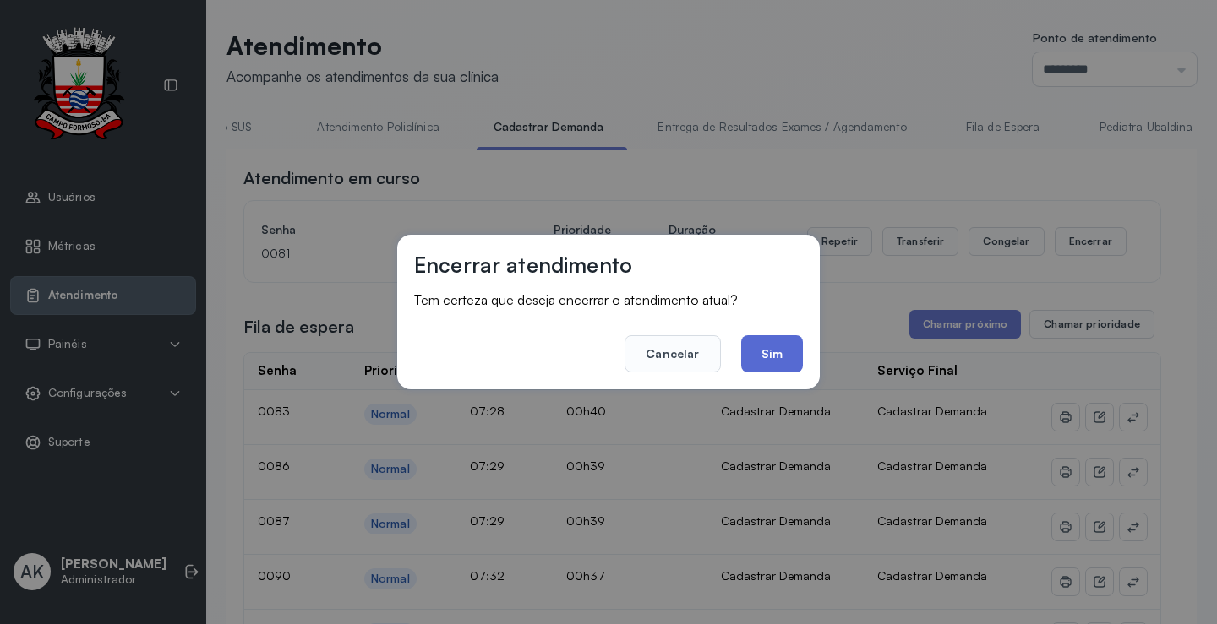
click at [769, 361] on button "Sim" at bounding box center [772, 353] width 62 height 37
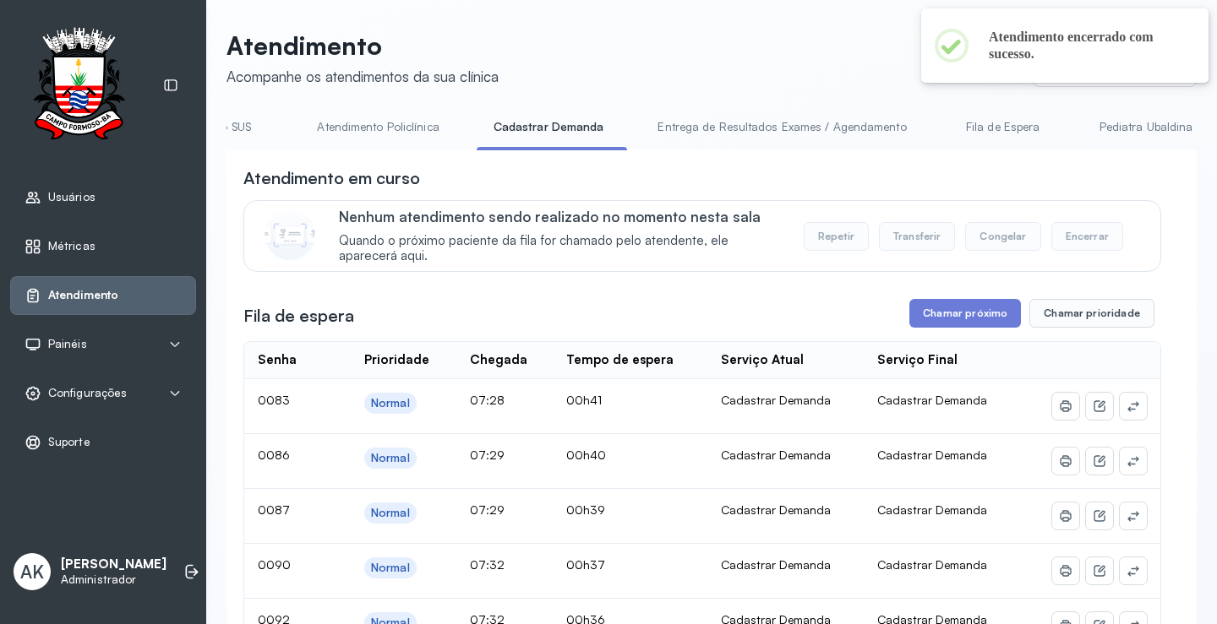
scroll to position [0, 0]
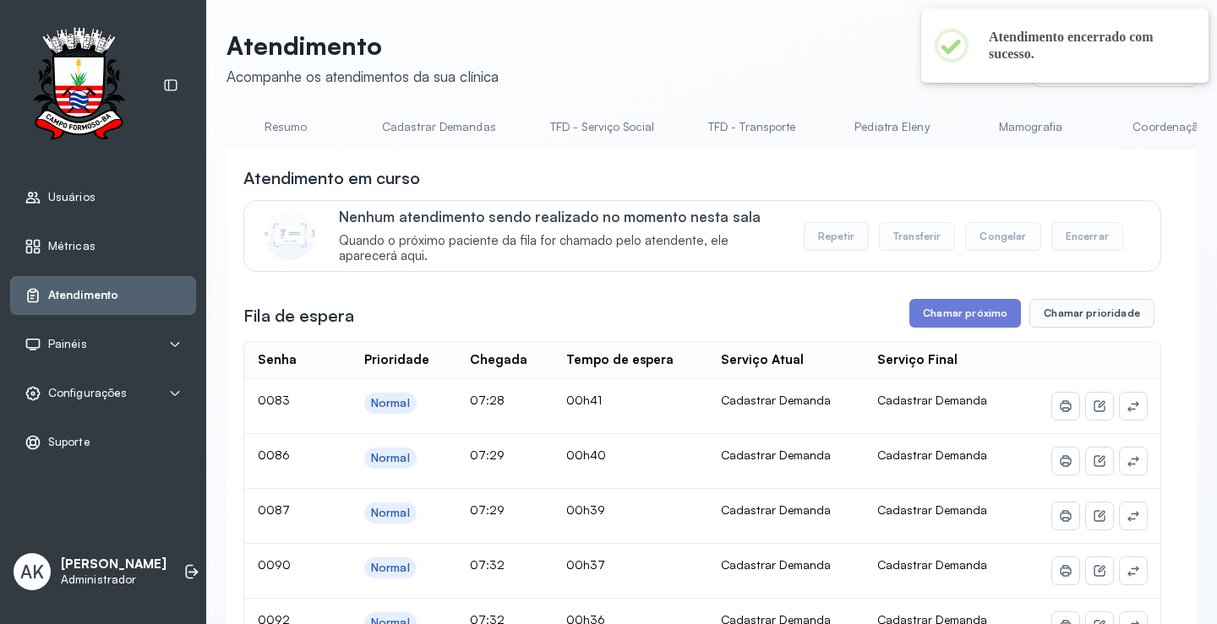
click at [271, 134] on link "Resumo" at bounding box center [285, 127] width 118 height 28
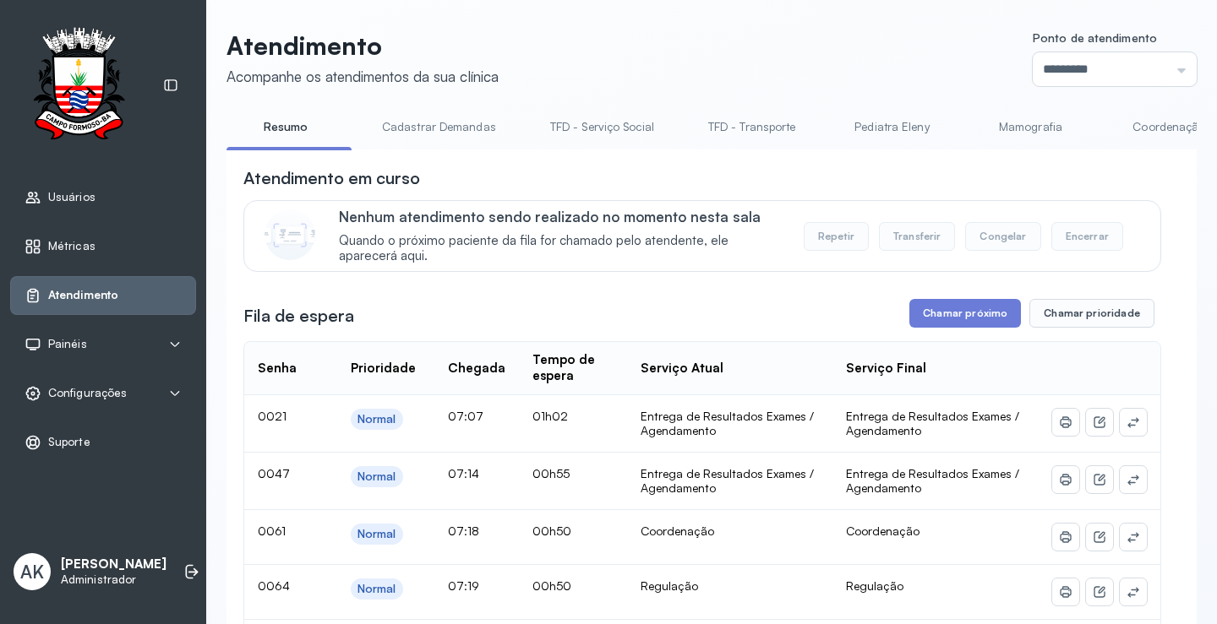
click at [457, 127] on link "Cadastrar Demandas" at bounding box center [439, 127] width 148 height 28
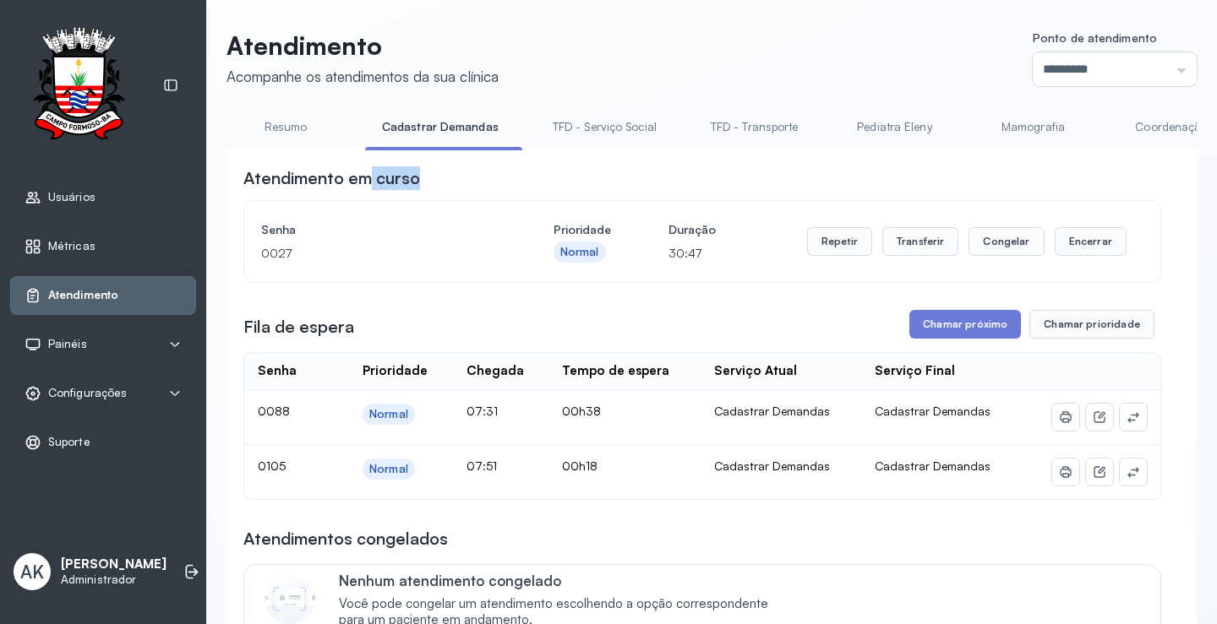
drag, startPoint x: 369, startPoint y: 155, endPoint x: 444, endPoint y: 168, distance: 75.4
click at [450, 168] on div "**********" at bounding box center [711, 577] width 970 height 854
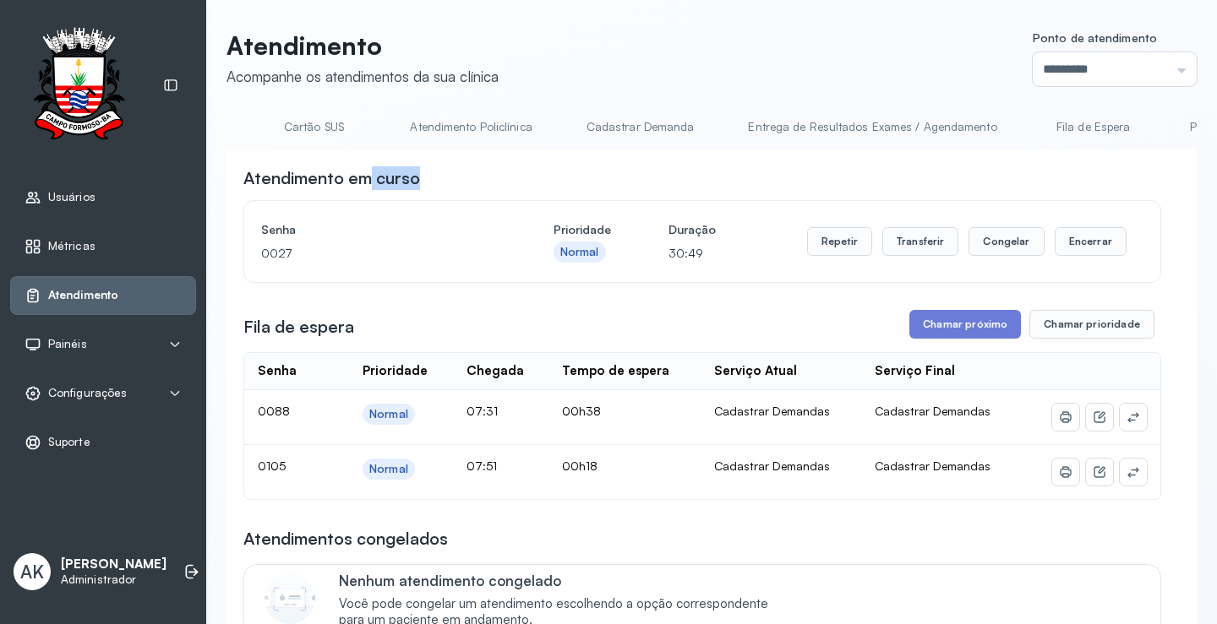
scroll to position [0, 1142]
click at [646, 121] on link "Cadastrar Demanda" at bounding box center [633, 127] width 142 height 28
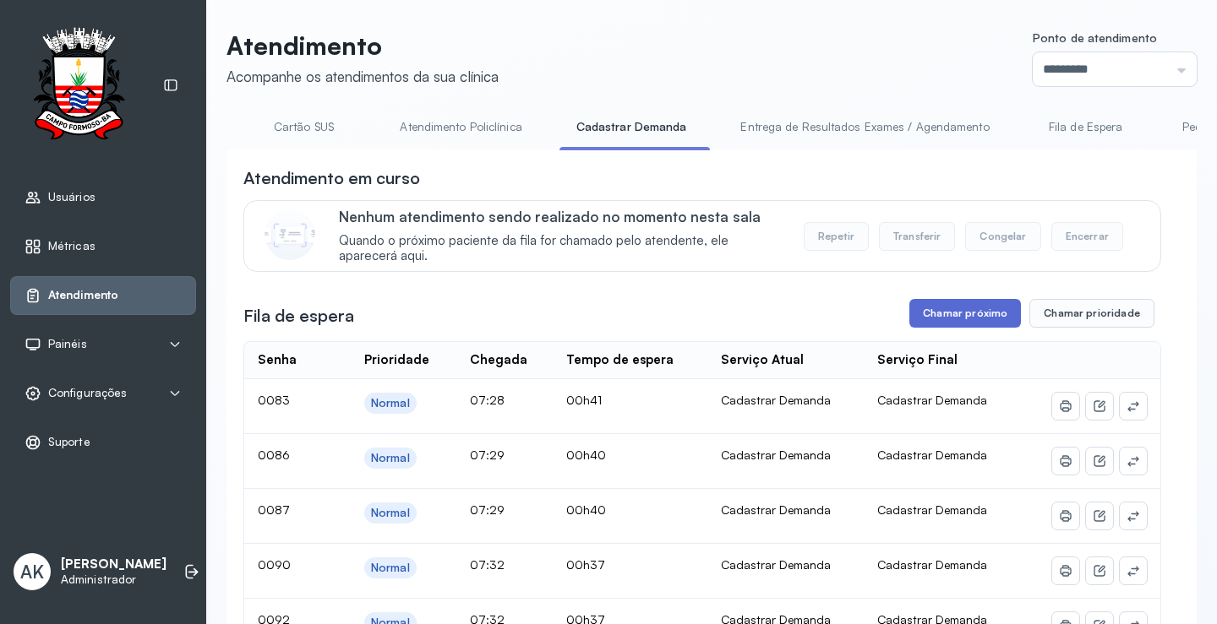
click at [963, 316] on button "Chamar próximo" at bounding box center [965, 313] width 112 height 29
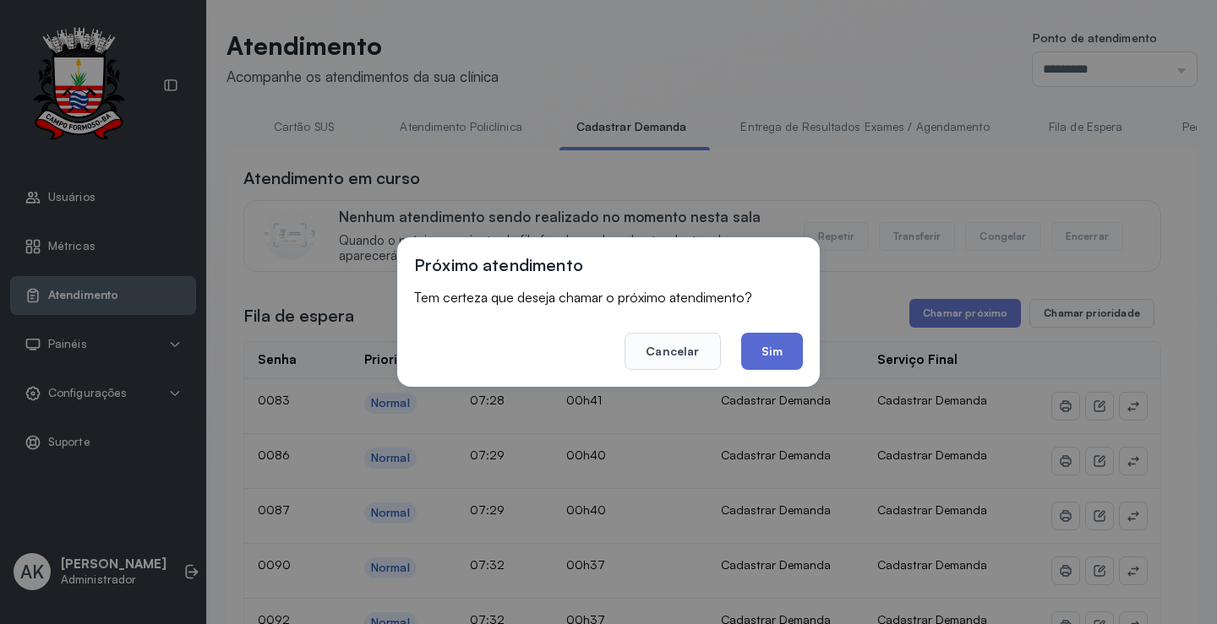
click at [782, 357] on button "Sim" at bounding box center [772, 351] width 62 height 37
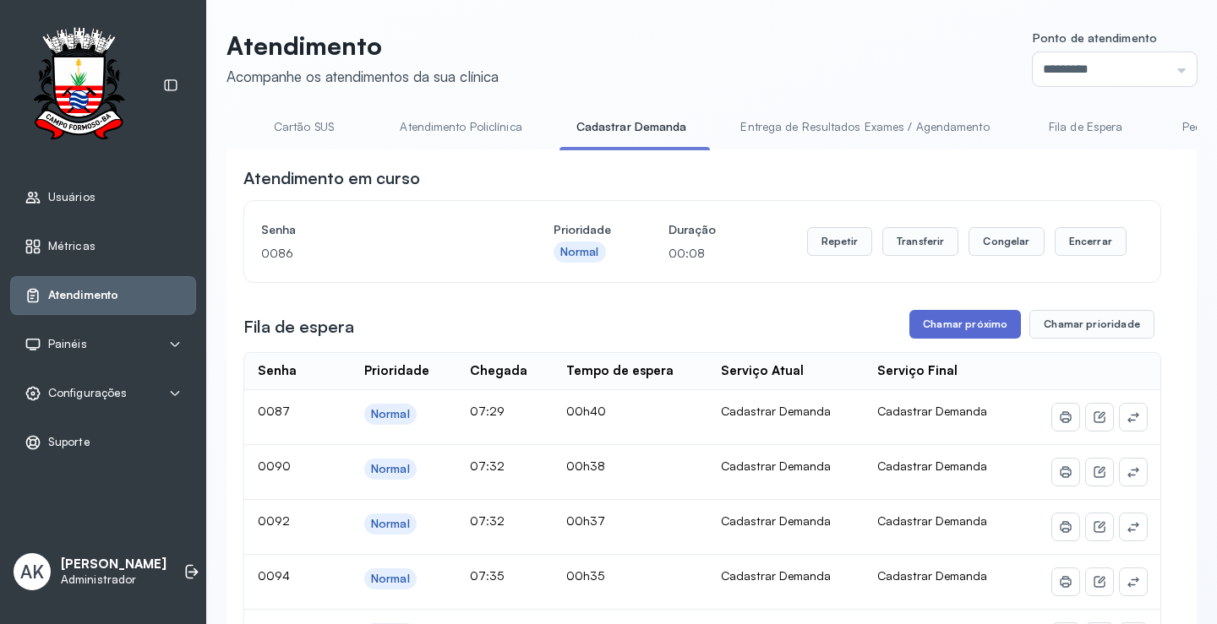
click at [952, 337] on button "Chamar próximo" at bounding box center [965, 324] width 112 height 29
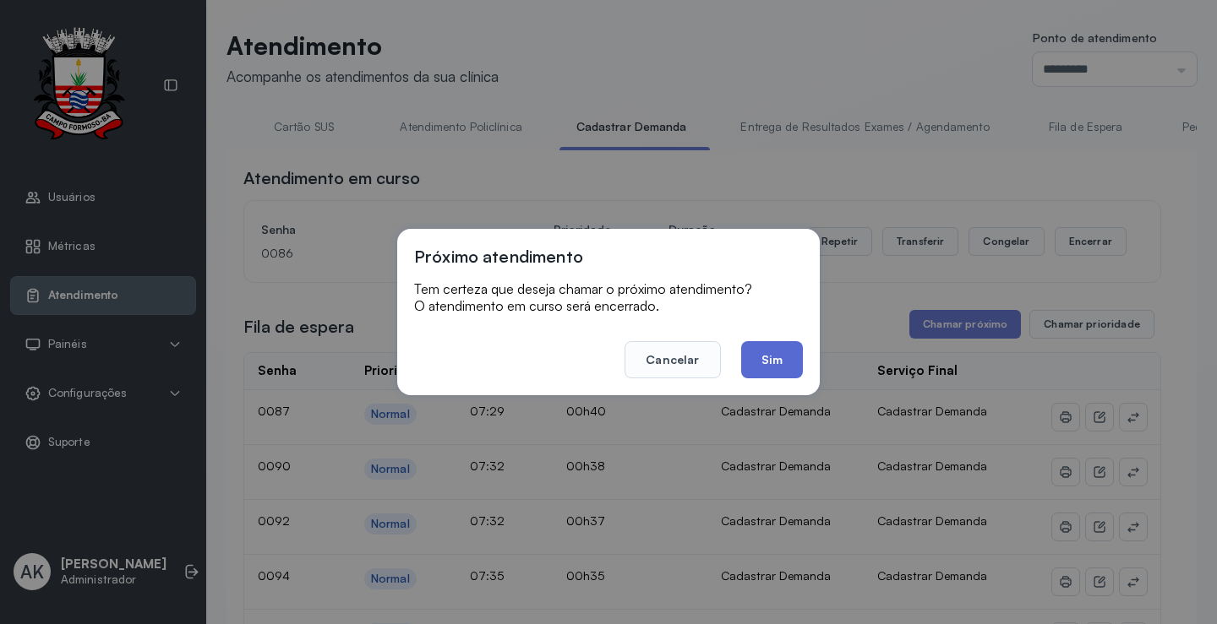
click at [758, 372] on button "Sim" at bounding box center [772, 359] width 62 height 37
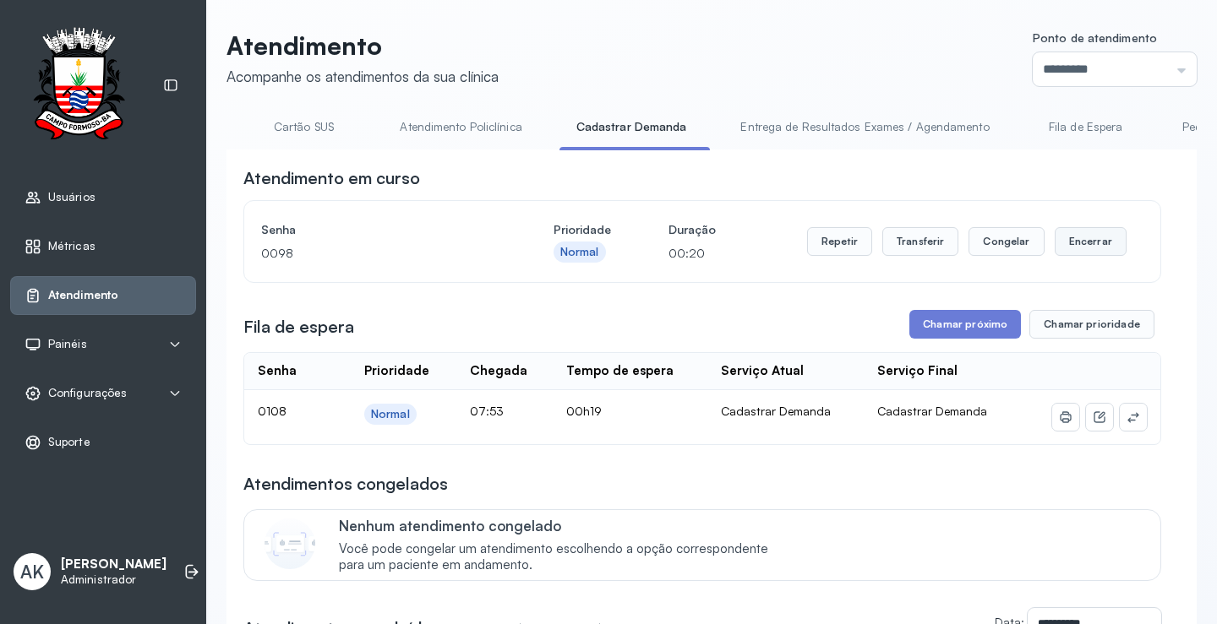
click at [1068, 255] on button "Encerrar" at bounding box center [1091, 241] width 72 height 29
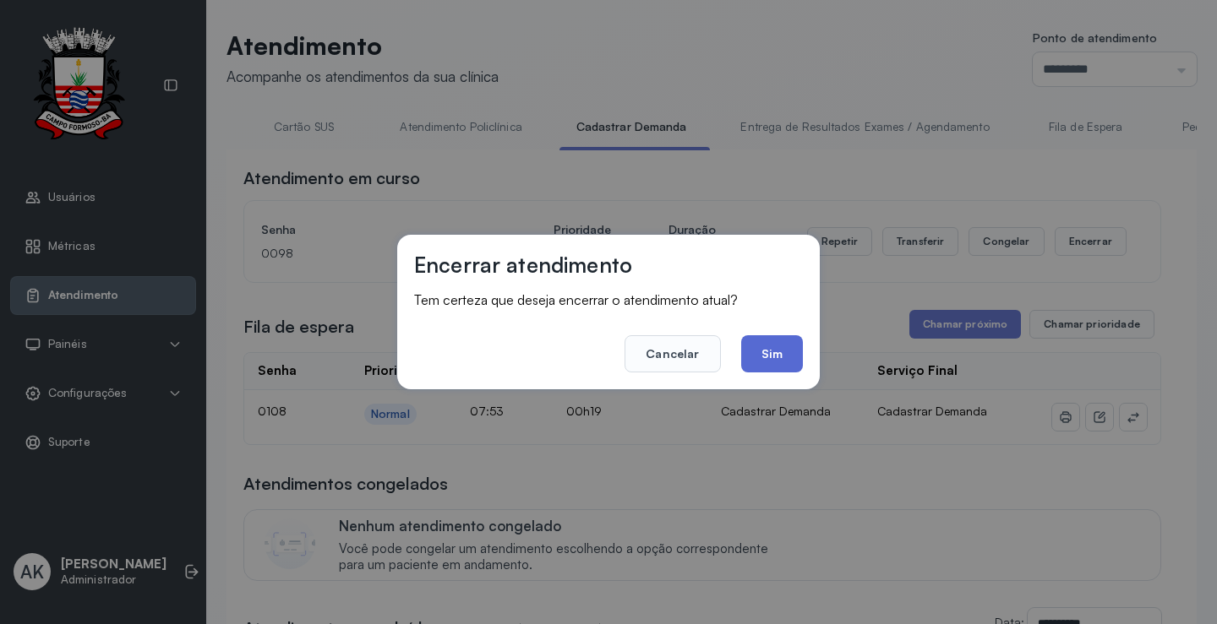
click at [768, 353] on button "Sim" at bounding box center [772, 353] width 62 height 37
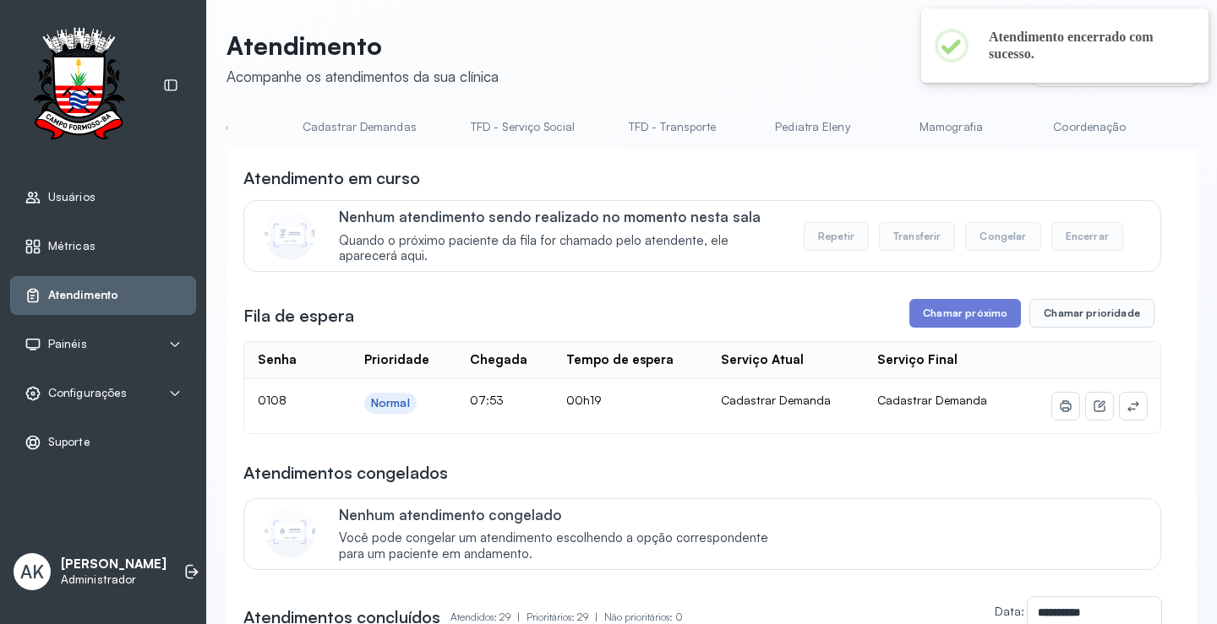
scroll to position [0, 0]
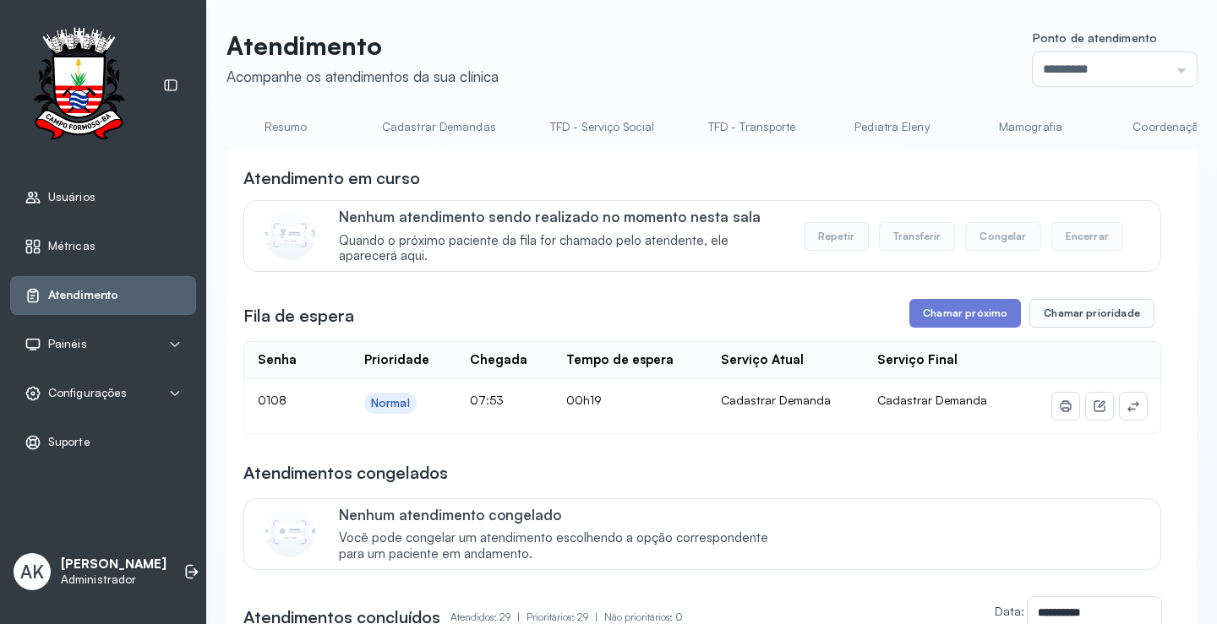
click at [286, 134] on link "Resumo" at bounding box center [285, 127] width 118 height 28
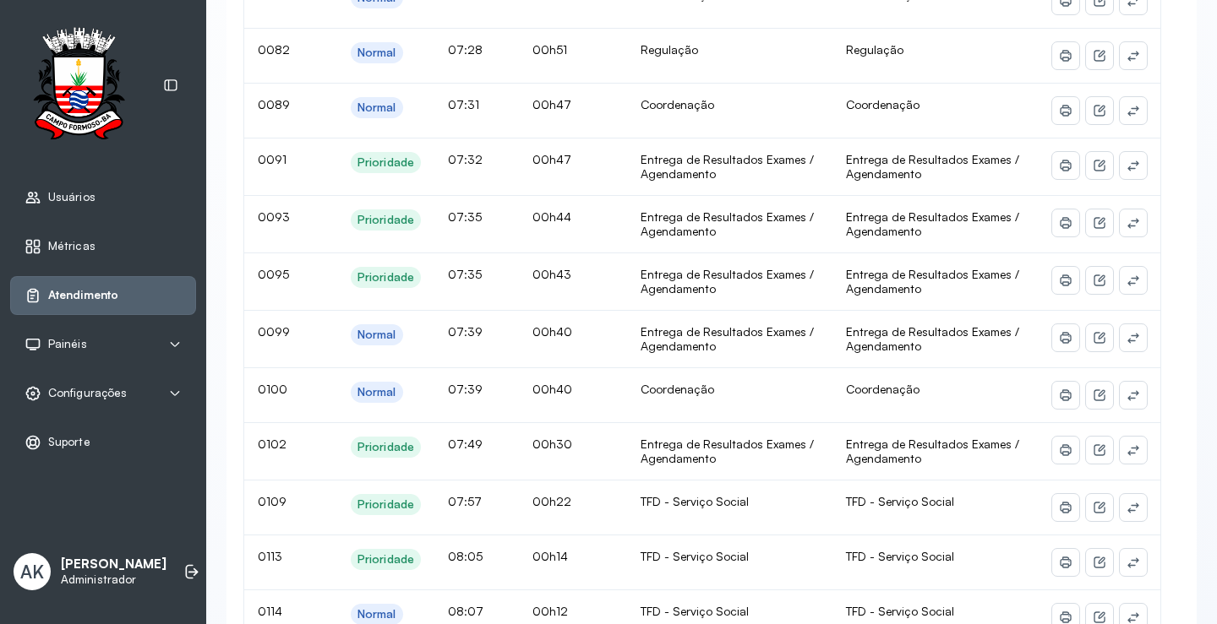
scroll to position [760, 0]
click at [183, 565] on icon at bounding box center [191, 572] width 17 height 17
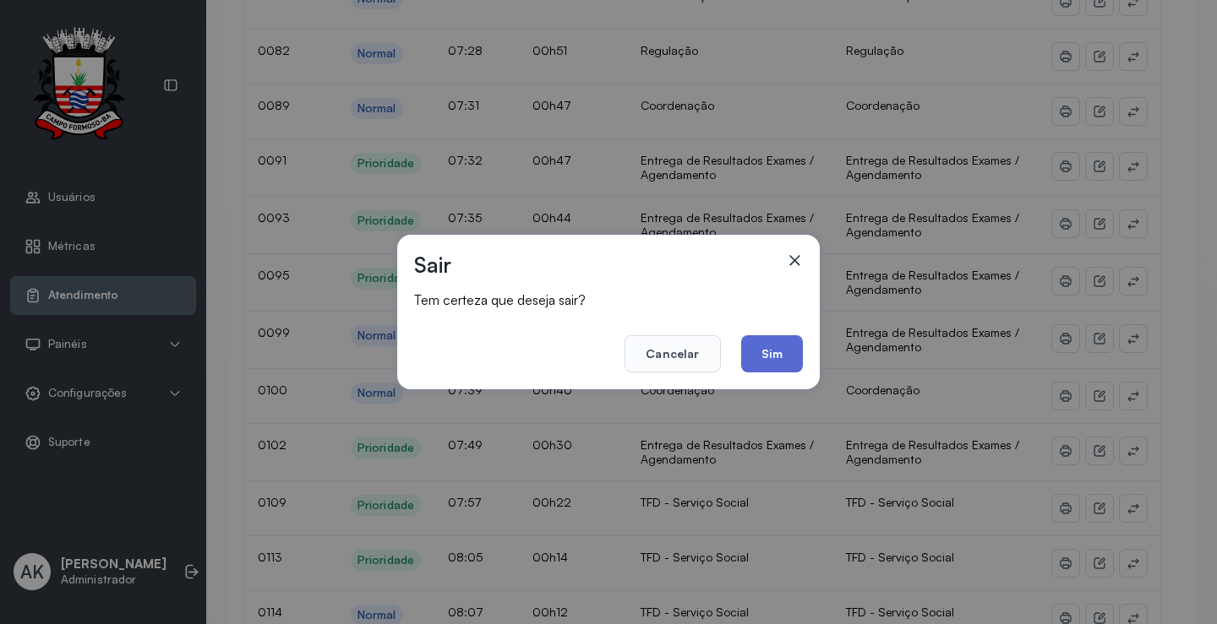
click at [746, 362] on button "Sim" at bounding box center [772, 353] width 62 height 37
